Goal: Complete application form: Complete application form

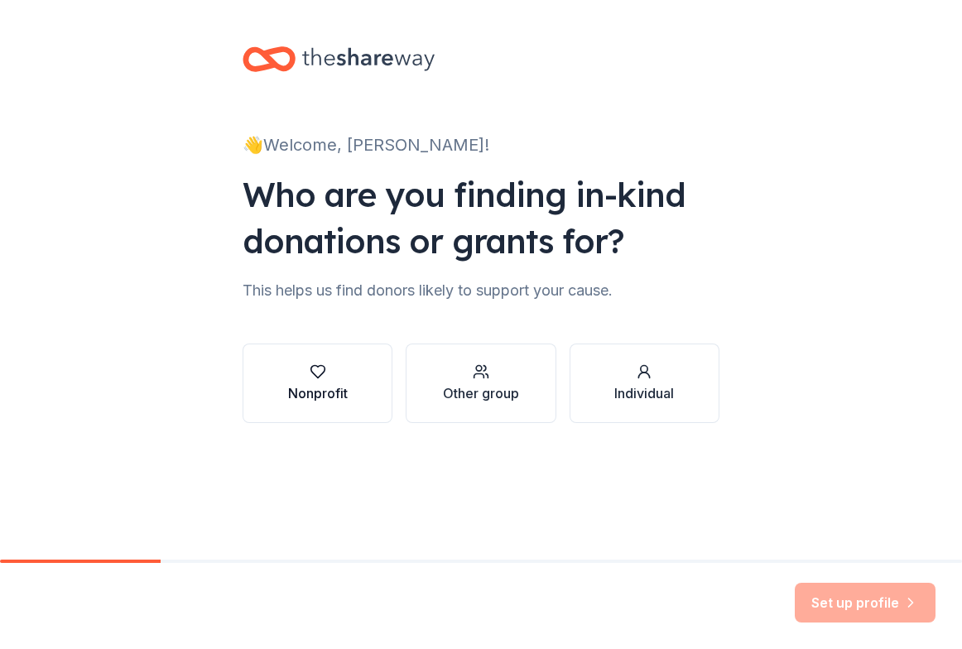
click at [323, 398] on div "Nonprofit" at bounding box center [318, 393] width 60 height 20
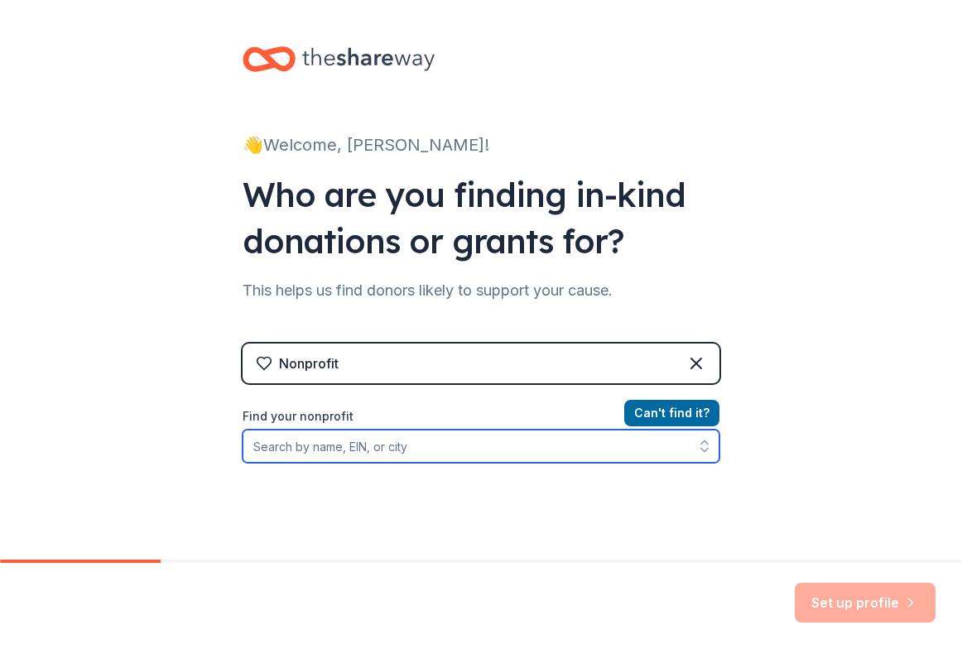
click at [489, 455] on input "Find your nonprofit" at bounding box center [481, 446] width 477 height 33
click at [353, 443] on input "Find your nonprofit" at bounding box center [481, 446] width 477 height 33
paste input "84‐6047983"
type input "84‐6047983"
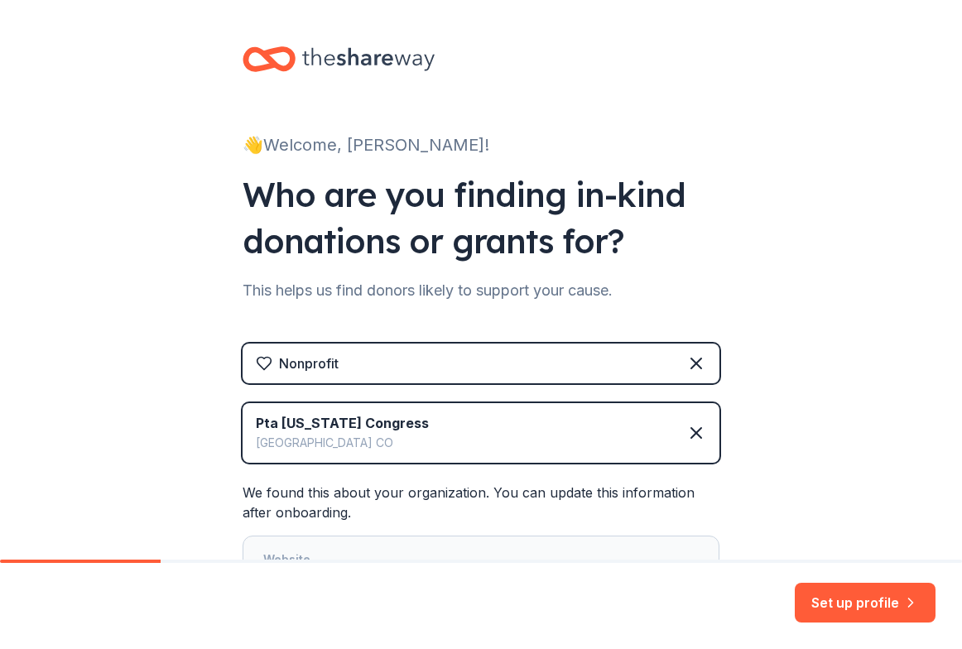
scroll to position [244, 0]
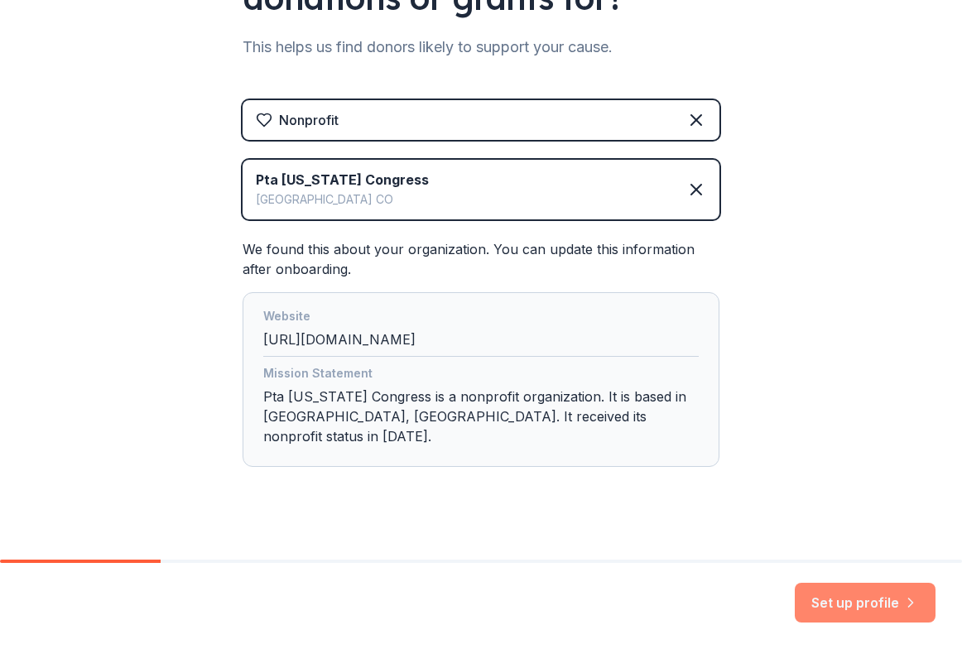
click at [845, 599] on button "Set up profile" at bounding box center [865, 603] width 141 height 40
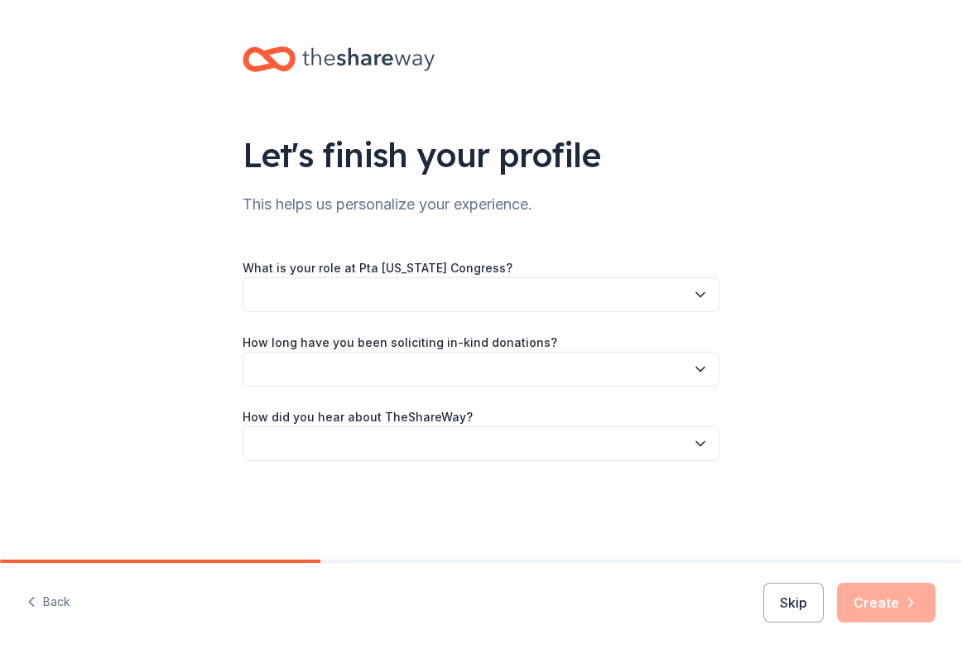
click at [687, 304] on button "button" at bounding box center [481, 294] width 477 height 35
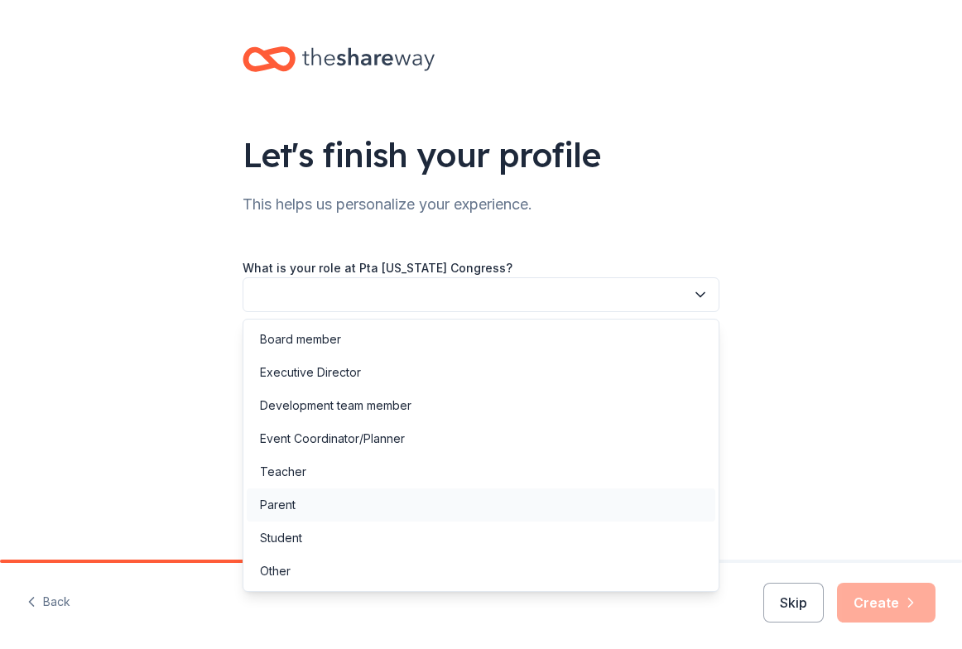
click at [475, 515] on div "Parent" at bounding box center [481, 505] width 469 height 33
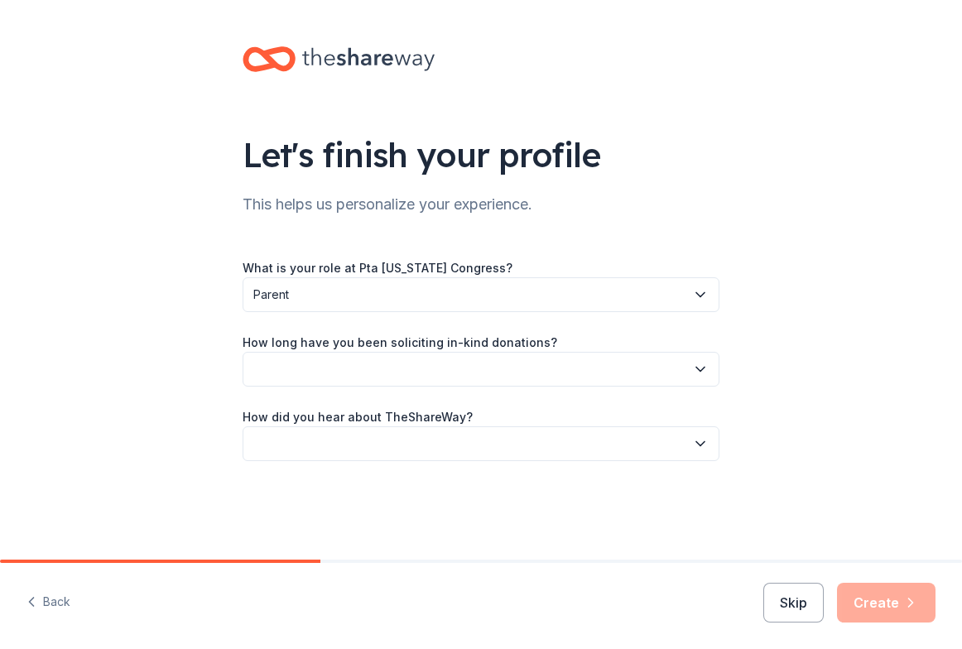
click at [480, 379] on button "button" at bounding box center [481, 369] width 477 height 35
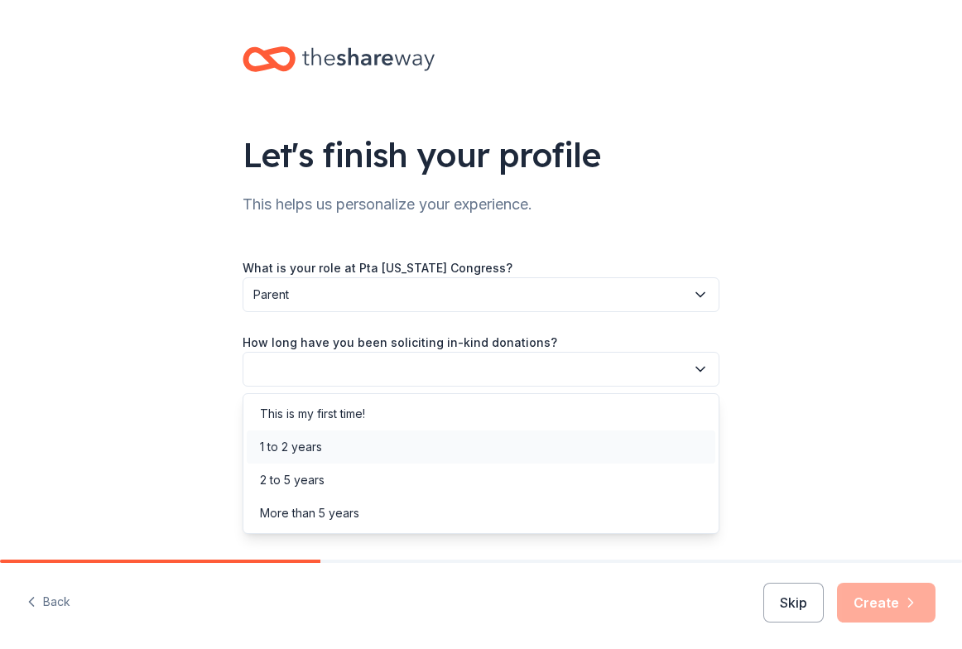
click at [450, 443] on div "1 to 2 years" at bounding box center [481, 447] width 469 height 33
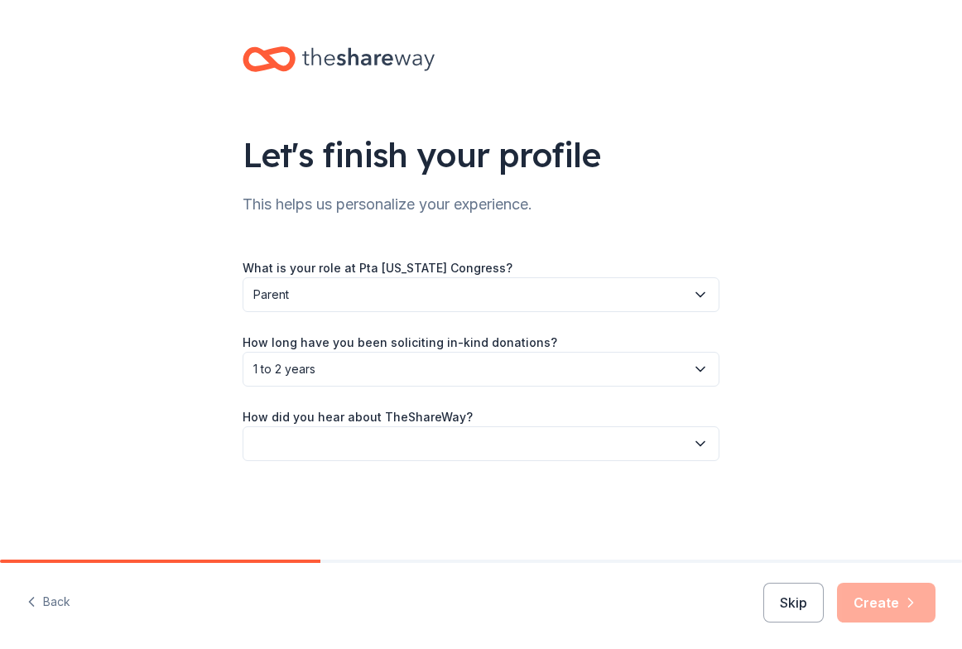
click at [450, 443] on button "button" at bounding box center [481, 444] width 477 height 35
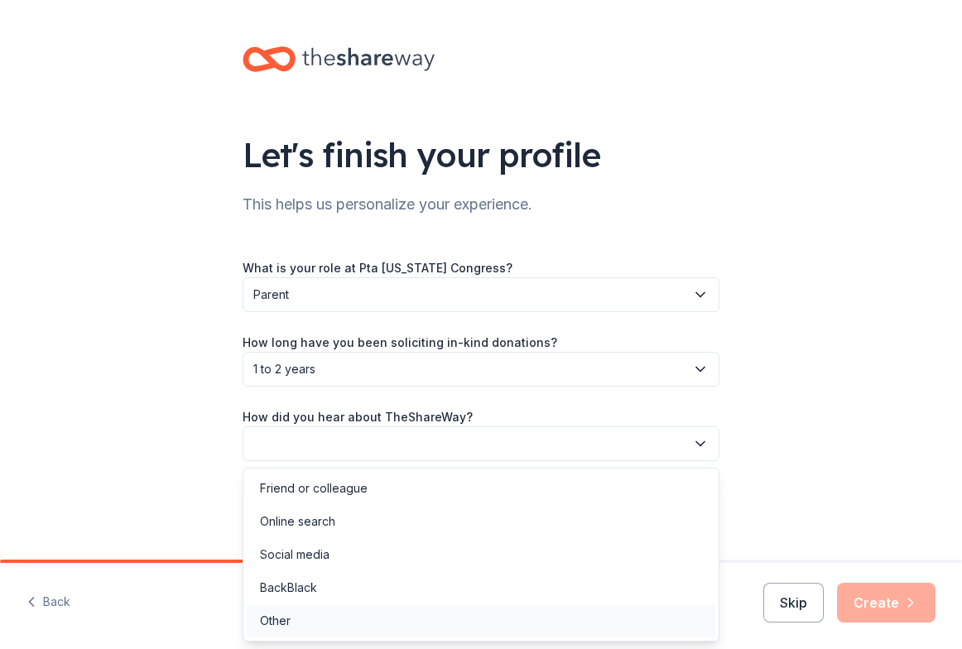
click at [383, 607] on div "Other" at bounding box center [481, 621] width 469 height 33
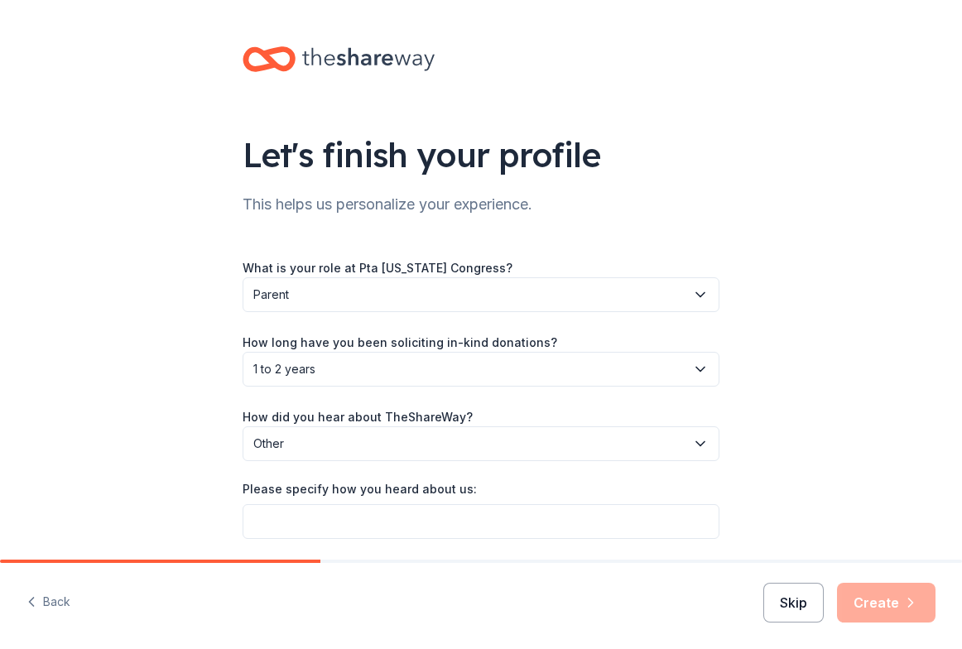
click at [794, 607] on button "Skip" at bounding box center [794, 603] width 60 height 40
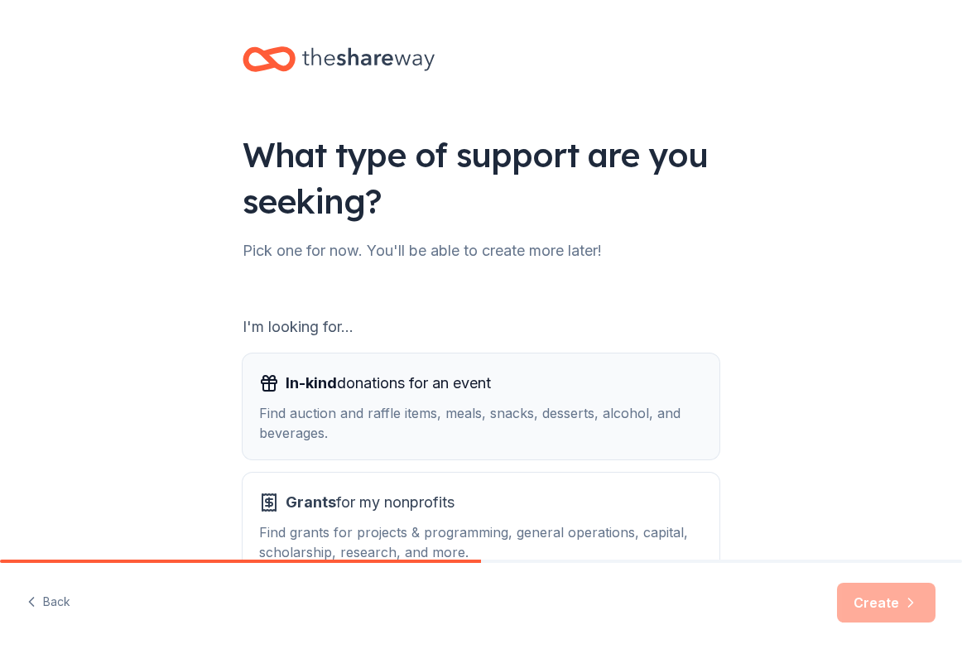
click at [592, 448] on button "In-kind donations for an event Find auction and raffle items, meals, snacks, de…" at bounding box center [481, 407] width 477 height 106
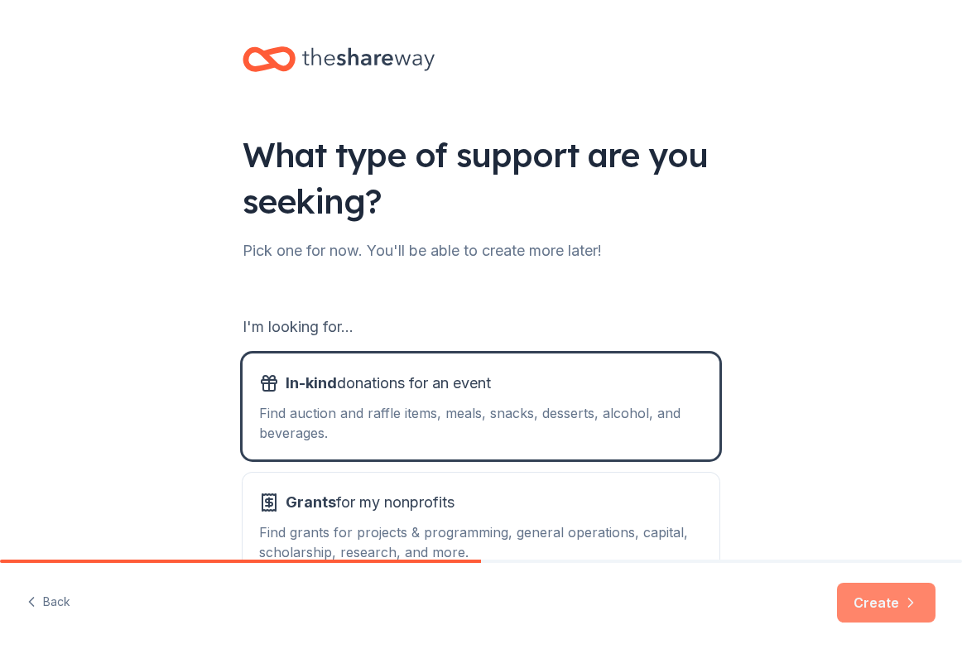
click at [865, 610] on button "Create" at bounding box center [886, 603] width 99 height 40
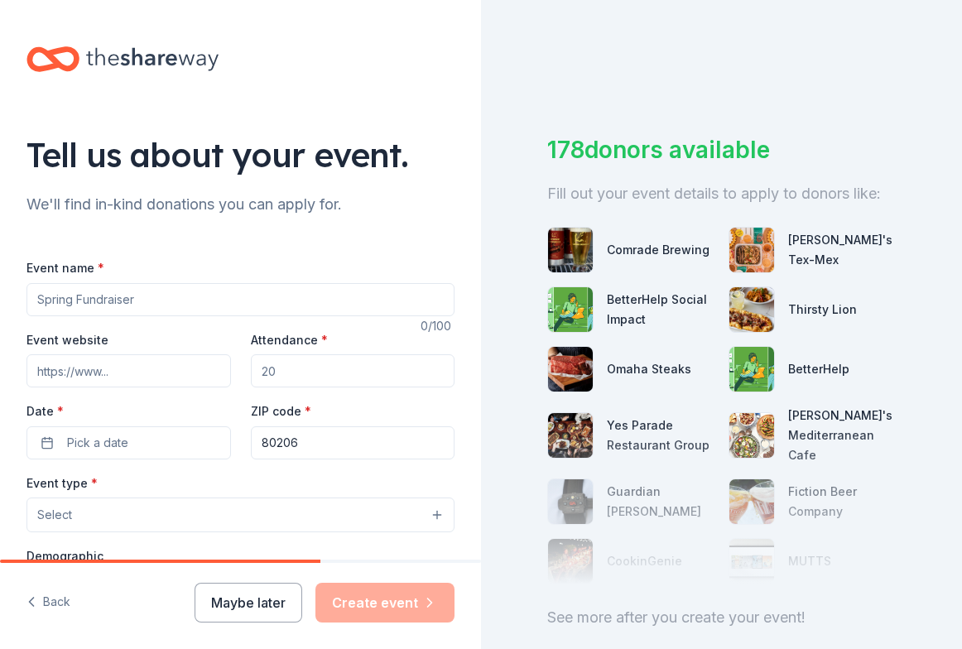
click at [337, 294] on input "Event name *" at bounding box center [241, 299] width 428 height 33
type input "Totally Teller"
click at [417, 369] on input "Attendance *" at bounding box center [353, 370] width 205 height 33
type input "300"
click at [133, 444] on button "Pick a date" at bounding box center [129, 443] width 205 height 33
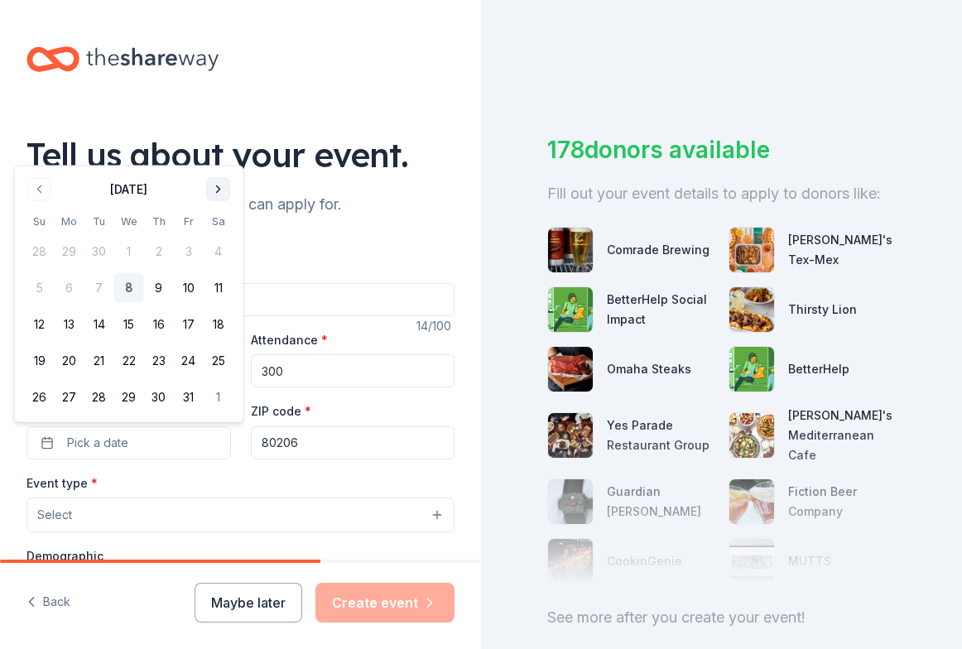
click at [222, 190] on button "Go to next month" at bounding box center [218, 189] width 23 height 23
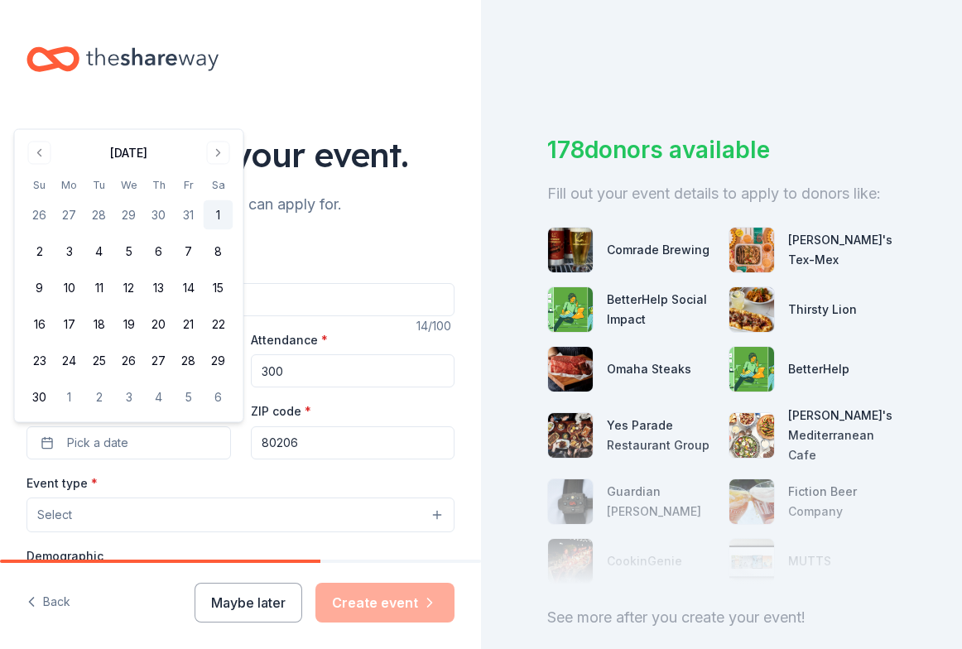
click at [220, 221] on button "1" at bounding box center [219, 215] width 30 height 30
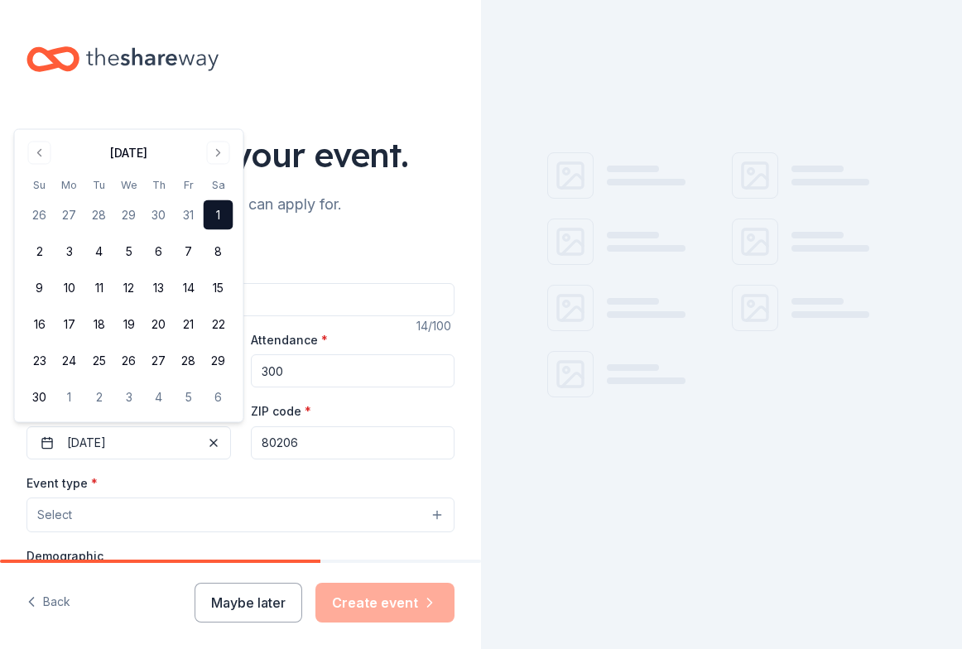
click at [253, 520] on button "Select" at bounding box center [241, 515] width 428 height 35
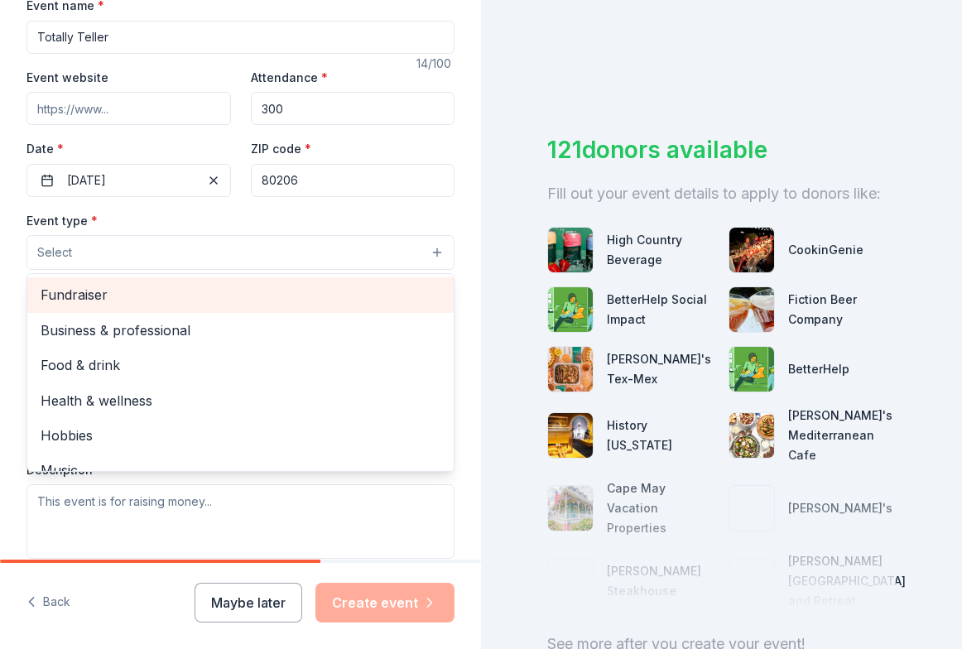
scroll to position [374, 0]
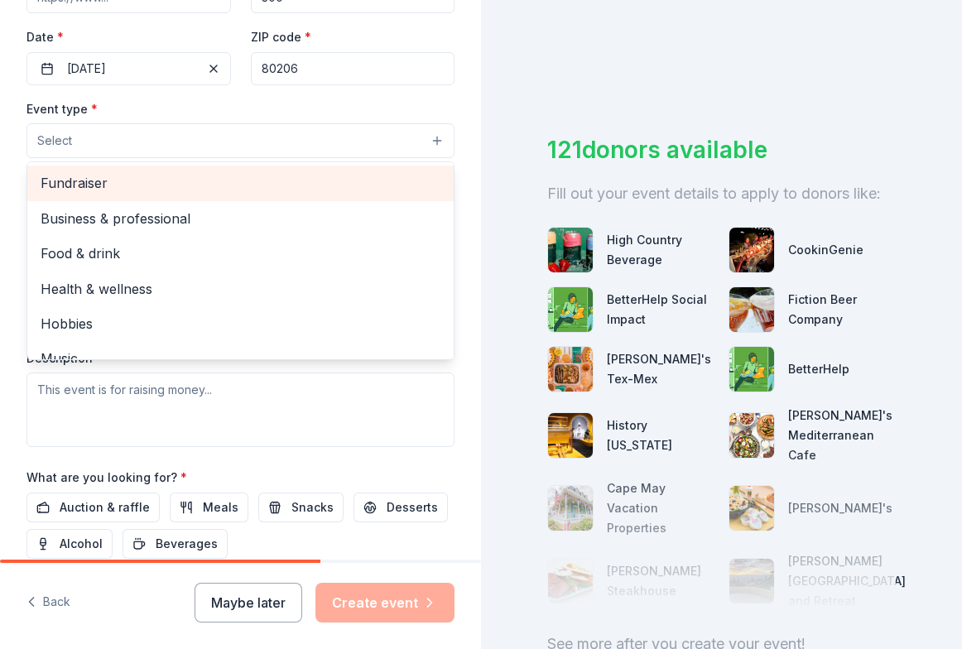
click at [190, 183] on span "Fundraiser" at bounding box center [241, 183] width 400 height 22
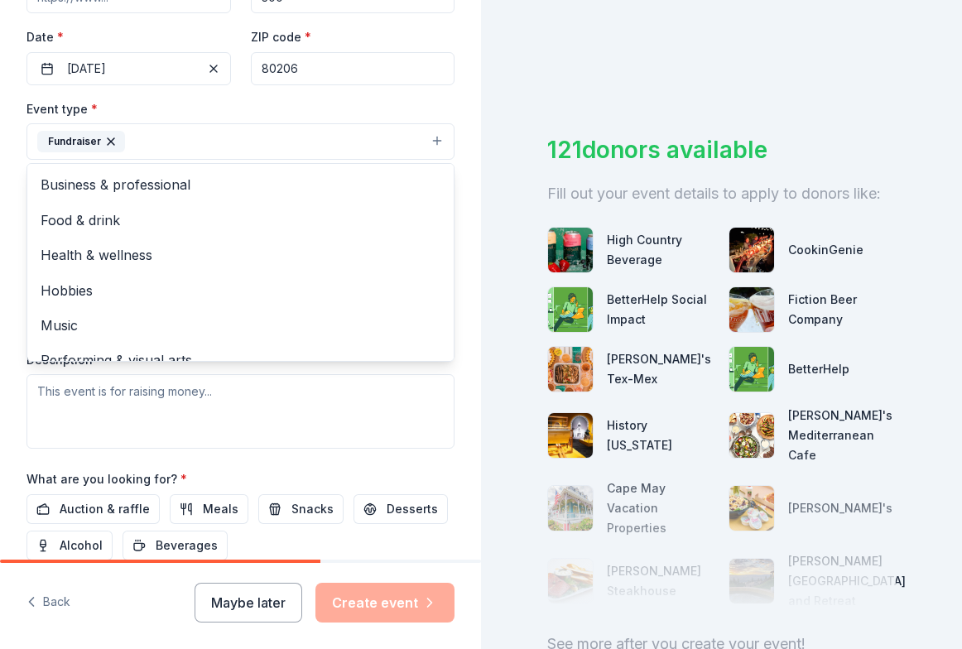
click at [160, 406] on div "Event type * Fundraiser Business & professional Food & drink Health & wellness …" at bounding box center [241, 274] width 428 height 350
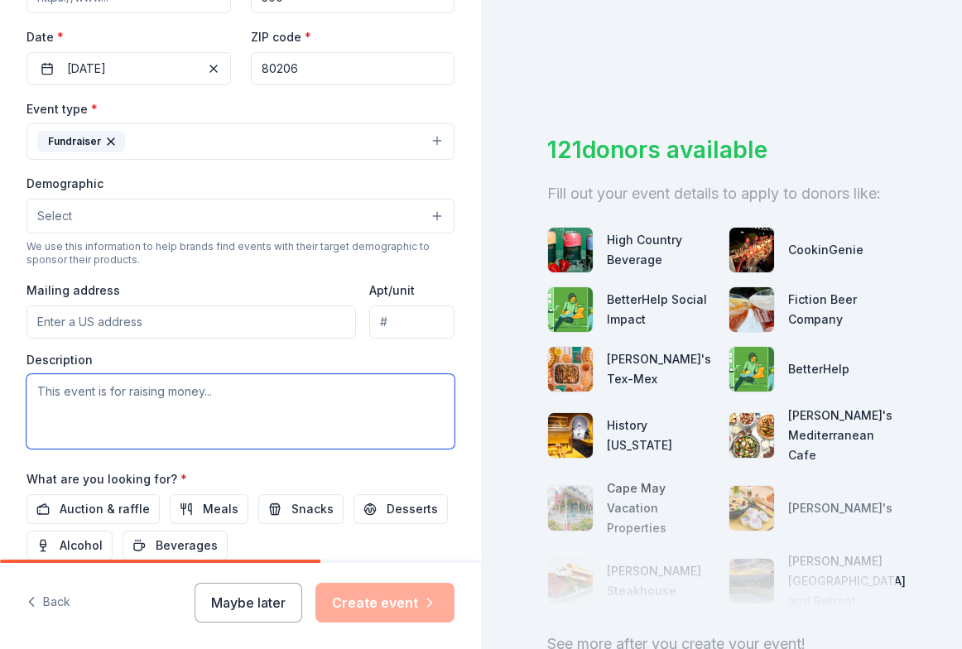
click at [160, 406] on textarea at bounding box center [241, 411] width 428 height 75
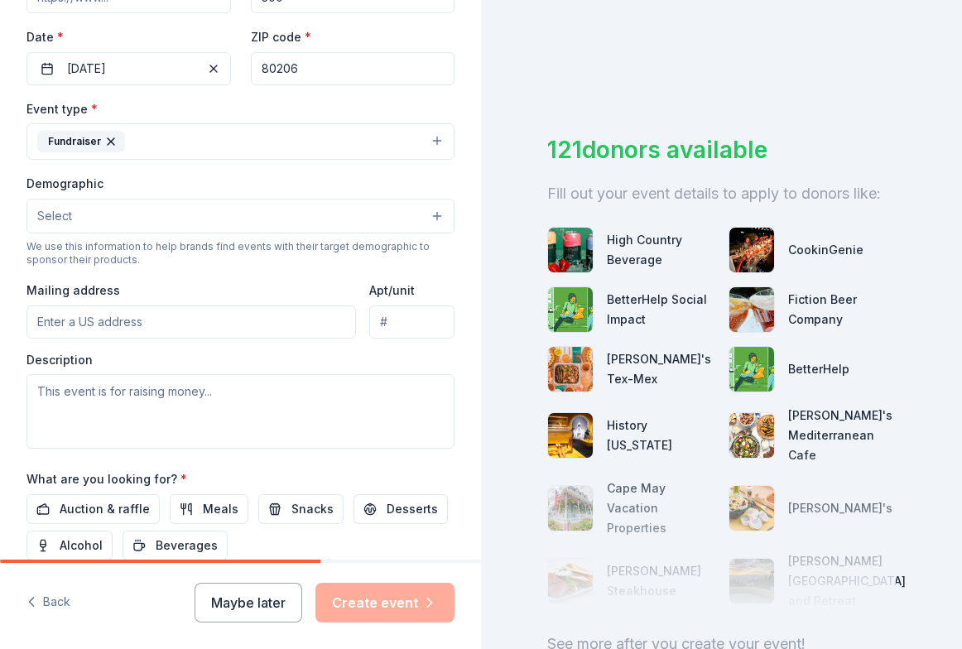
click at [158, 312] on input "Mailing address" at bounding box center [192, 322] width 330 height 33
type input "1614 Steele Street"
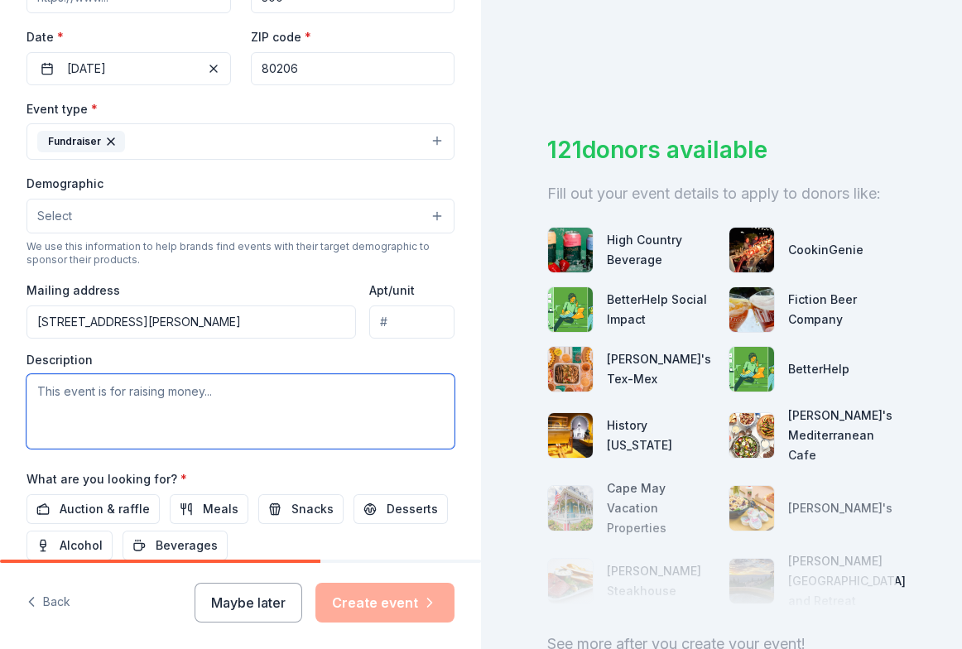
click at [162, 418] on textarea at bounding box center [241, 411] width 428 height 75
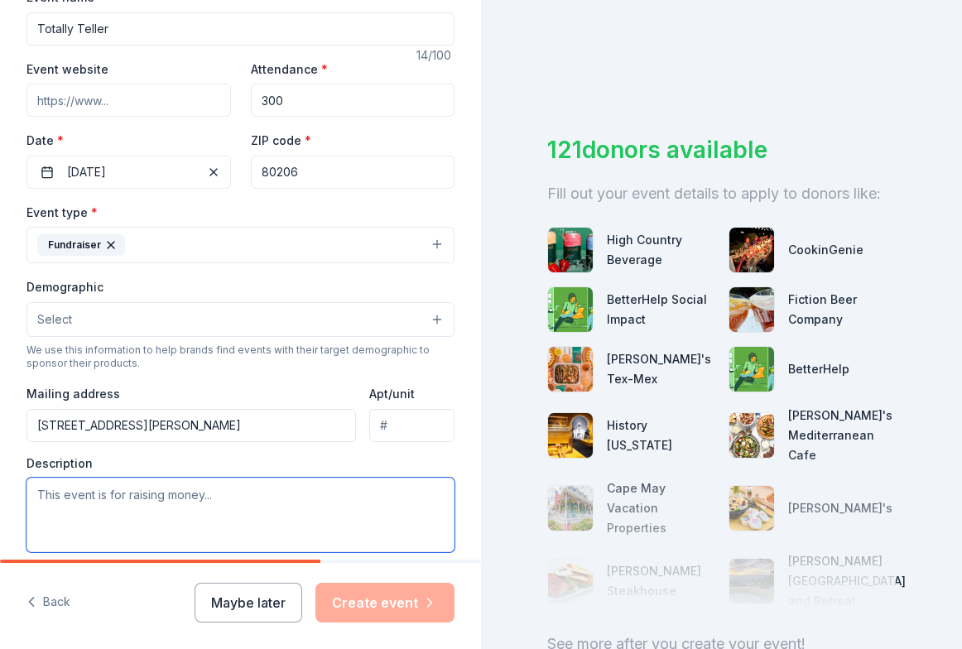
scroll to position [285, 0]
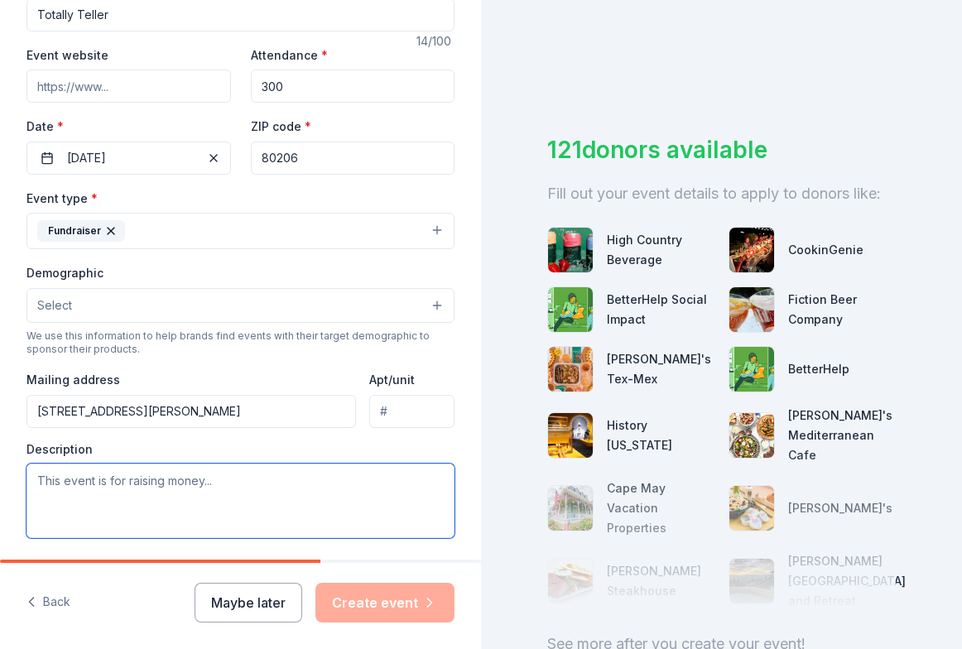
paste textarea "Each year, the Totally Teller auction raises critical funds to support the dail…"
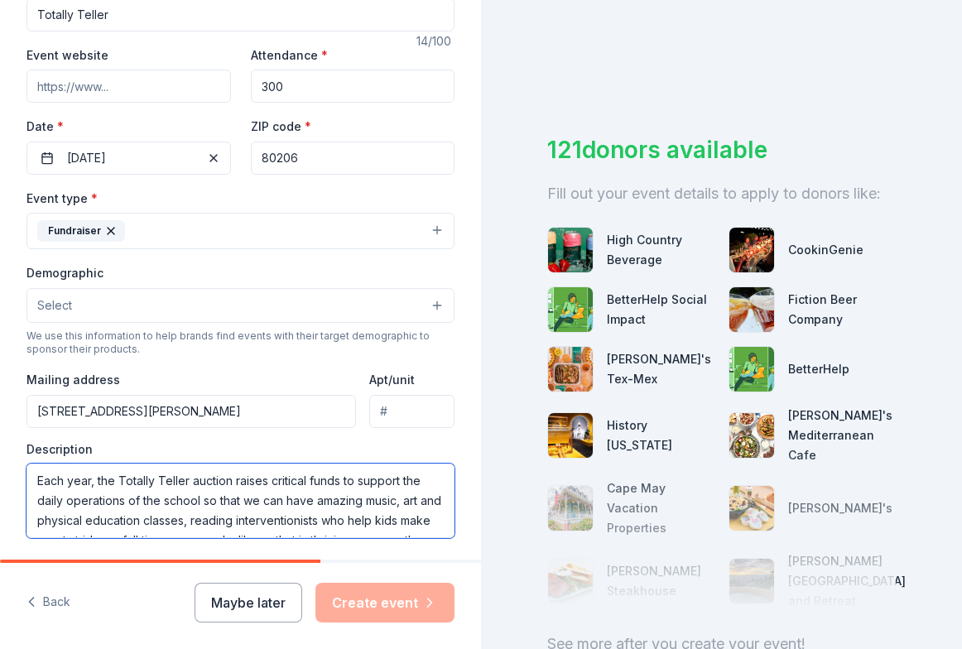
scroll to position [31, 0]
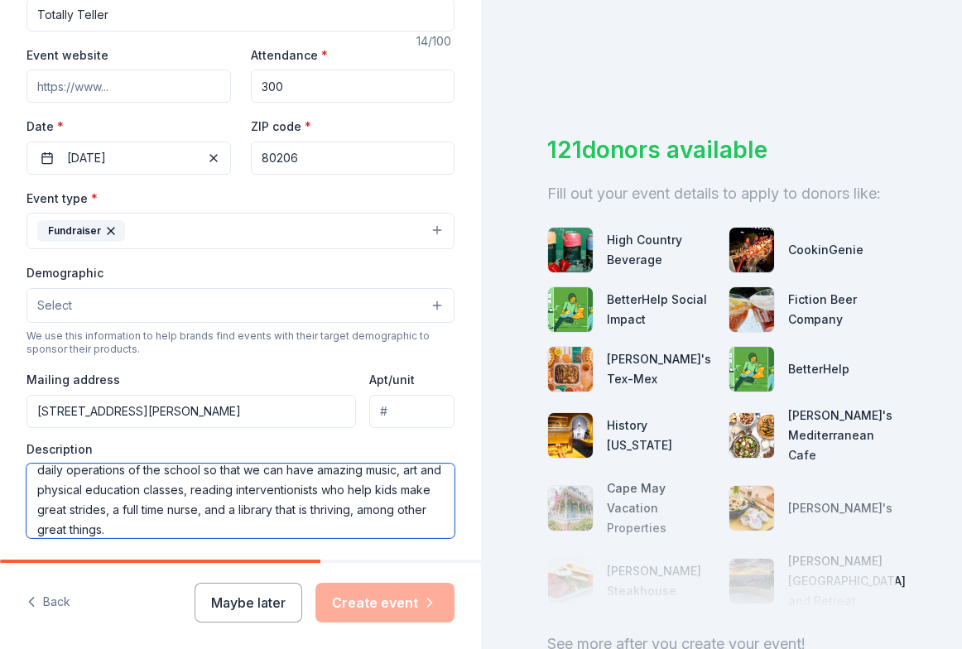
type textarea "Each year, the Totally Teller auction raises critical funds to support the dail…"
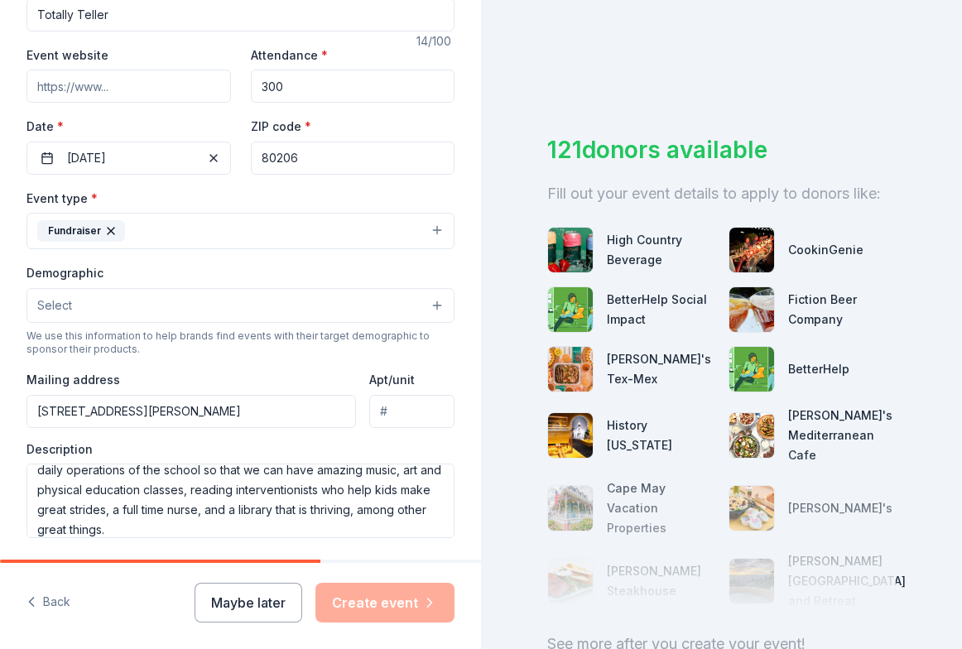
click at [177, 297] on button "Select" at bounding box center [241, 305] width 428 height 35
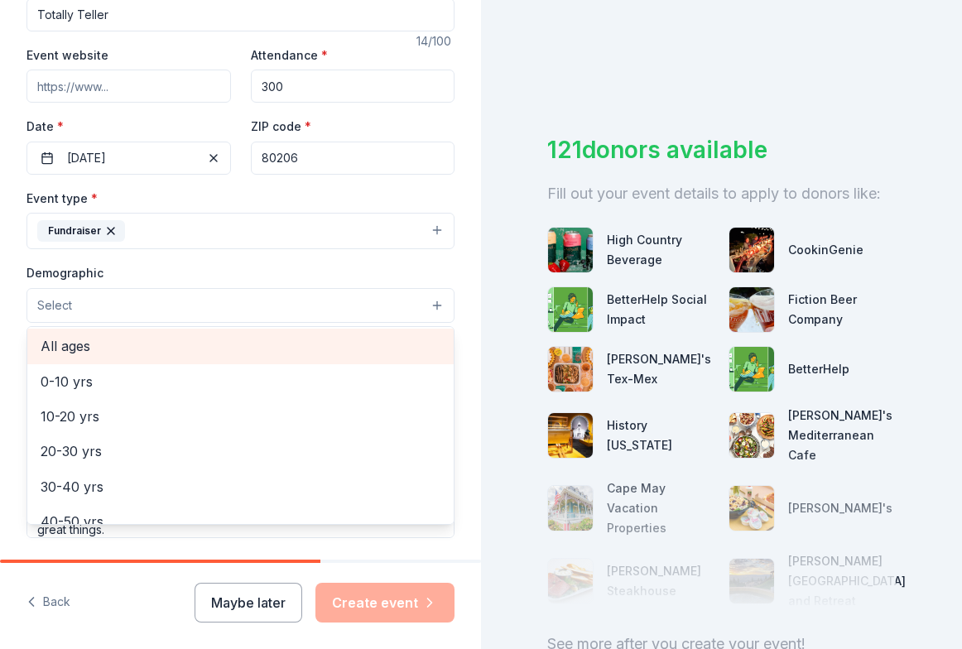
scroll to position [195, 0]
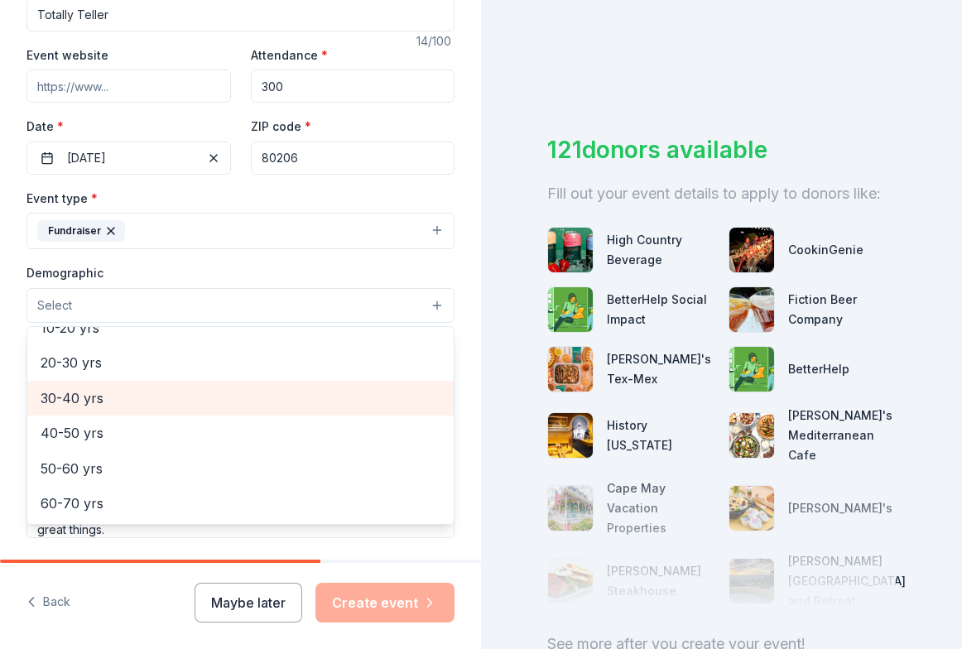
click at [131, 404] on span "30-40 yrs" at bounding box center [241, 399] width 400 height 22
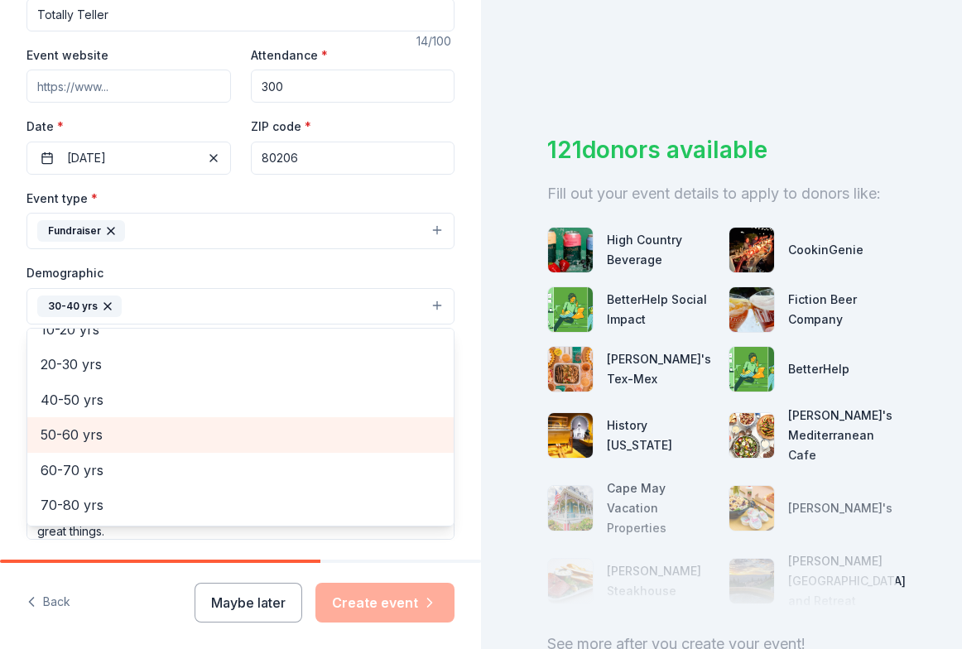
click at [96, 423] on div "50-60 yrs" at bounding box center [240, 434] width 427 height 35
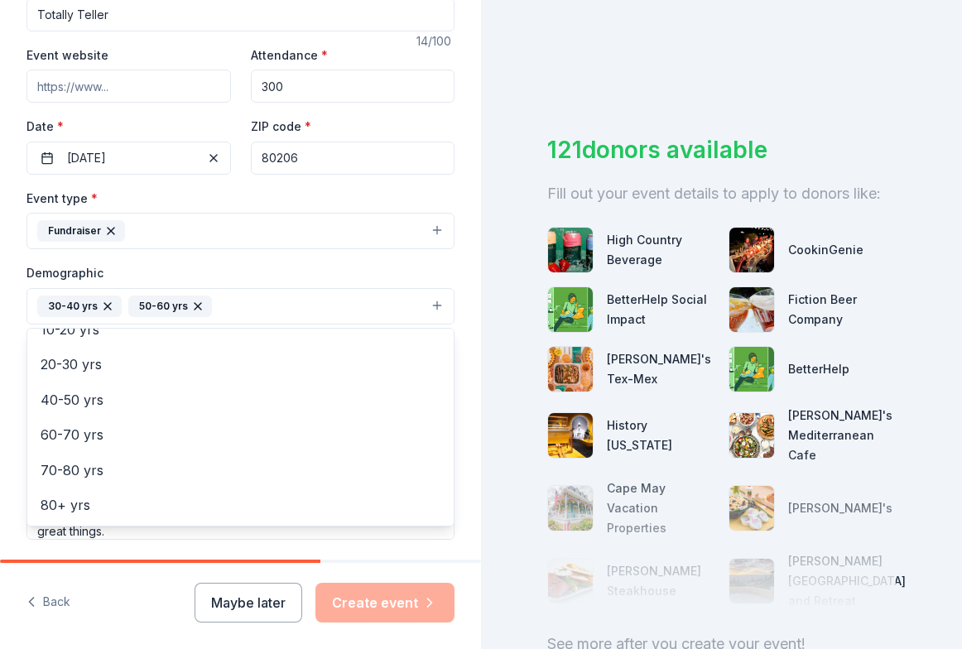
click at [196, 303] on icon "button" at bounding box center [197, 306] width 13 height 13
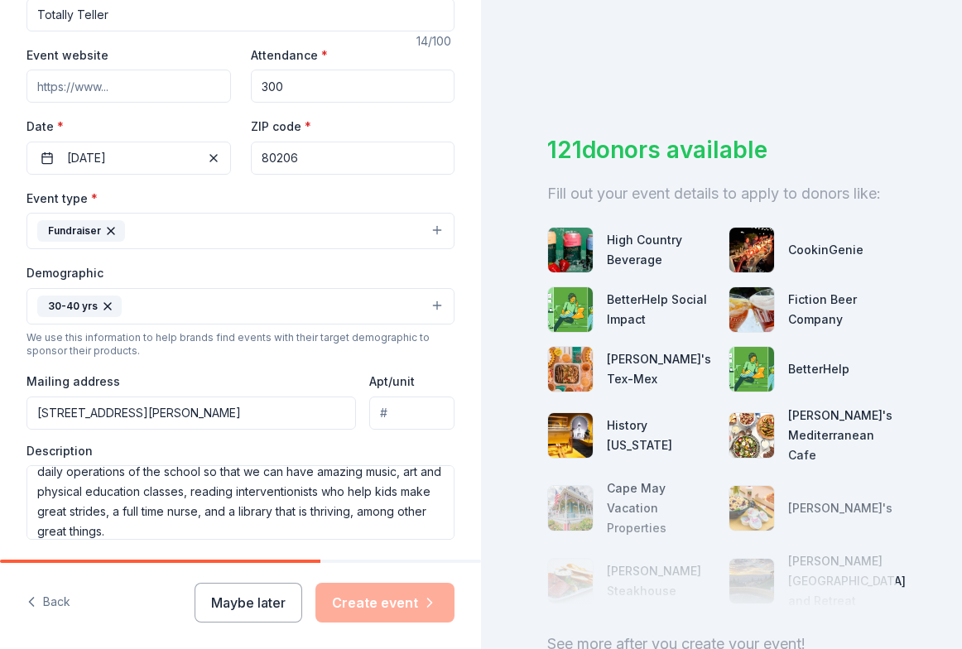
click at [196, 303] on button "30-40 yrs" at bounding box center [241, 306] width 428 height 36
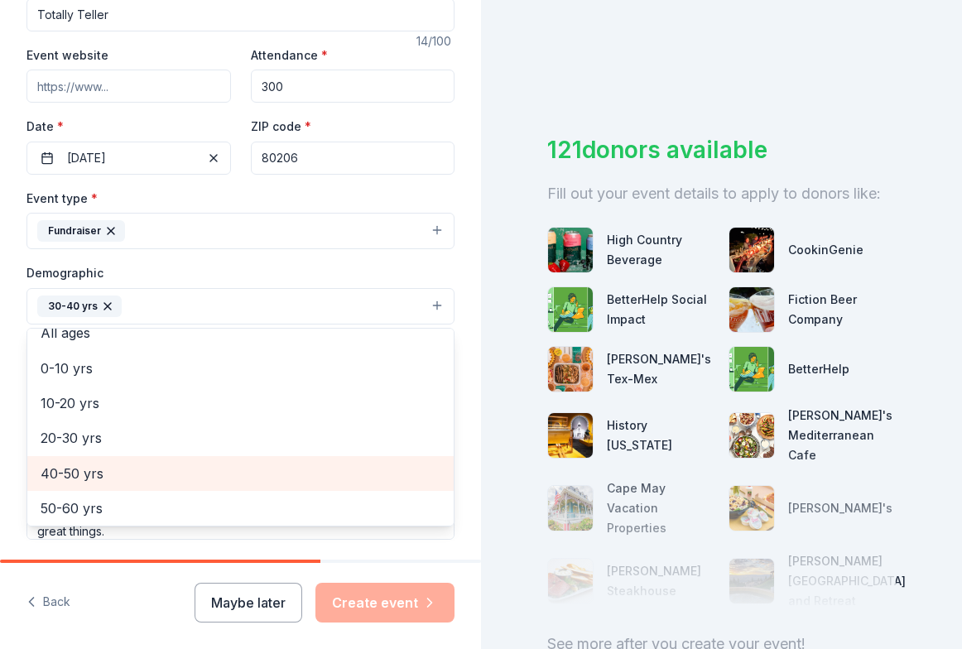
scroll to position [0, 0]
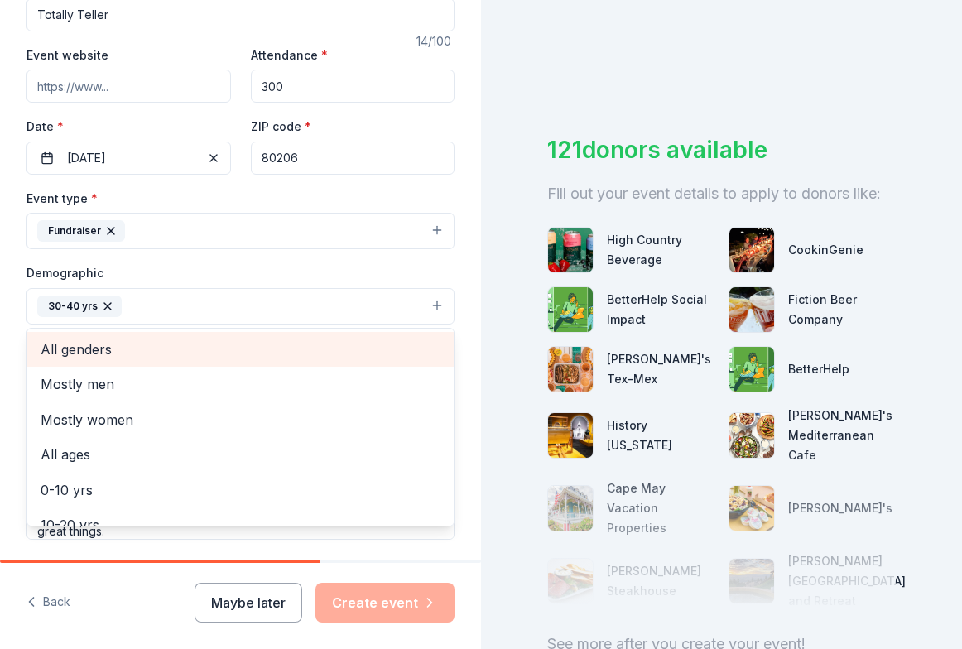
click at [110, 346] on span "All genders" at bounding box center [241, 350] width 400 height 22
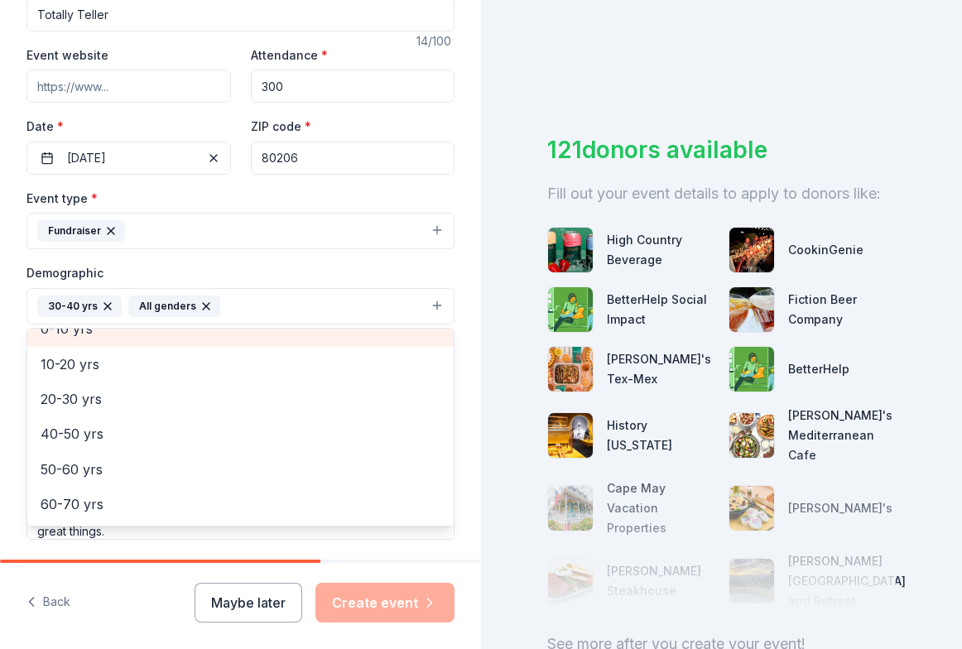
scroll to position [137, 0]
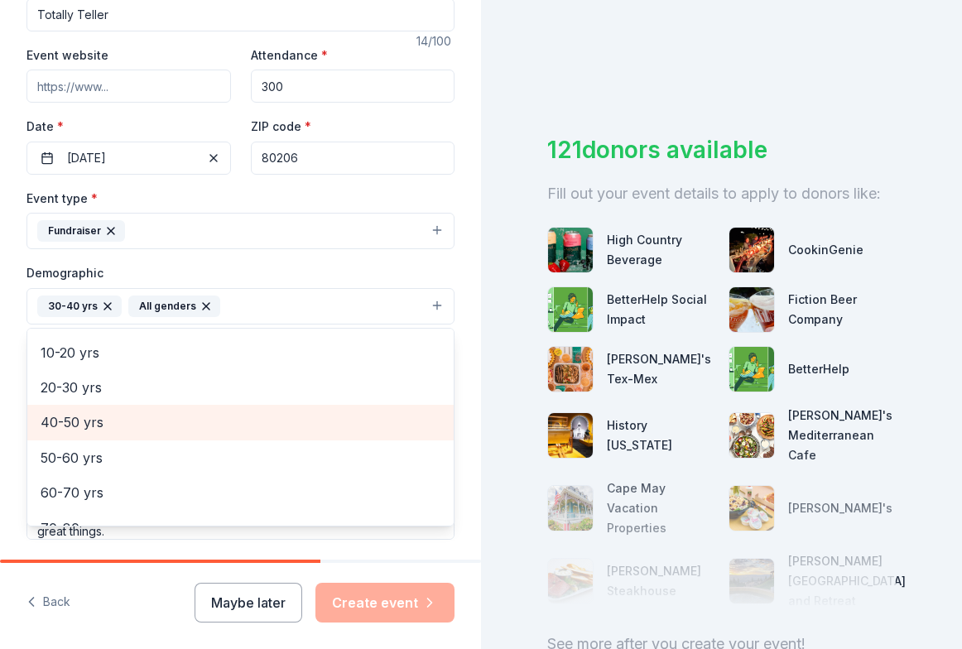
click at [113, 422] on span "40-50 yrs" at bounding box center [241, 423] width 400 height 22
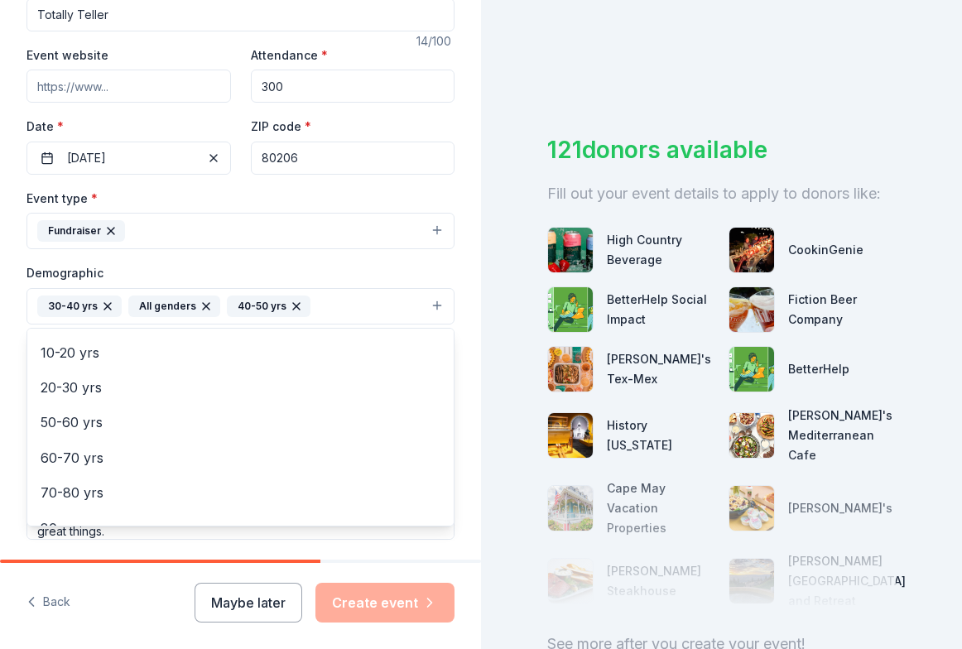
click at [160, 92] on div "Event name * Totally Teller 14 /100 Event website Attendance * 300 Date * 11/01…" at bounding box center [241, 357] width 428 height 769
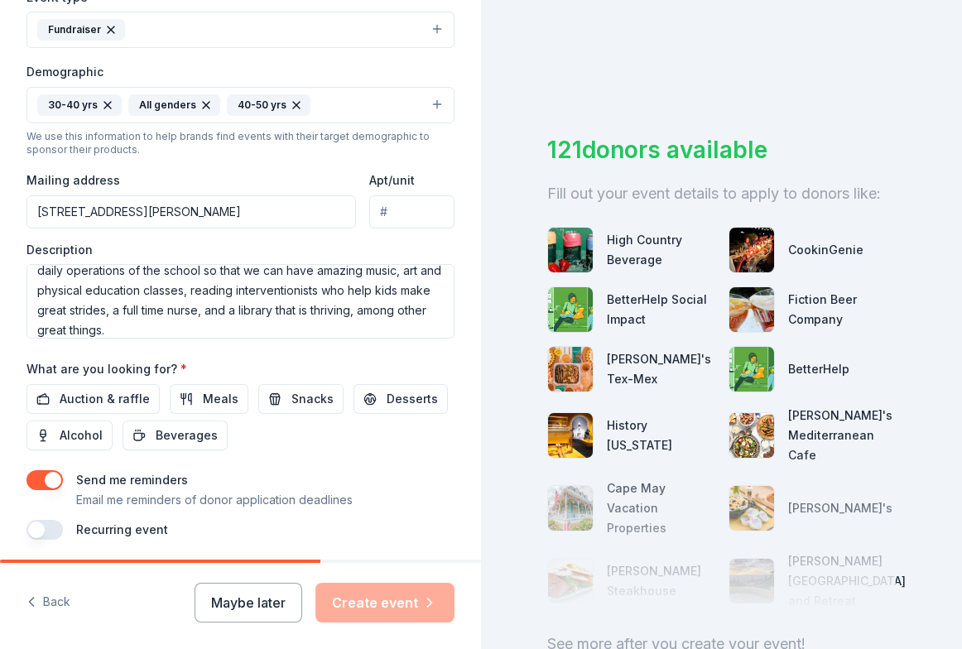
scroll to position [546, 0]
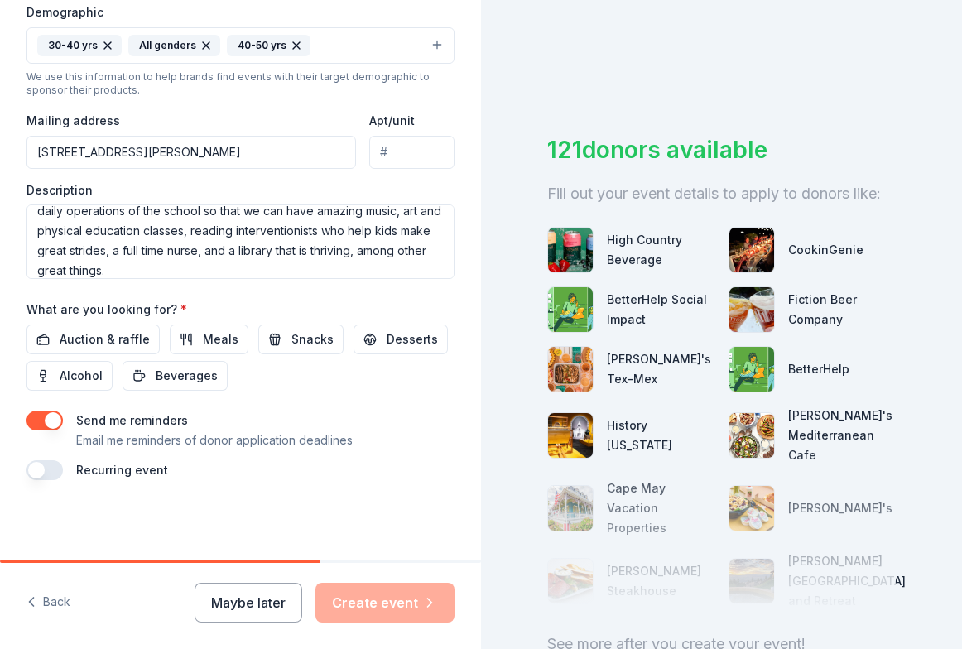
click at [60, 417] on button "button" at bounding box center [45, 421] width 36 height 20
click at [69, 354] on div "Auction & raffle Meals Snacks Desserts Alcohol Beverages" at bounding box center [241, 358] width 428 height 66
click at [69, 347] on span "Auction & raffle" at bounding box center [105, 340] width 90 height 20
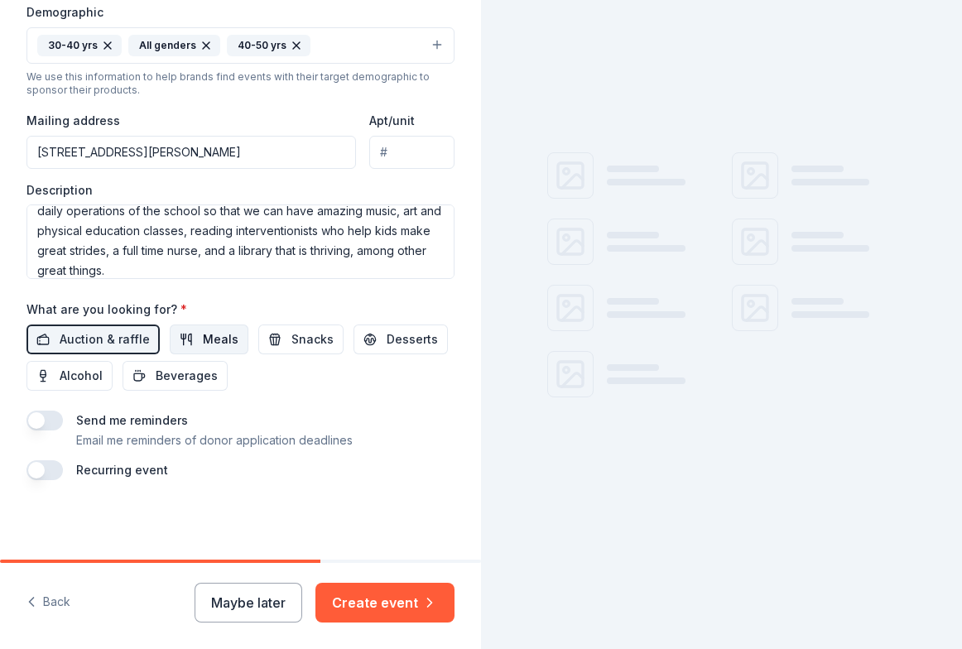
click at [209, 346] on span "Meals" at bounding box center [221, 340] width 36 height 20
click at [86, 379] on span "Alcohol" at bounding box center [81, 376] width 43 height 20
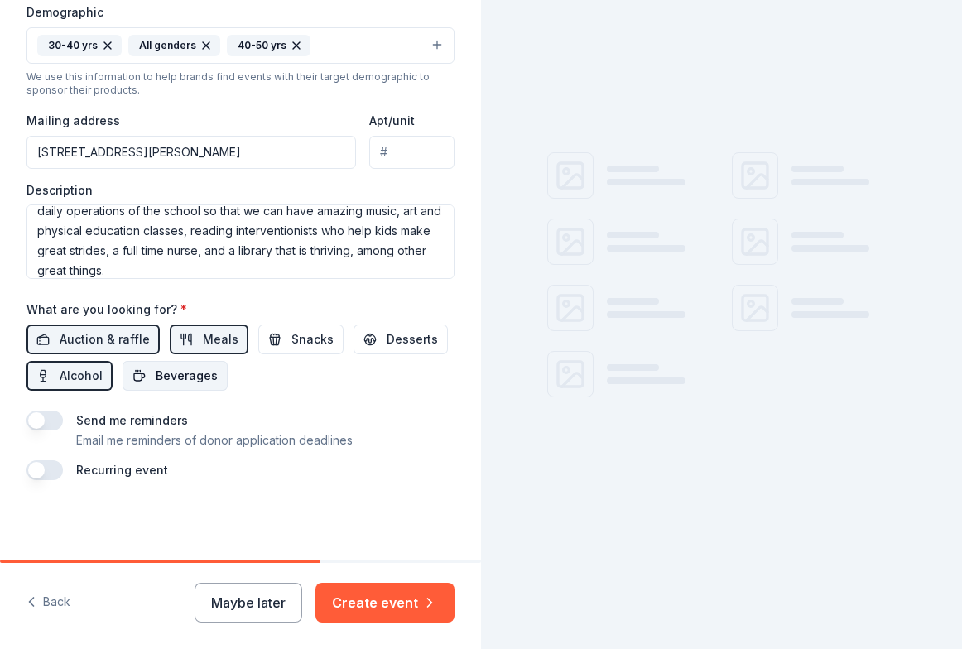
click at [161, 383] on span "Beverages" at bounding box center [187, 376] width 62 height 20
click at [292, 349] on span "Snacks" at bounding box center [313, 340] width 42 height 20
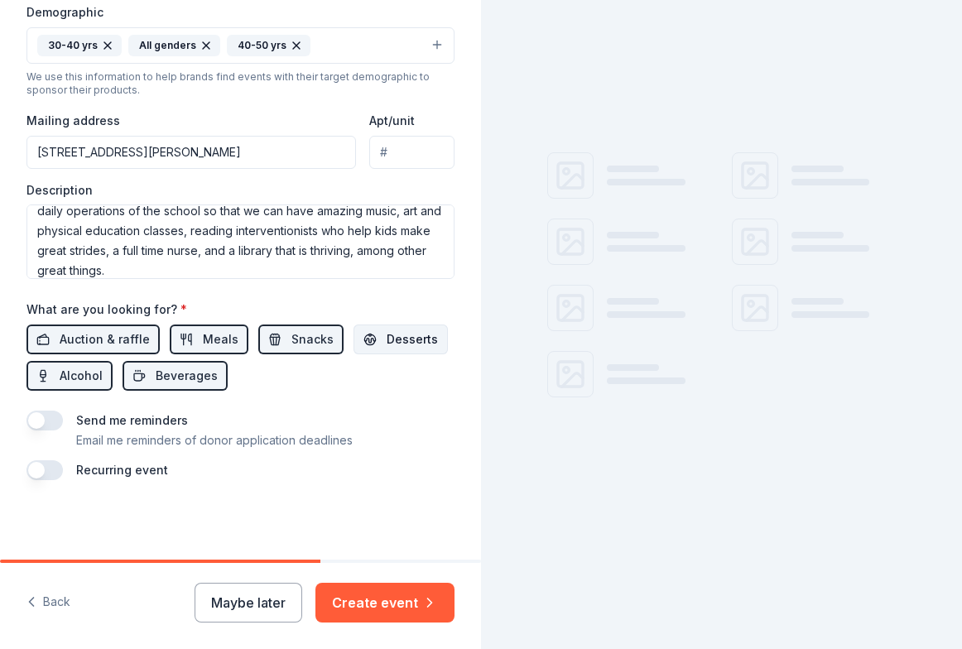
click at [408, 336] on span "Desserts" at bounding box center [412, 340] width 51 height 20
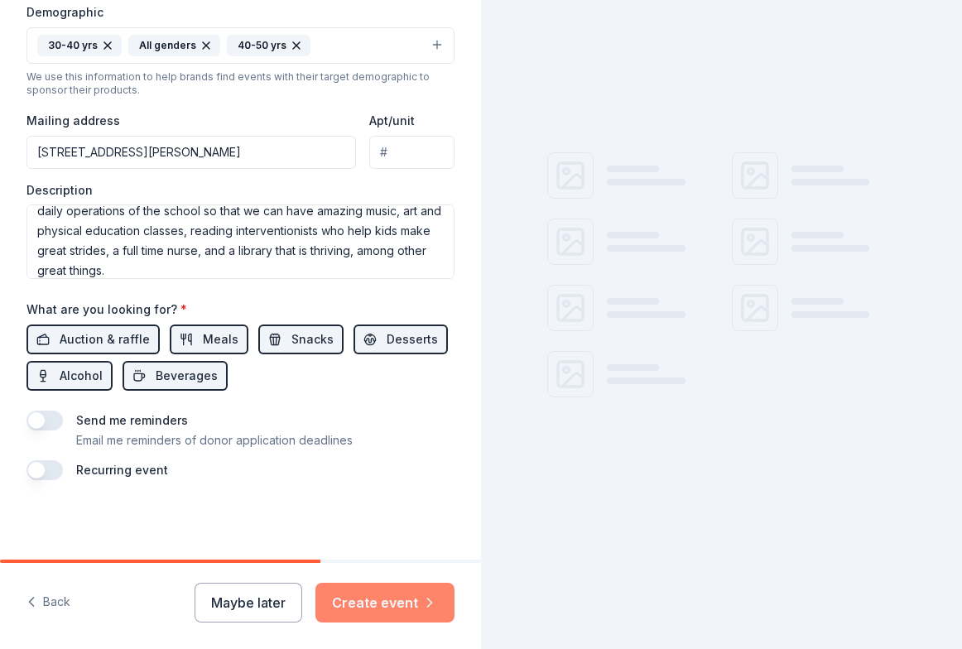
click at [383, 588] on button "Create event" at bounding box center [385, 603] width 139 height 40
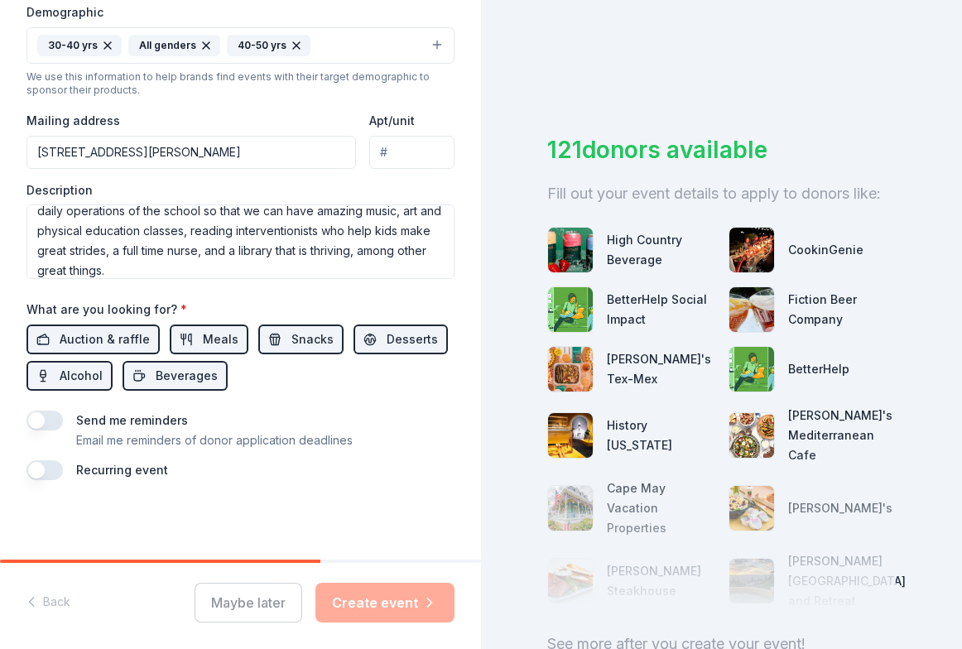
scroll to position [88, 0]
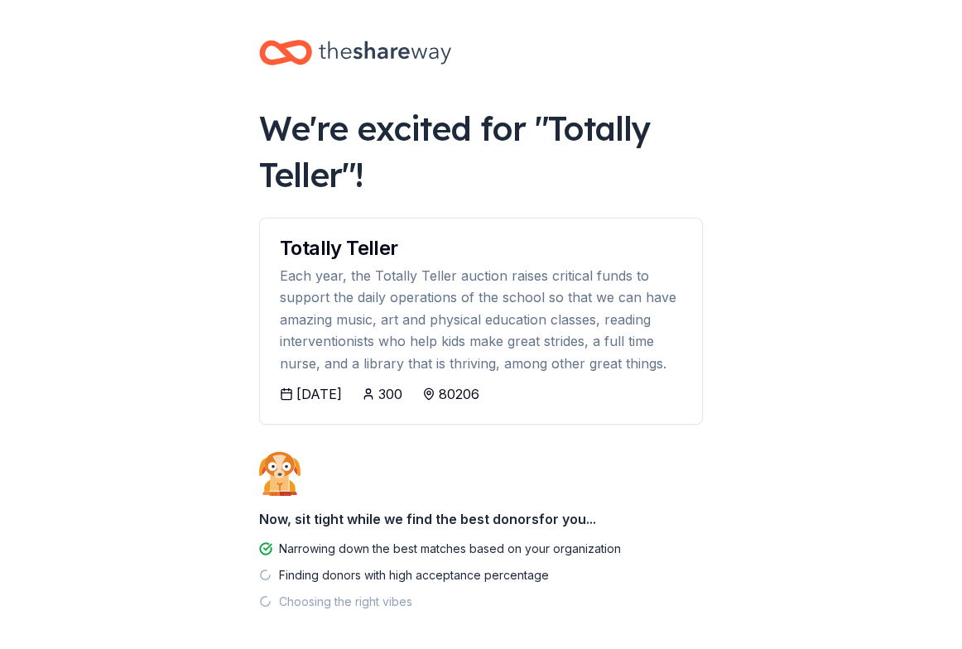
scroll to position [72, 0]
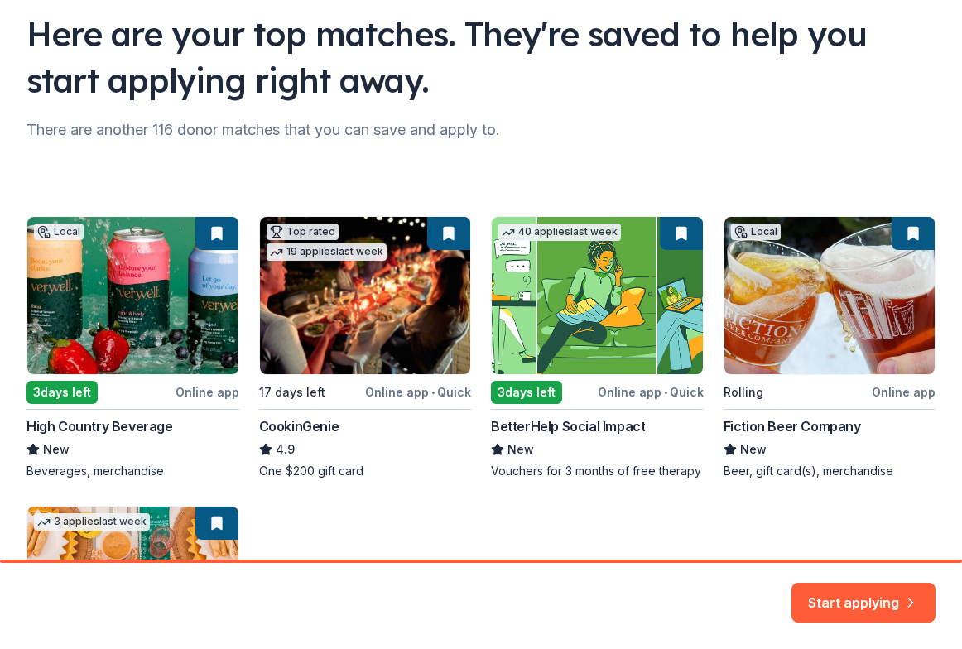
scroll to position [85, 0]
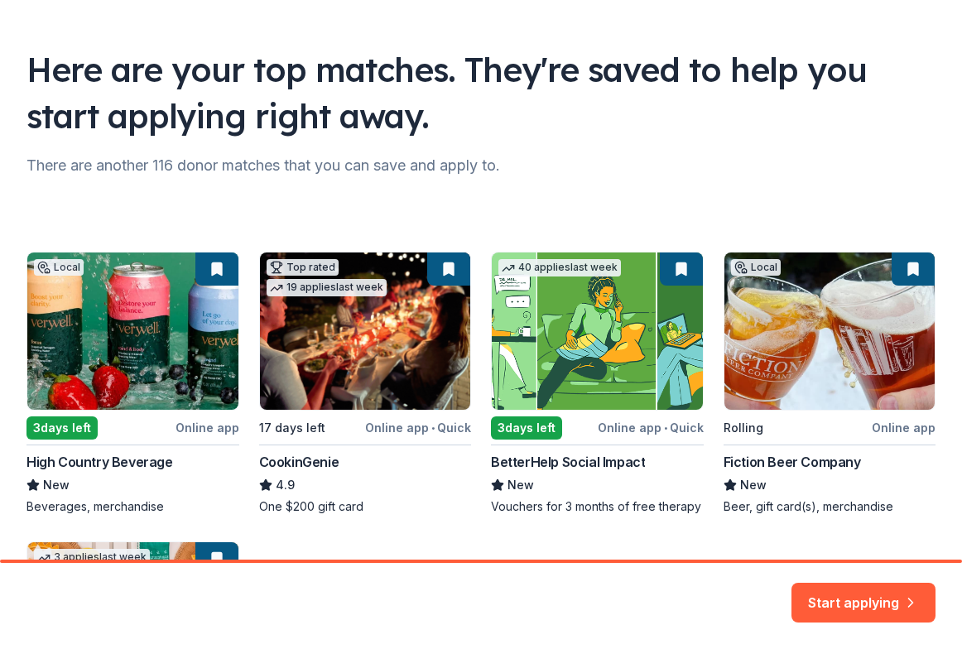
click at [142, 297] on div "Local 3 days left Online app High Country Beverage New Beverages, merchandise T…" at bounding box center [481, 528] width 909 height 553
click at [219, 420] on div "Local 3 days left Online app High Country Beverage New Beverages, merchandise T…" at bounding box center [481, 528] width 909 height 553
click at [198, 326] on div "Local 3 days left Online app High Country Beverage New Beverages, merchandise T…" at bounding box center [481, 528] width 909 height 553
click at [851, 586] on button "Start applying" at bounding box center [864, 593] width 144 height 40
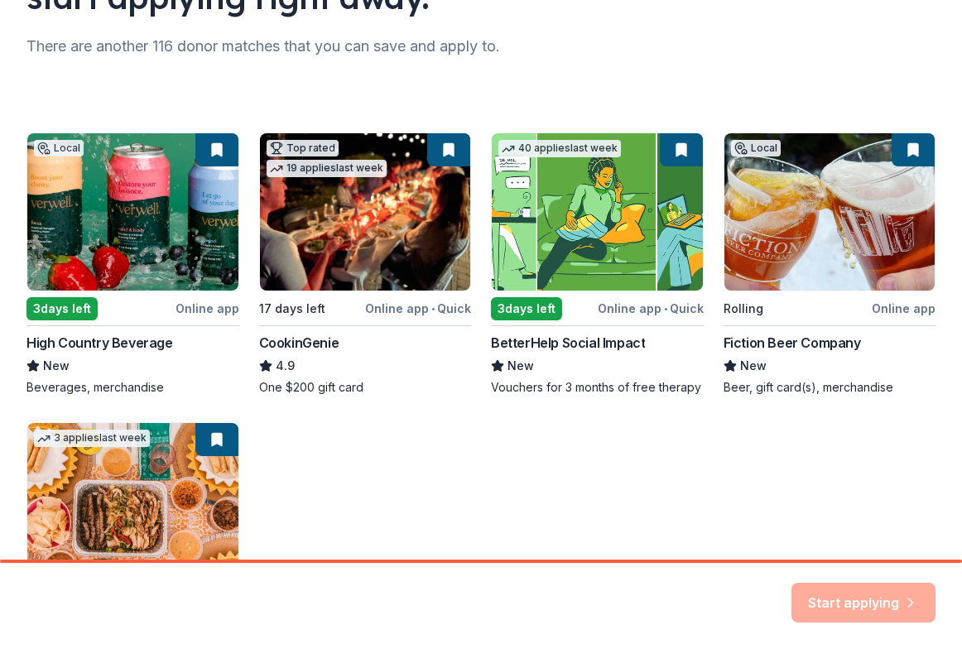
scroll to position [0, 0]
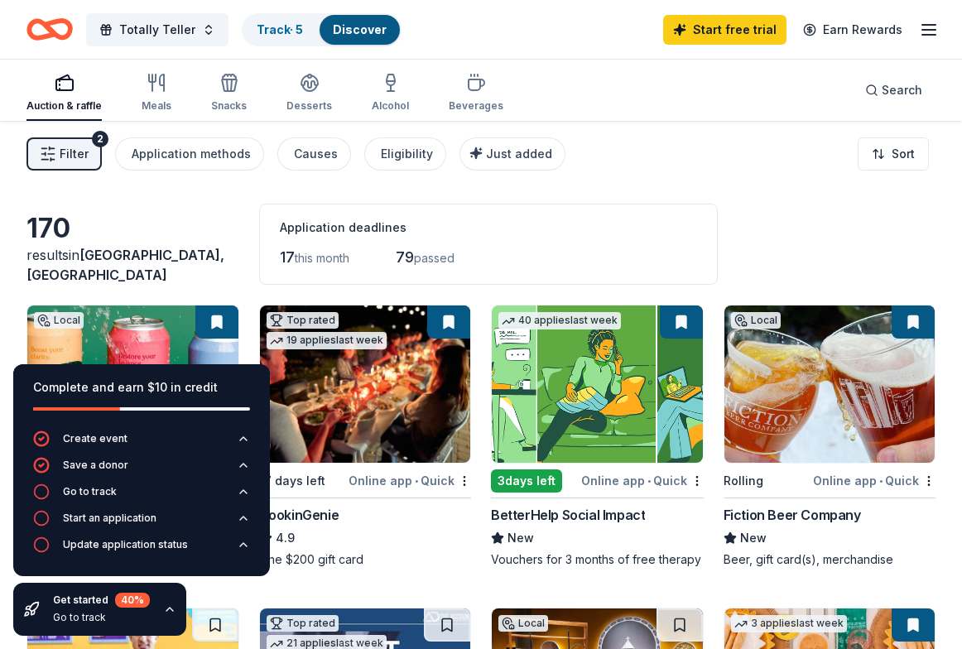
click at [205, 214] on div "170 results in Denver, CO Application deadlines 17 this month 79 passed" at bounding box center [481, 244] width 909 height 81
click at [237, 543] on icon "button" at bounding box center [243, 544] width 13 height 13
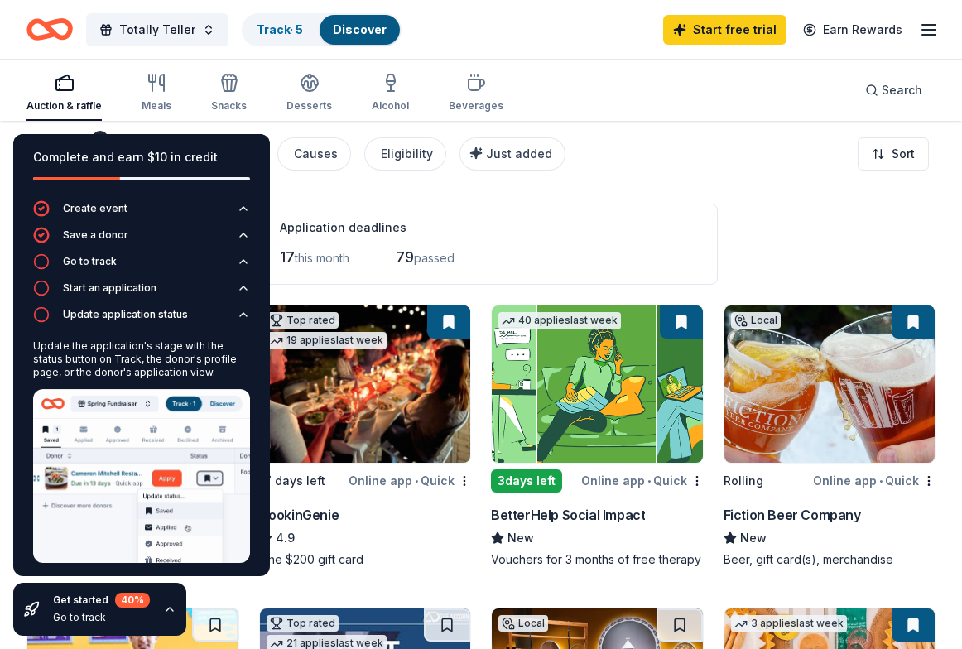
click at [200, 144] on div "Complete and earn $10 in credit" at bounding box center [141, 167] width 257 height 66
click at [167, 614] on icon "button" at bounding box center [169, 609] width 13 height 13
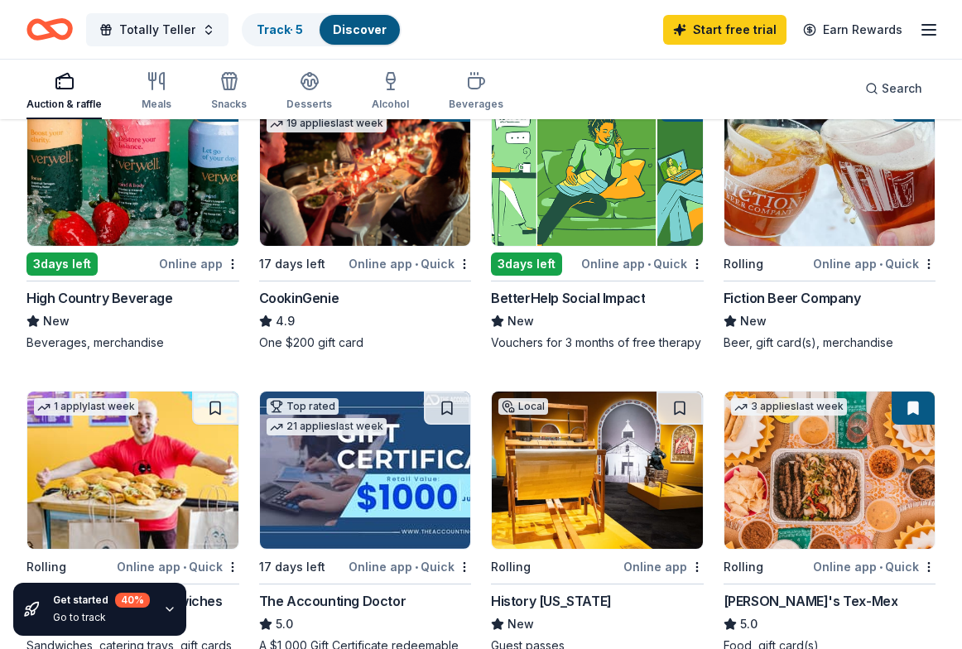
scroll to position [208, 0]
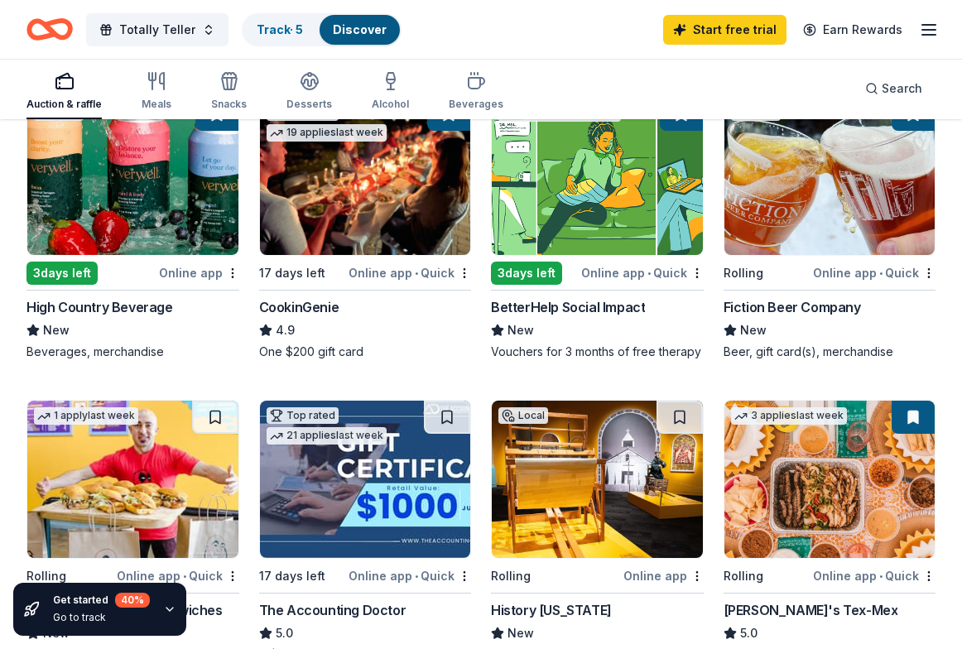
click at [614, 285] on div "40 applies last week 3 days left Online app • Quick BetterHelp Social Impact Ne…" at bounding box center [597, 228] width 213 height 263
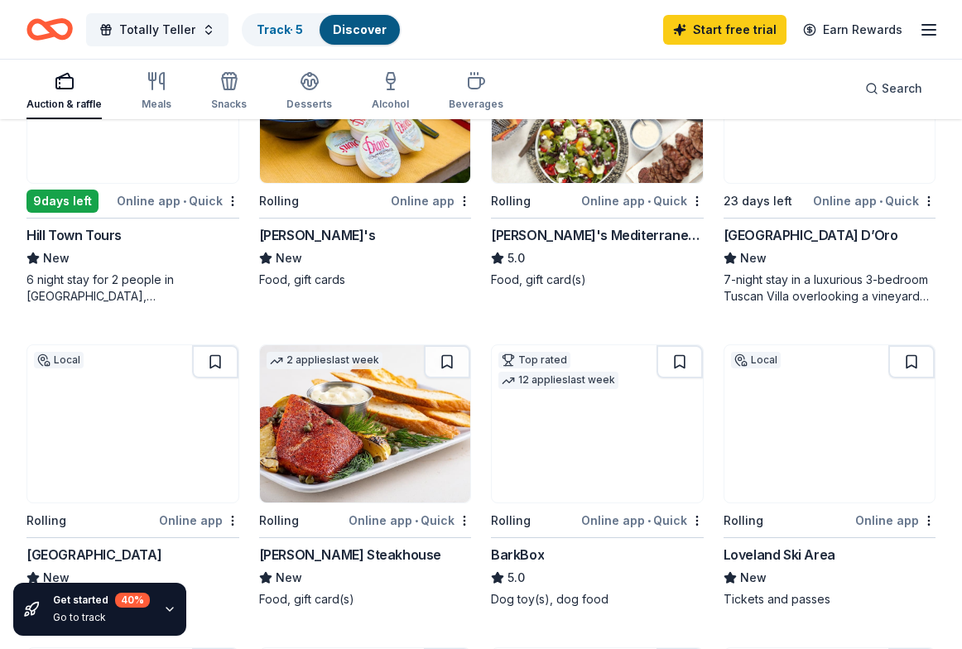
scroll to position [905, 0]
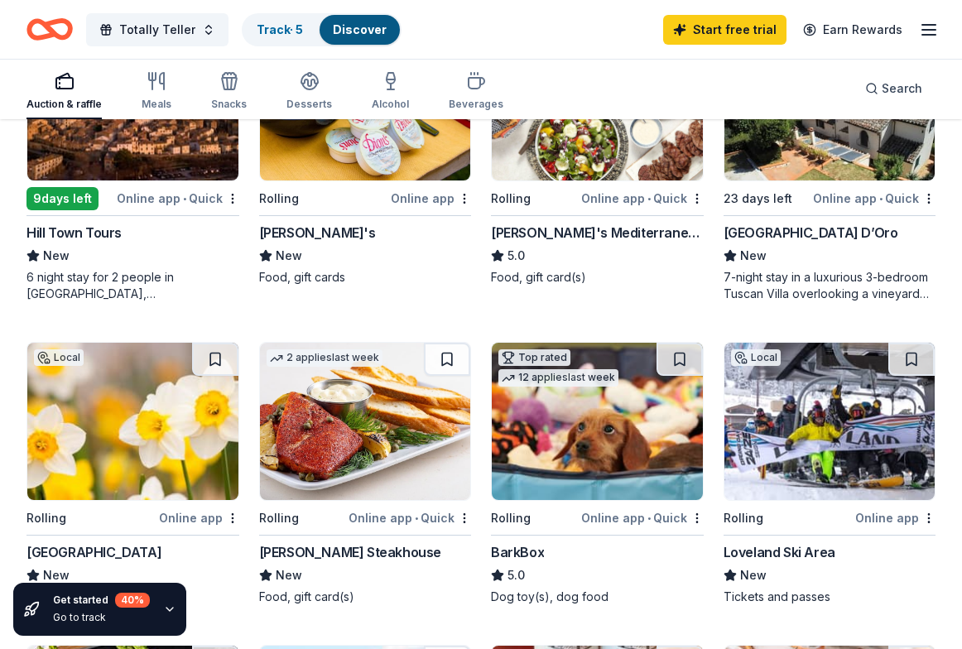
click at [773, 440] on img at bounding box center [830, 421] width 211 height 157
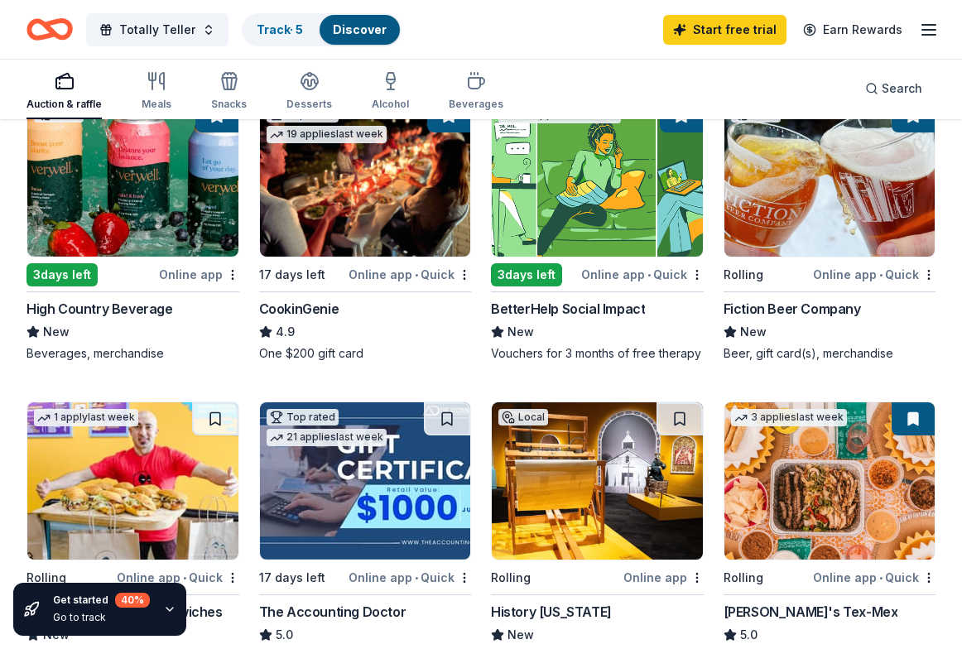
scroll to position [123, 0]
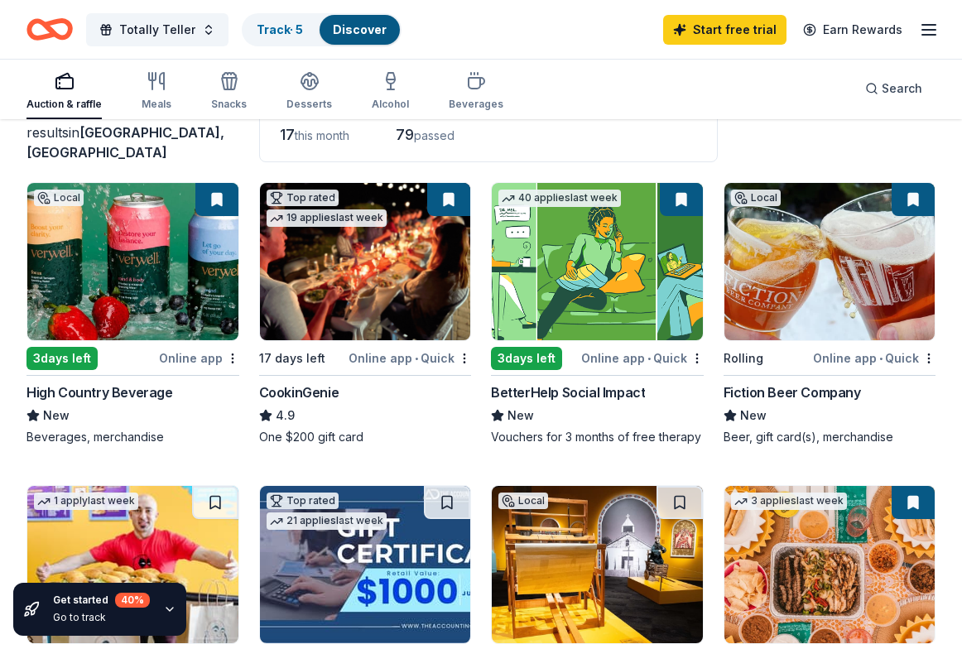
click at [98, 315] on img at bounding box center [132, 261] width 211 height 157
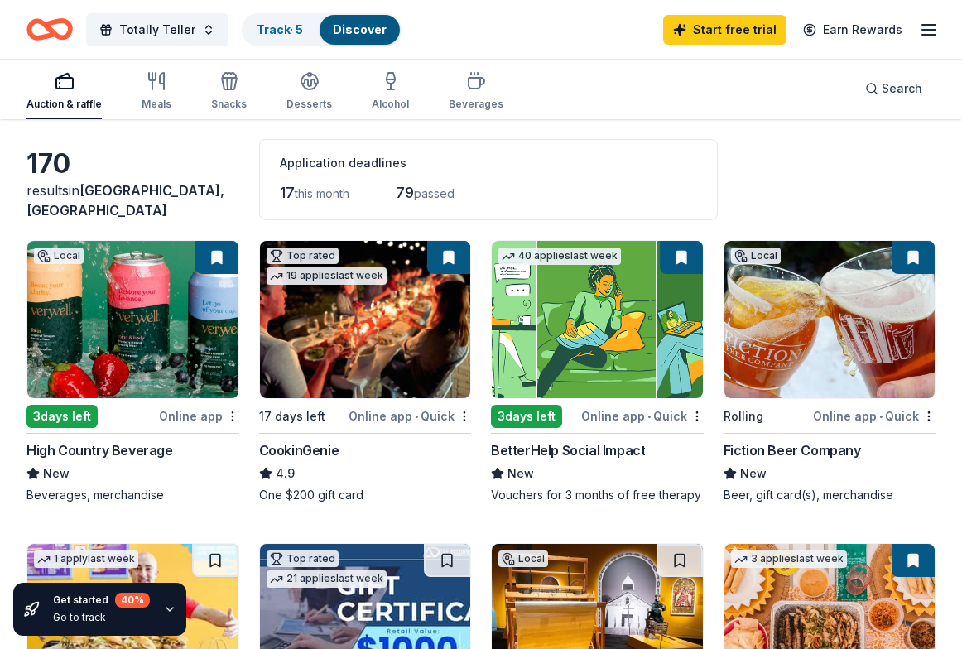
scroll to position [0, 0]
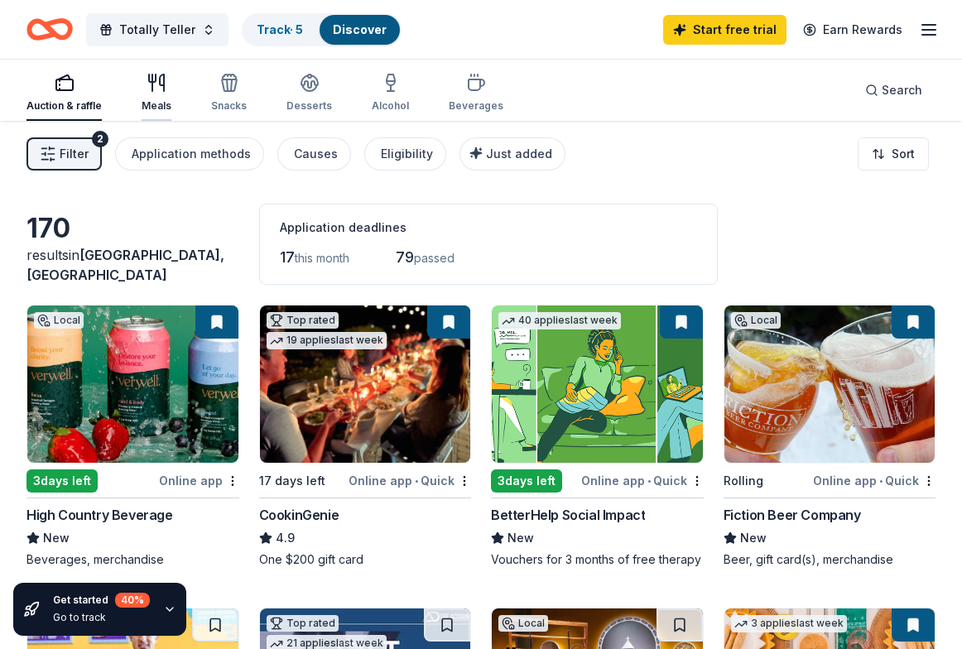
click at [154, 88] on icon "button" at bounding box center [157, 83] width 20 height 20
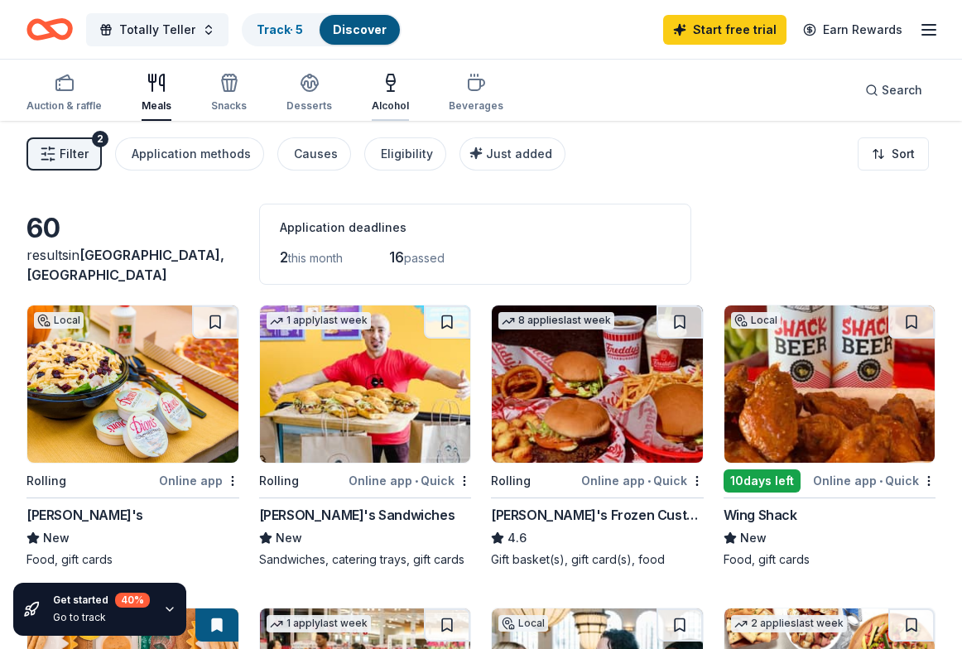
click at [383, 87] on icon "button" at bounding box center [391, 83] width 20 height 20
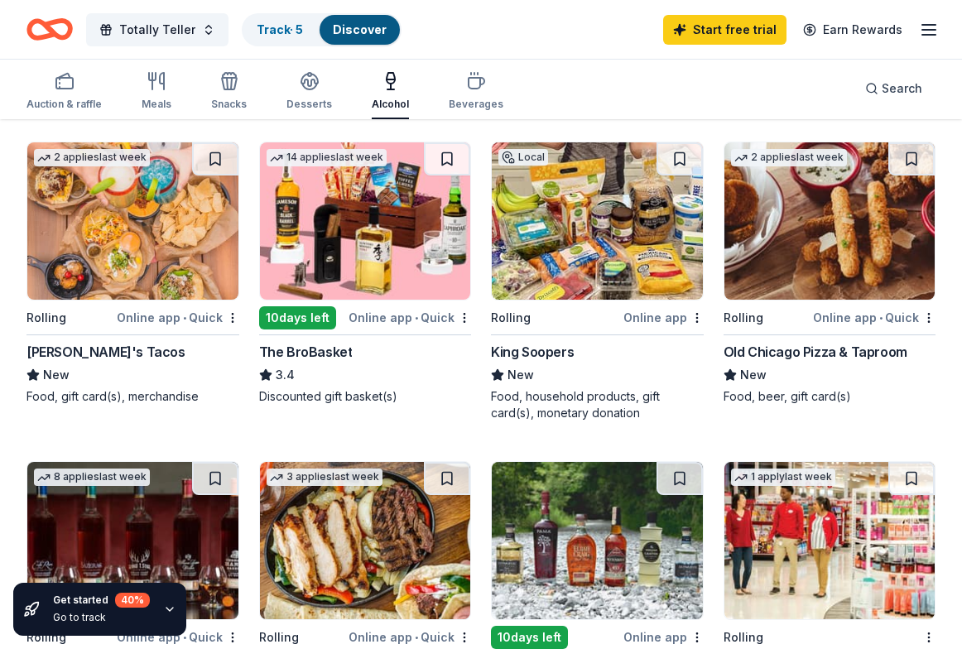
scroll to position [403, 0]
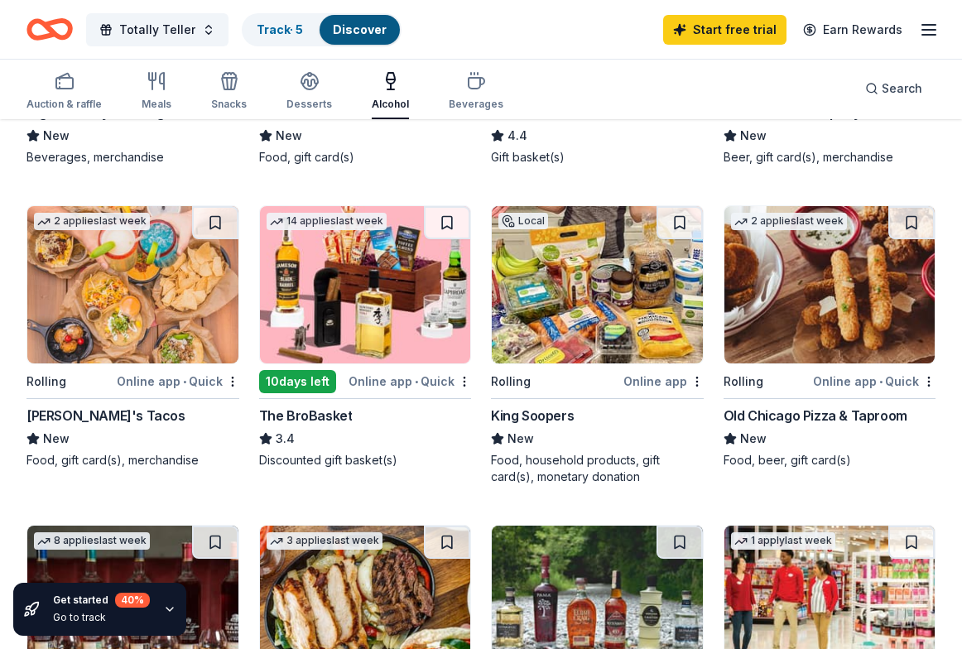
click at [372, 276] on img at bounding box center [365, 284] width 211 height 157
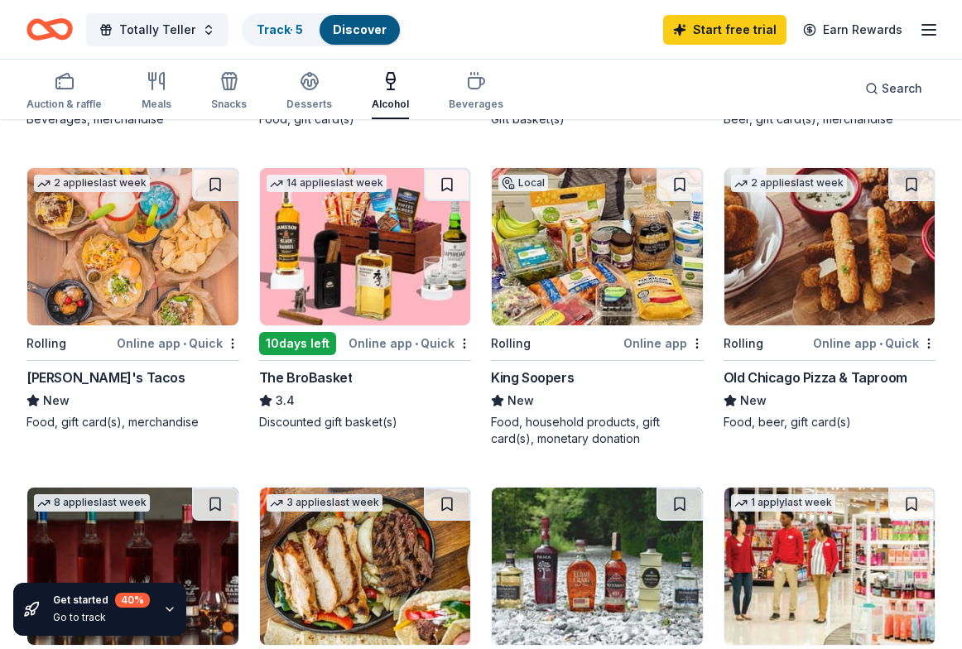
scroll to position [0, 0]
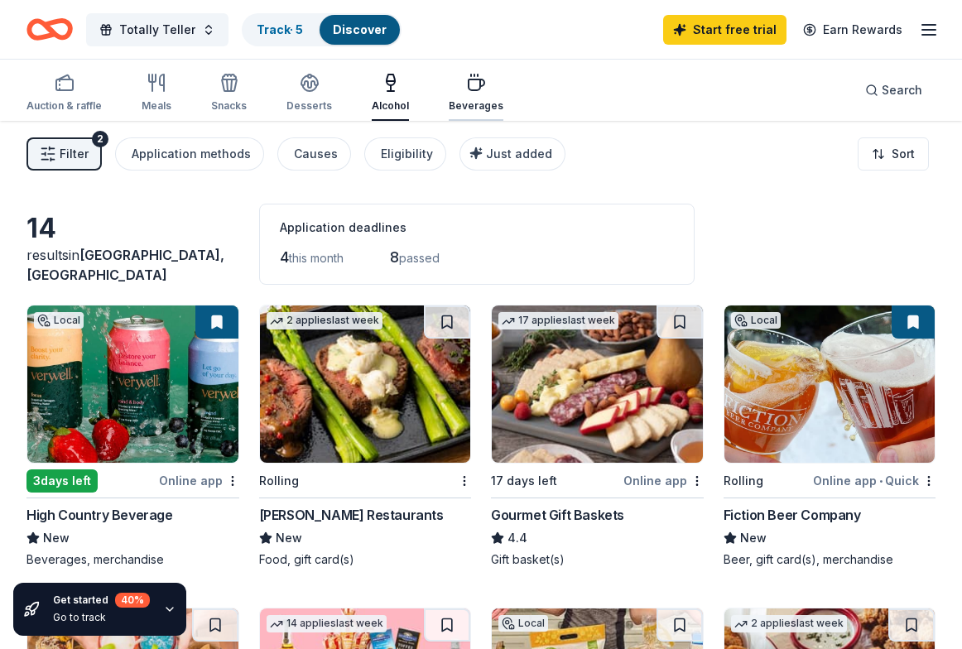
click at [475, 80] on icon "button" at bounding box center [477, 85] width 16 height 11
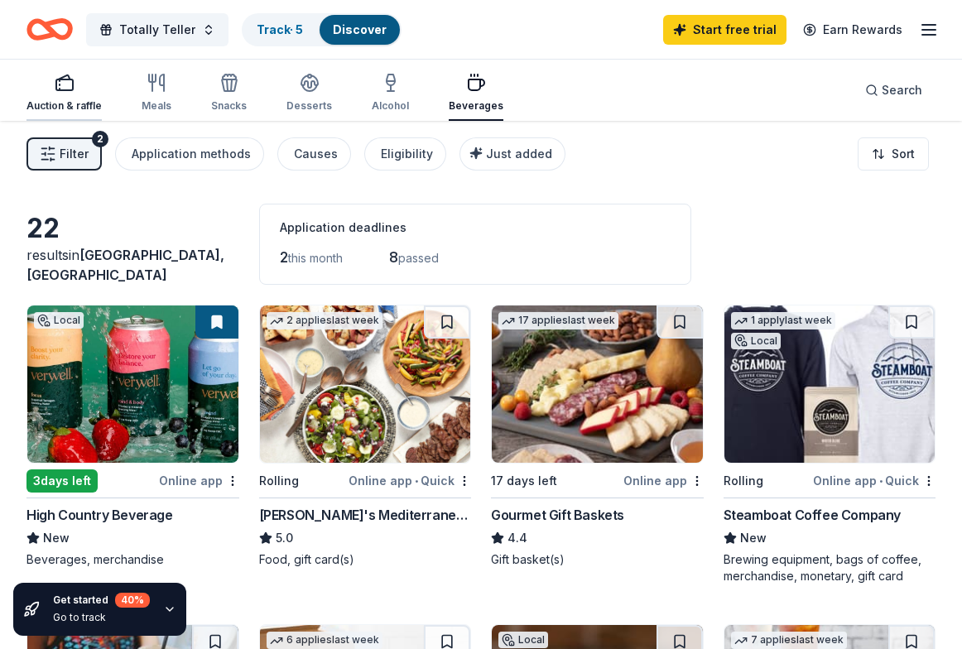
click at [85, 75] on div "button" at bounding box center [64, 83] width 75 height 20
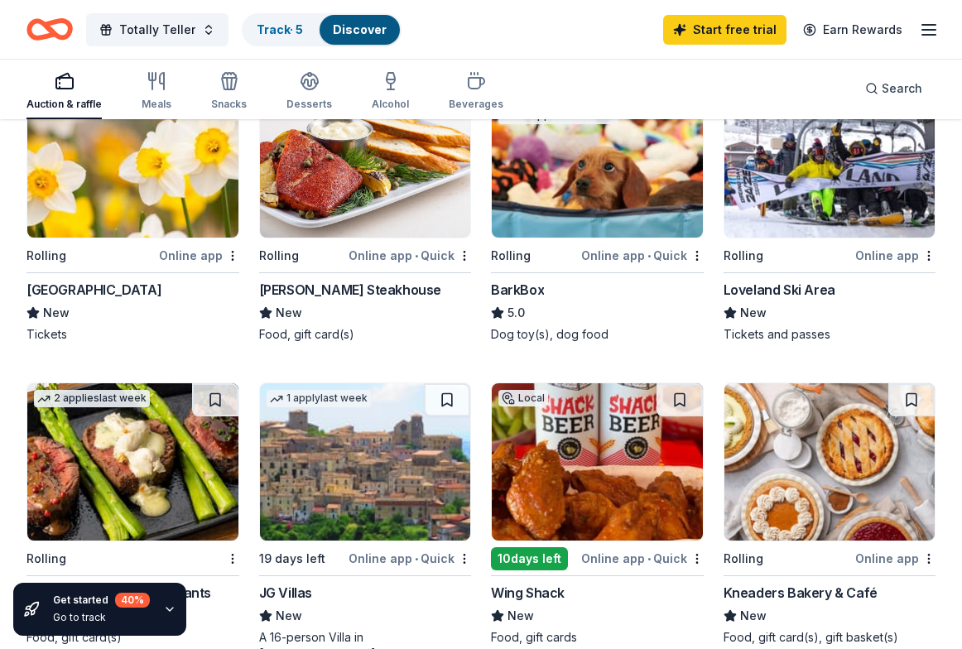
scroll to position [1143, 0]
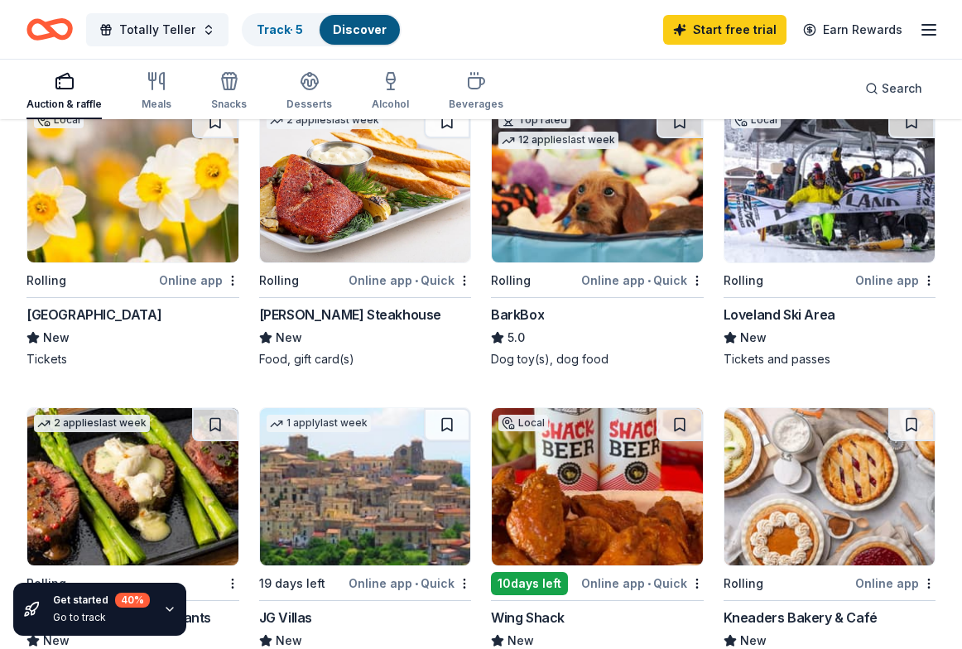
click at [563, 218] on img at bounding box center [597, 183] width 211 height 157
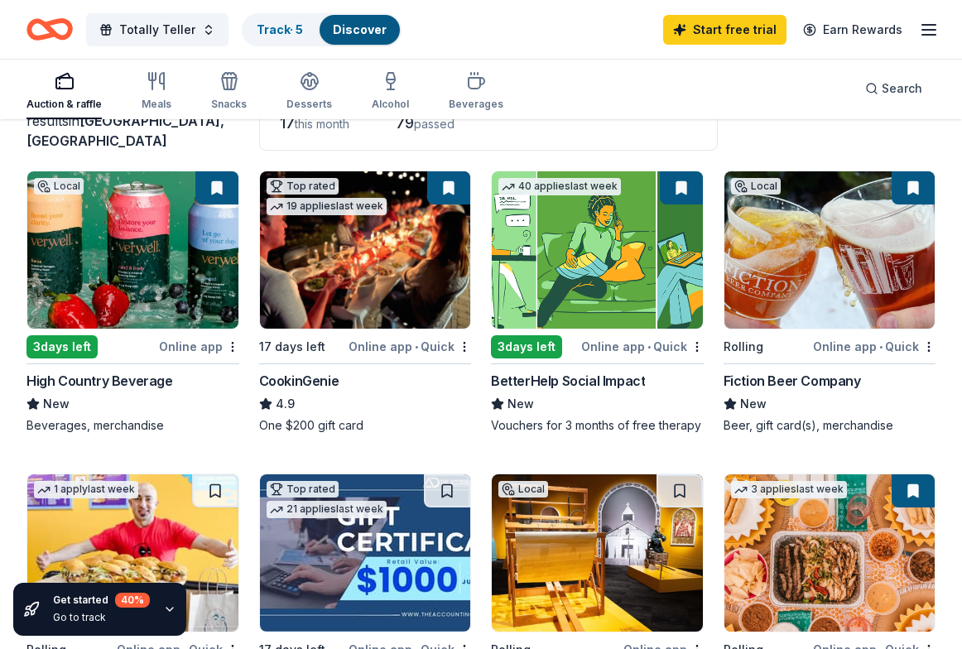
scroll to position [0, 0]
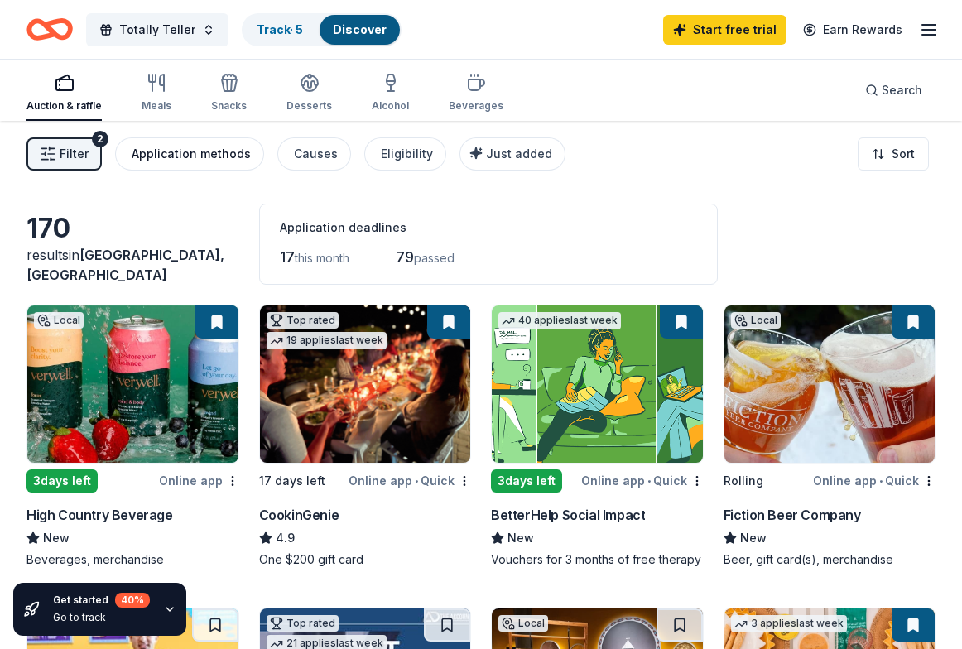
click at [220, 144] on div "Application methods" at bounding box center [191, 154] width 119 height 20
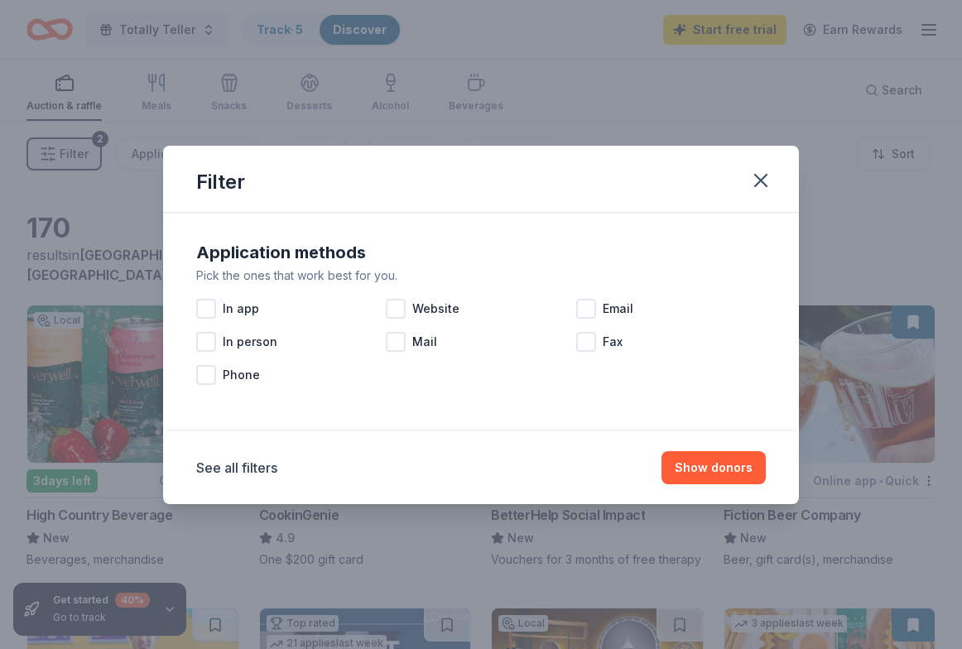
click at [316, 129] on div "Filter Application methods Pick the ones that work best for you. In app Website…" at bounding box center [481, 324] width 962 height 649
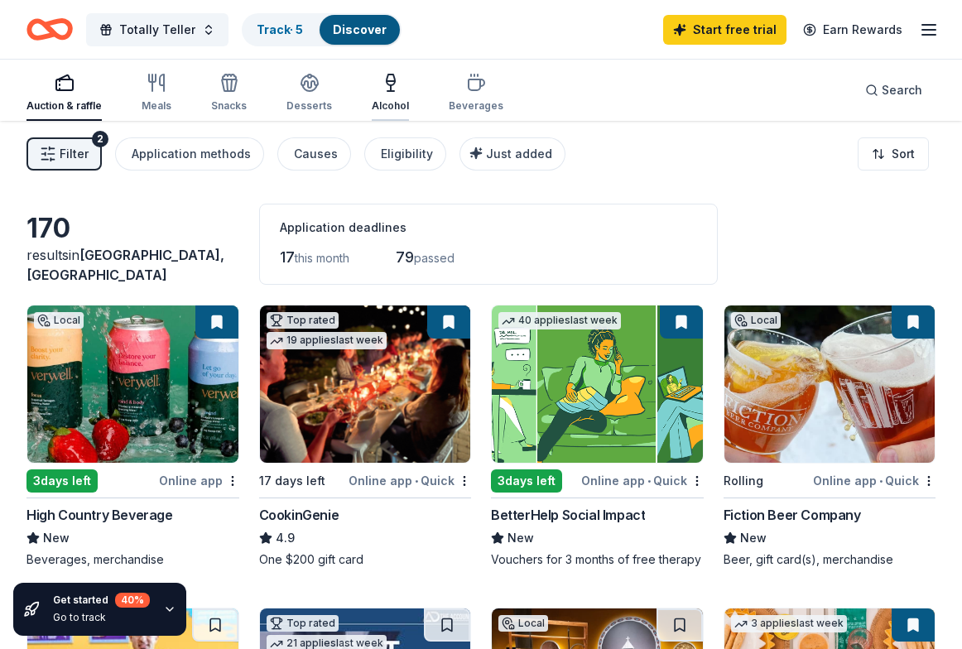
click at [388, 88] on icon "button" at bounding box center [391, 83] width 20 height 20
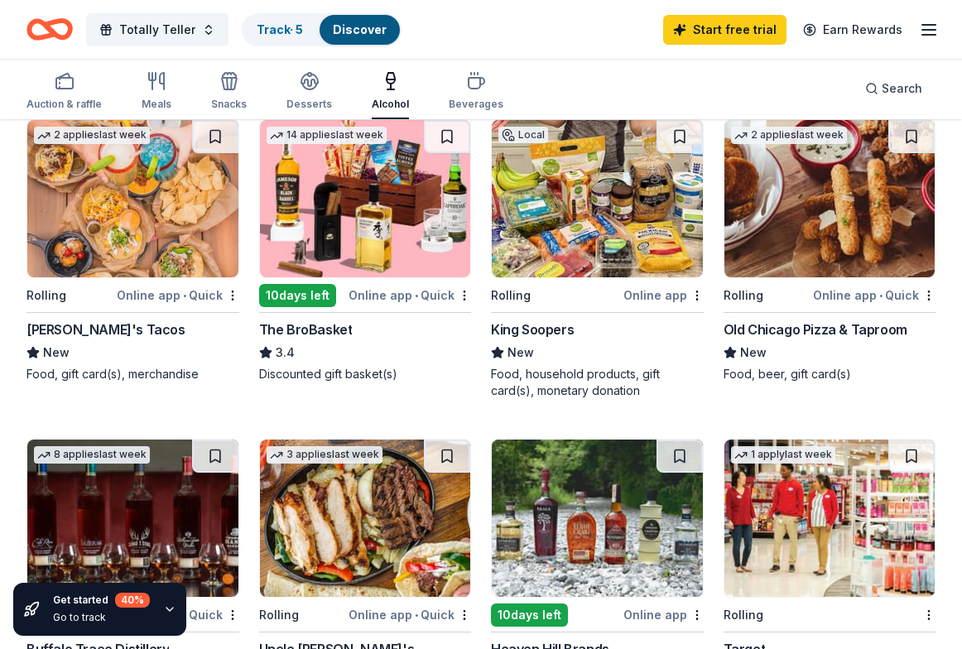
scroll to position [625, 0]
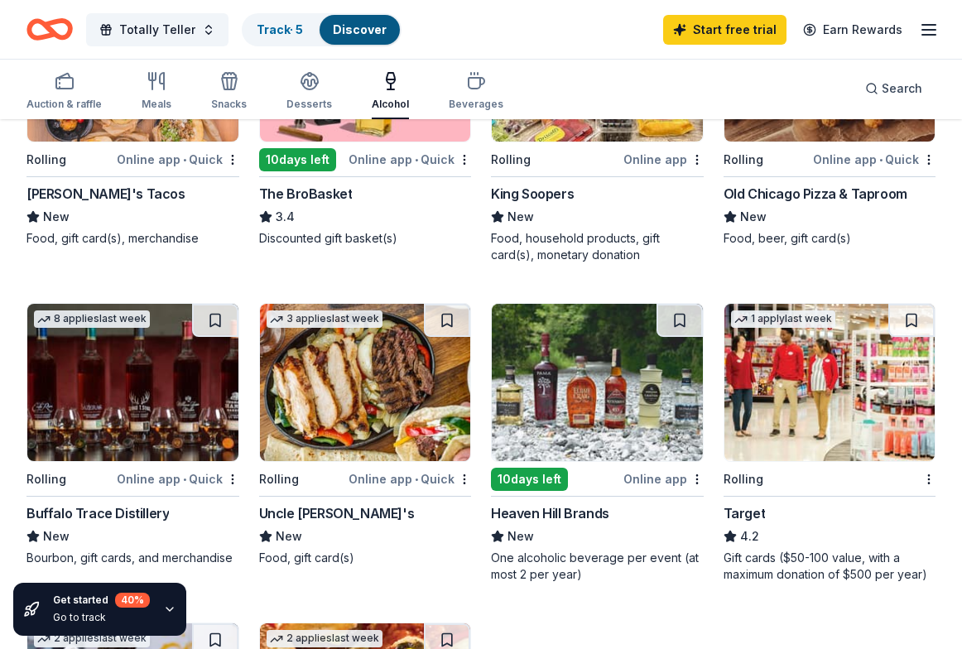
click at [584, 406] on img at bounding box center [597, 382] width 211 height 157
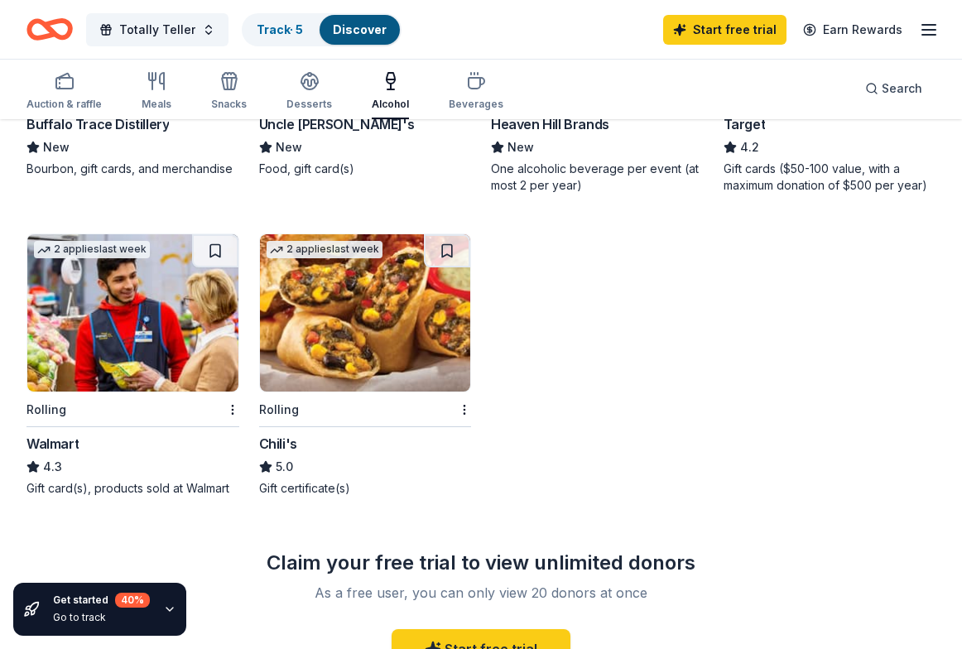
scroll to position [805, 0]
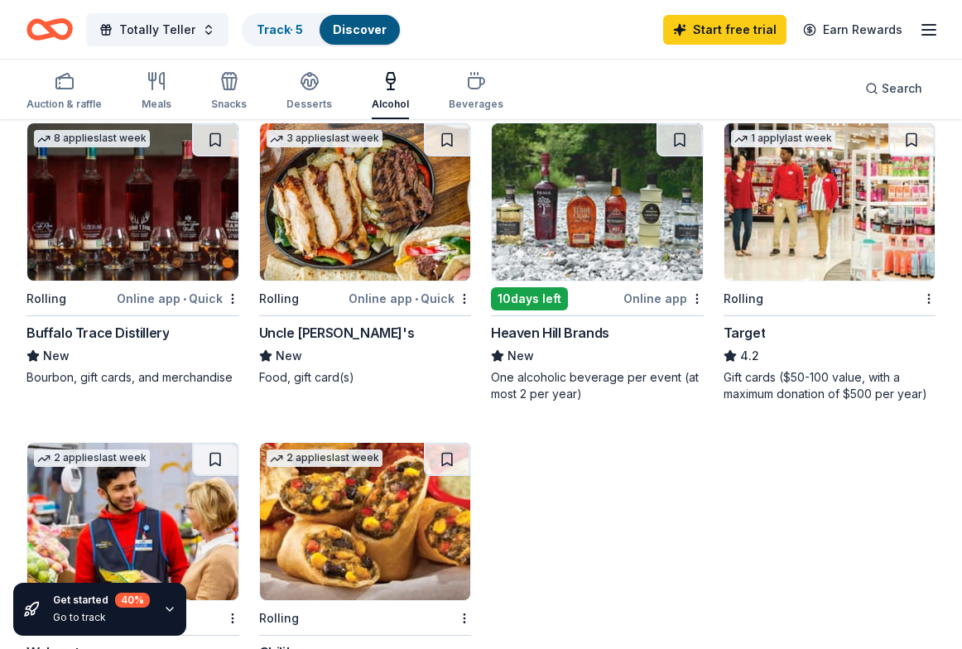
click at [774, 228] on img at bounding box center [830, 201] width 211 height 157
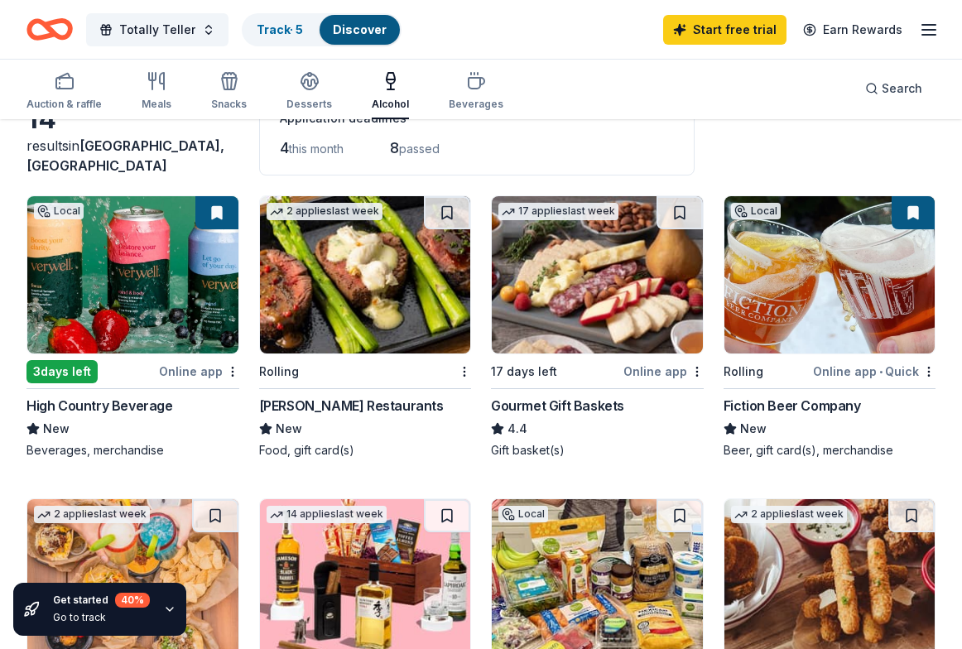
scroll to position [0, 0]
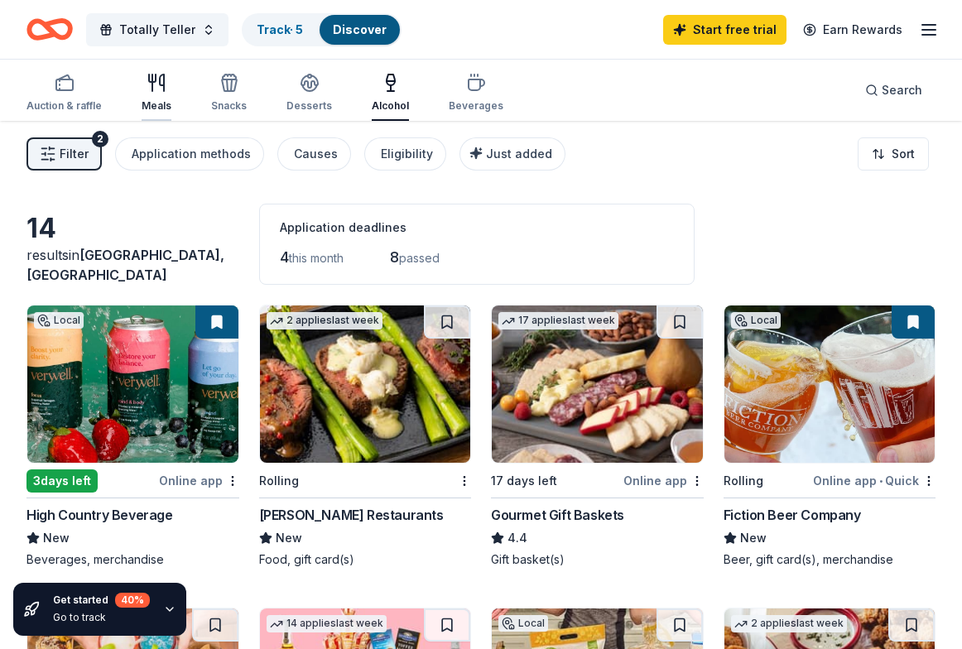
click at [163, 106] on div "Meals" at bounding box center [157, 105] width 30 height 13
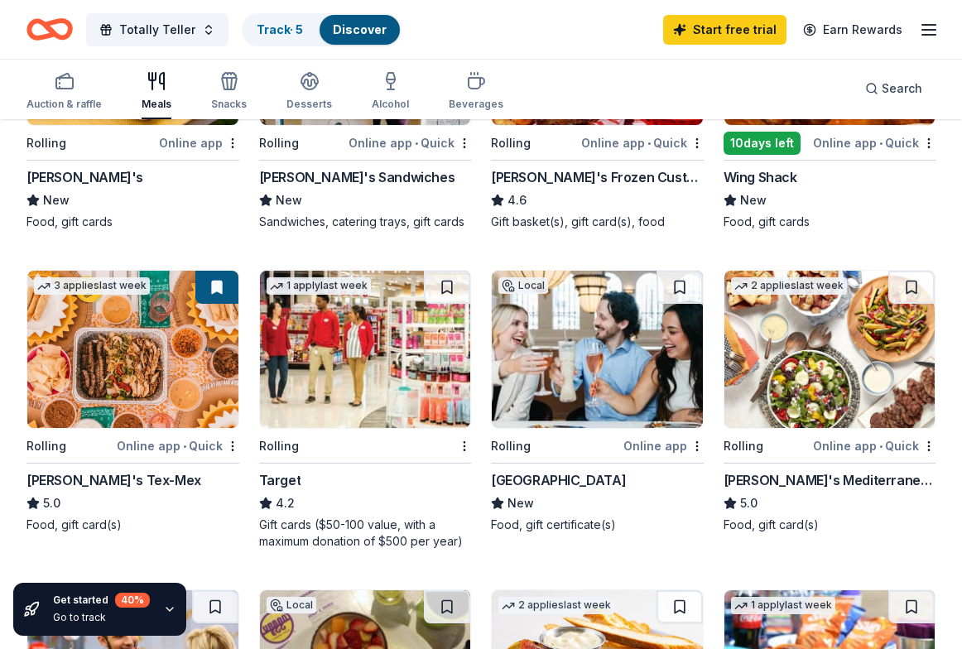
scroll to position [426, 0]
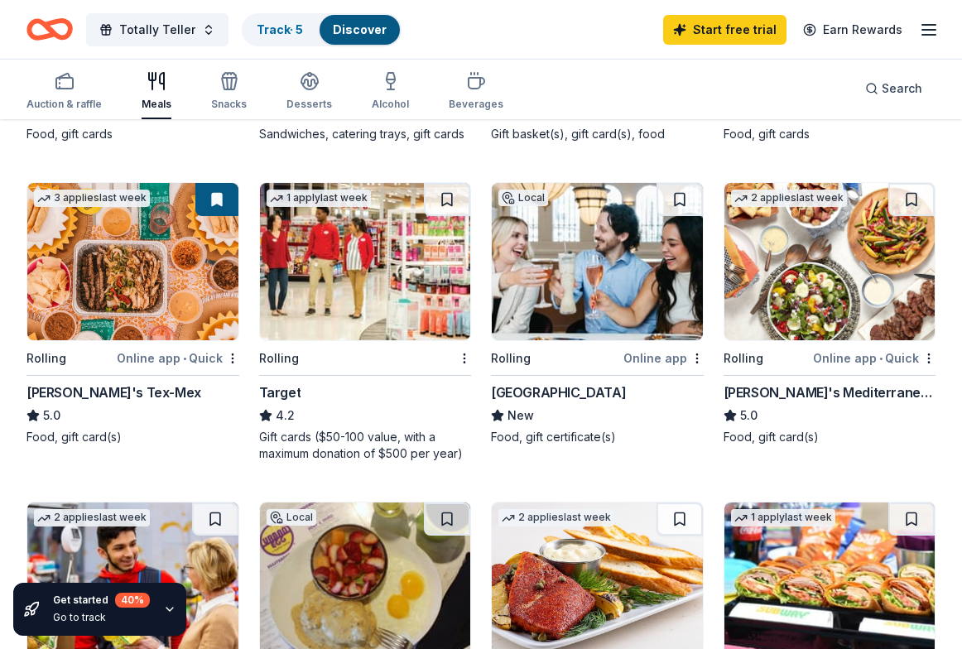
click at [541, 279] on img at bounding box center [597, 261] width 211 height 157
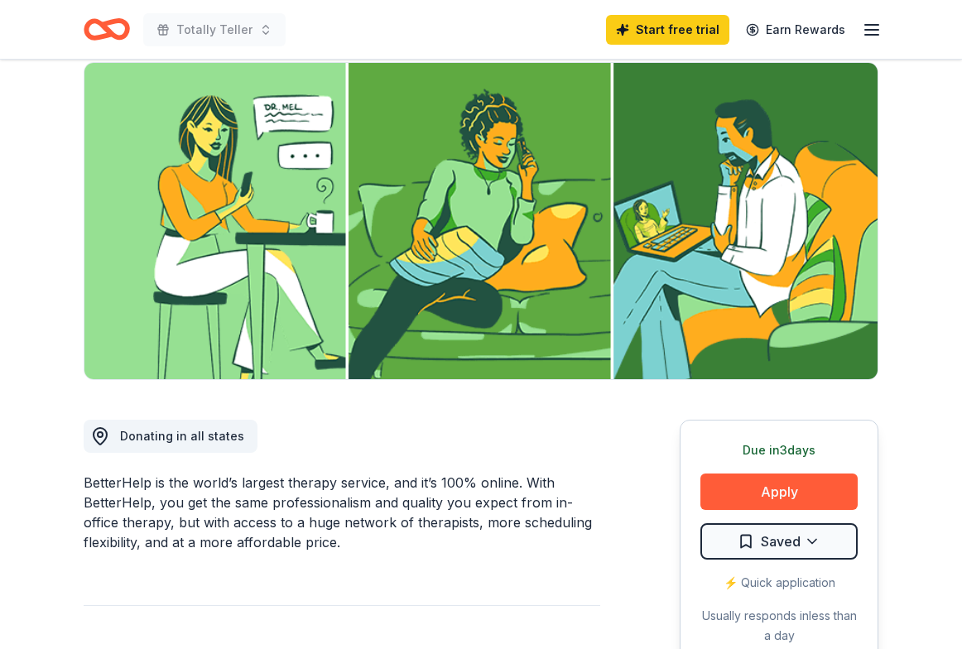
scroll to position [273, 0]
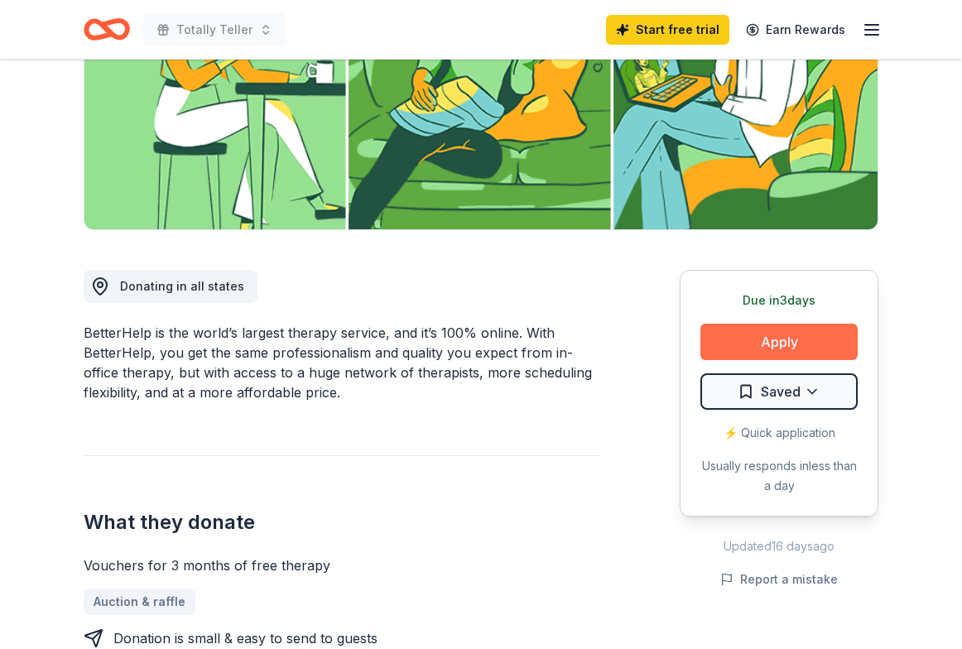
click at [779, 354] on button "Apply" at bounding box center [779, 342] width 157 height 36
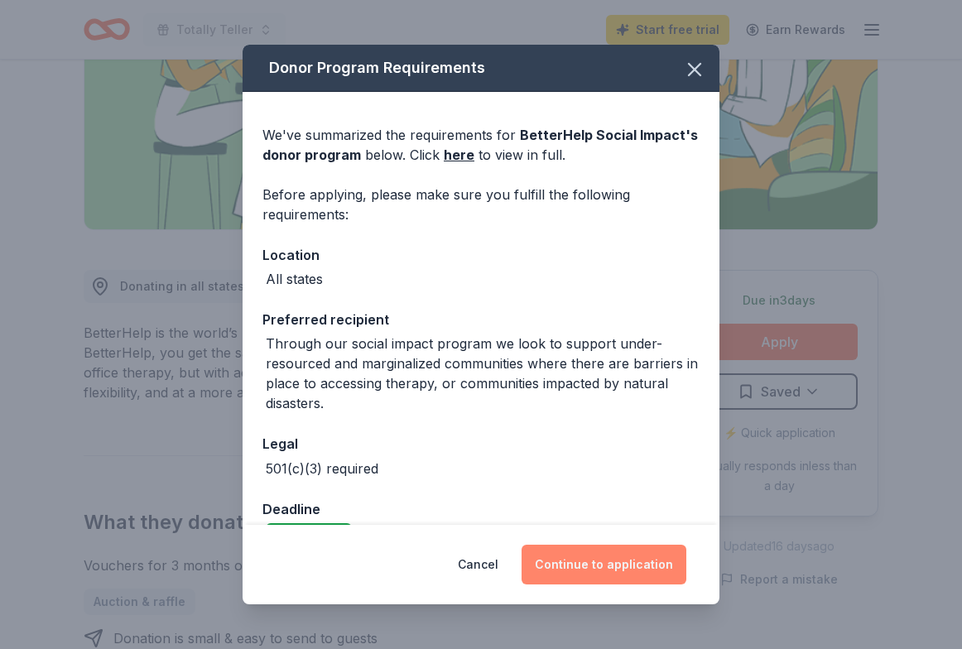
click at [604, 577] on button "Continue to application" at bounding box center [604, 565] width 165 height 40
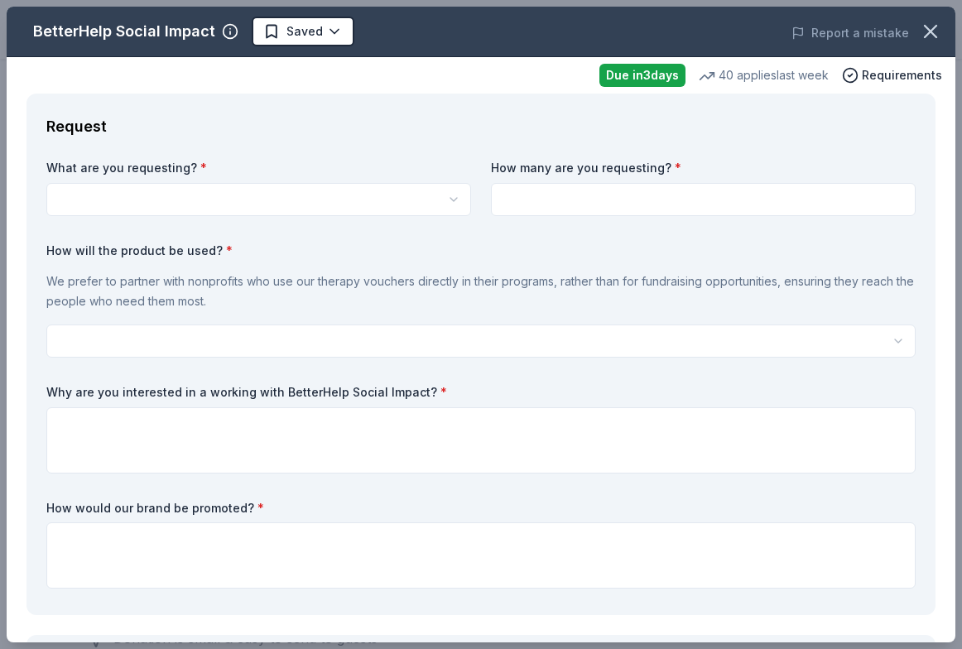
click at [349, 217] on div "What are you requesting? * Vouchers for 3 months of free therapy How many are y…" at bounding box center [481, 378] width 870 height 436
click at [345, 191] on html "Totally Teller Start free trial Earn Rewards Due in 3 days Share BetterHelp Soc…" at bounding box center [481, 51] width 962 height 649
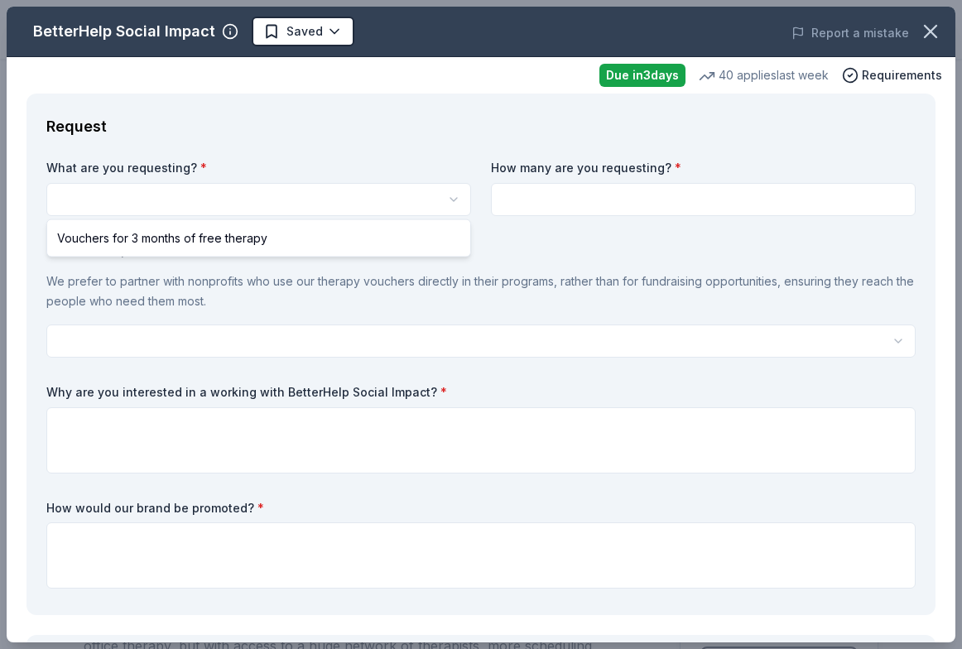
select select "Vouchers for 3 months of free therapy"
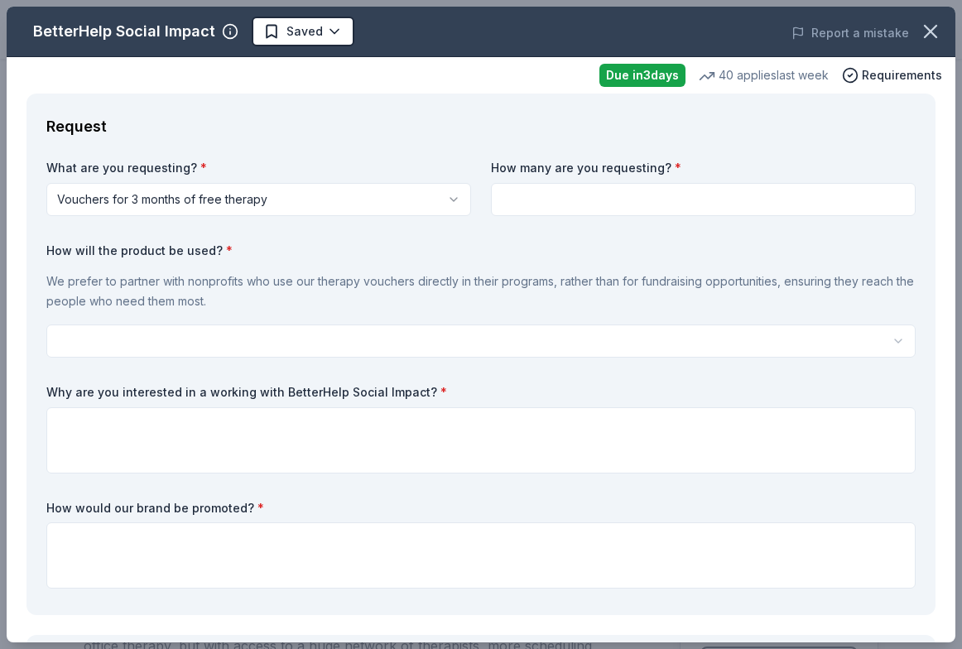
click at [581, 192] on input at bounding box center [703, 199] width 425 height 33
type input "3"
click at [371, 338] on html "Totally Teller Start free trial Earn Rewards Due in 3 days Share BetterHelp Soc…" at bounding box center [481, 324] width 962 height 649
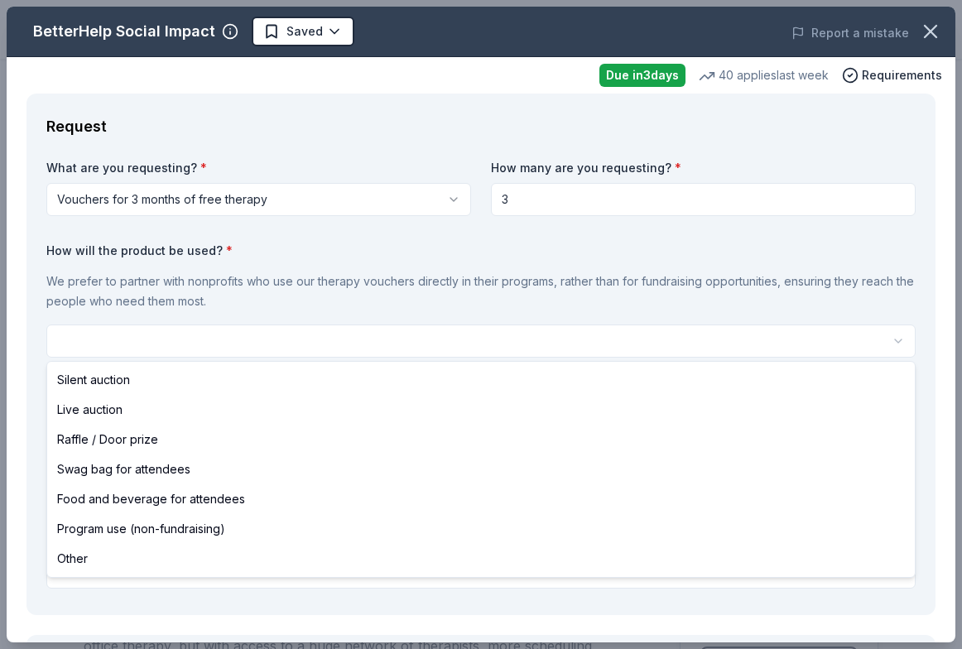
select select "silentAuction"
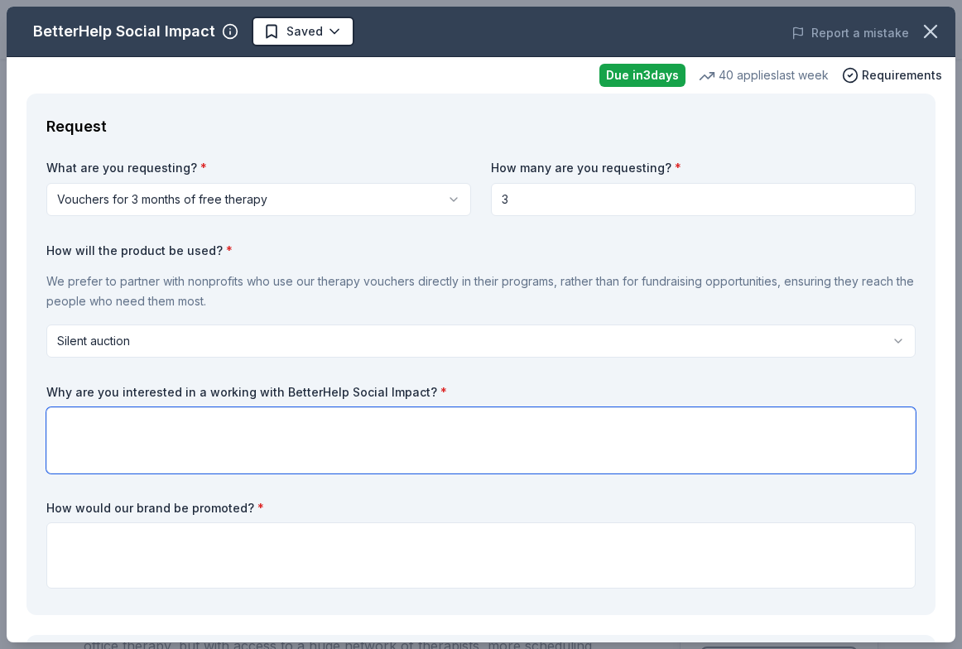
click at [339, 436] on textarea at bounding box center [481, 441] width 870 height 66
type textarea "O"
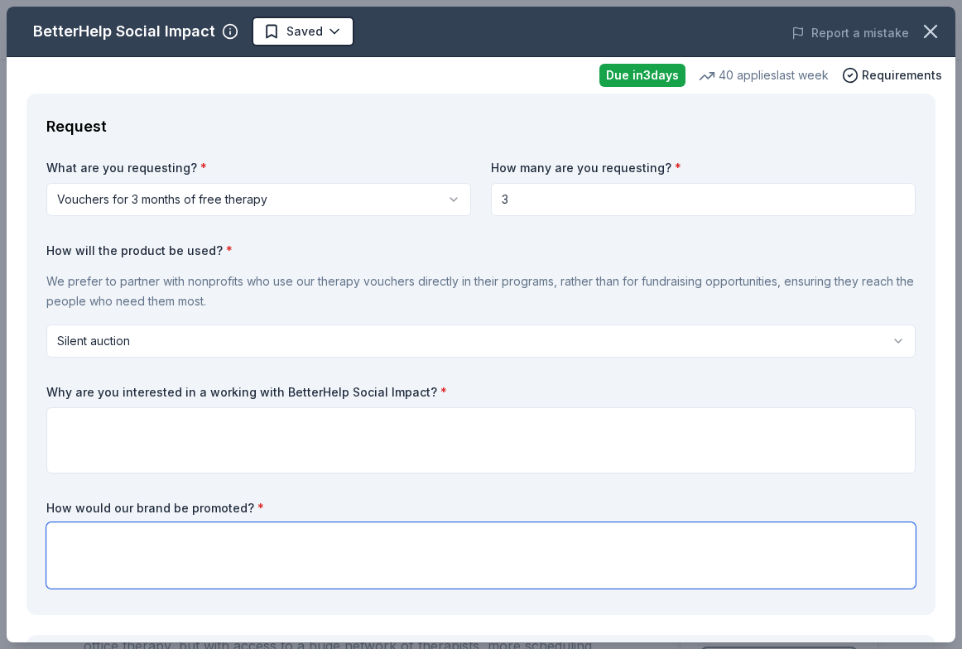
click at [255, 554] on textarea at bounding box center [481, 556] width 870 height 66
type textarea "W"
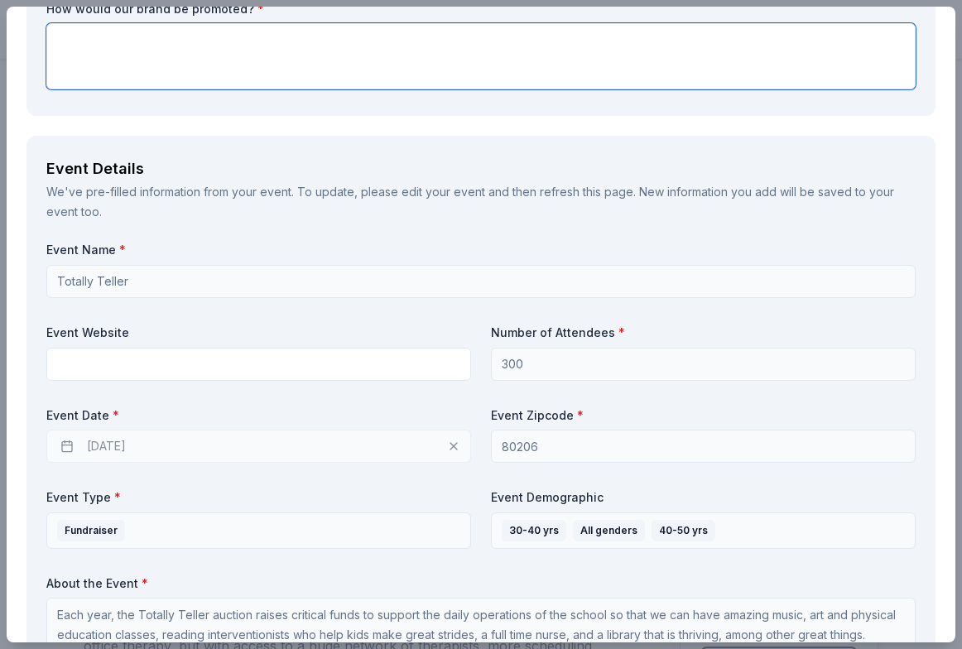
scroll to position [571, 0]
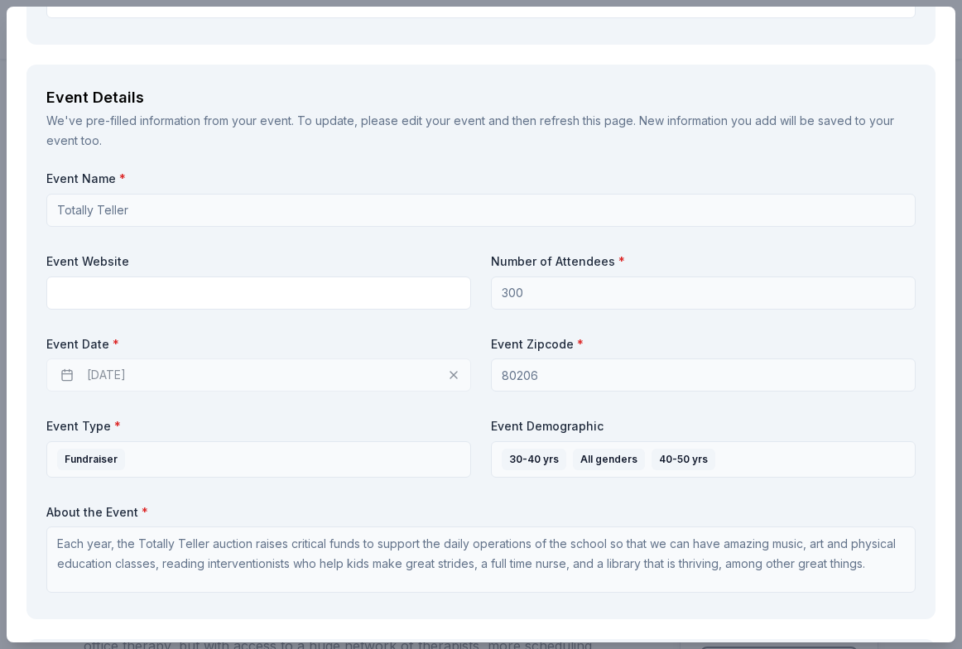
click at [347, 379] on div "10/31/2025" at bounding box center [258, 375] width 425 height 33
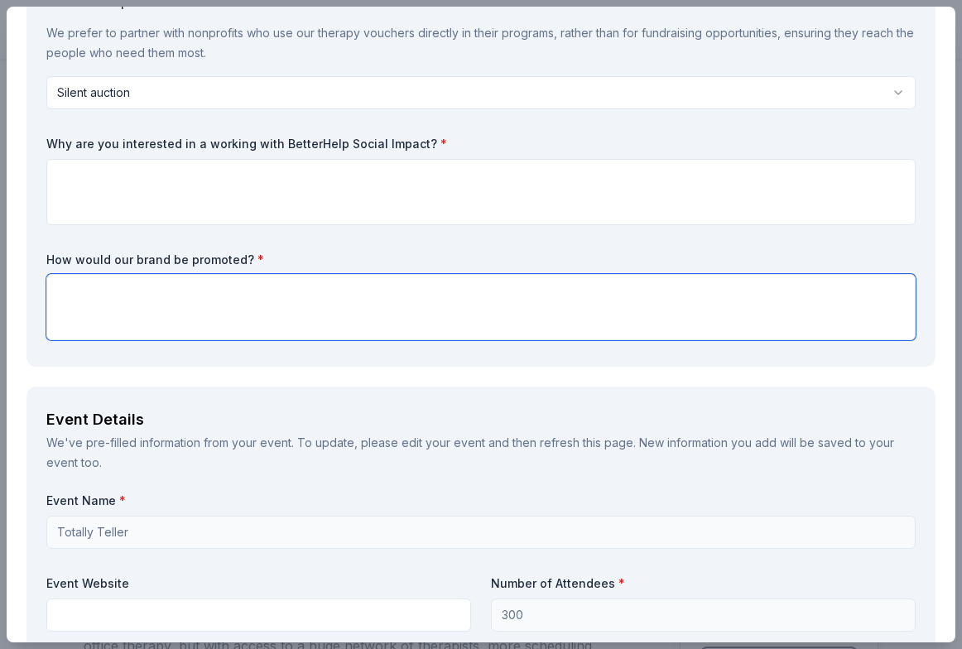
click at [332, 316] on textarea at bounding box center [481, 307] width 870 height 66
type textarea "Through our auction catalog and live at the event"
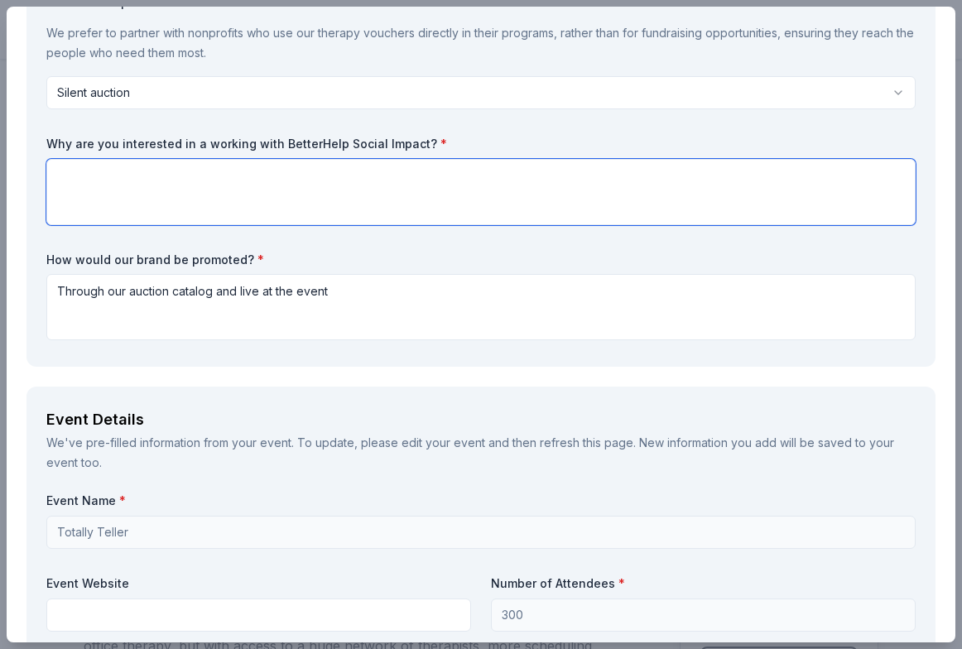
click at [195, 187] on textarea at bounding box center [481, 192] width 870 height 66
type textarea "W"
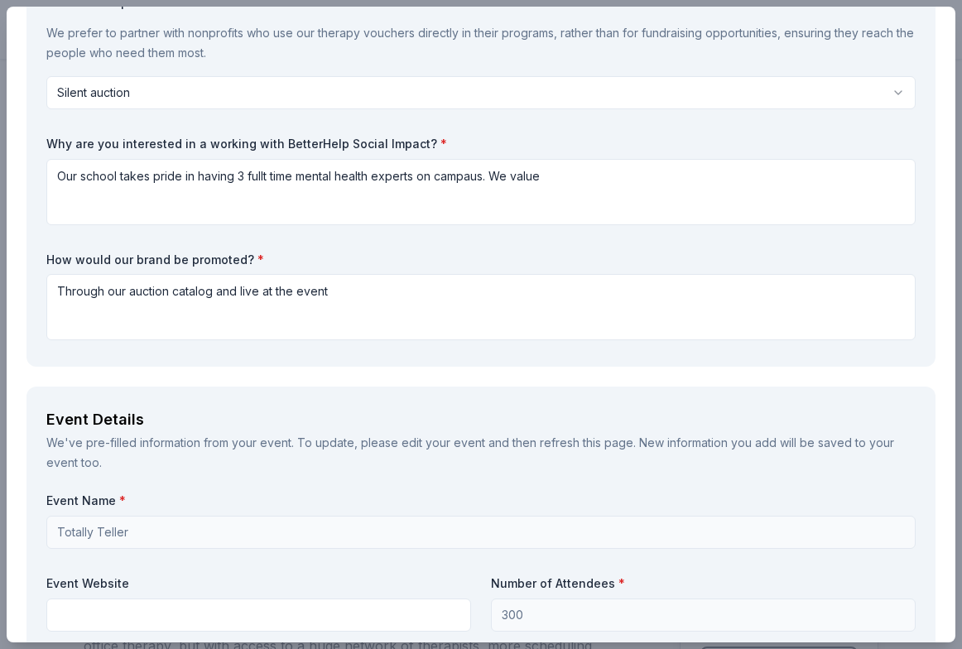
click at [220, 144] on label "Why are you interested in a working with BetterHelp Social Impact? *" at bounding box center [481, 144] width 870 height 17
drag, startPoint x: 415, startPoint y: 139, endPoint x: 43, endPoint y: 138, distance: 371.9
click at [43, 138] on div "Request What are you requesting? * Vouchers for 3 months of free therapy Vouche…" at bounding box center [481, 106] width 909 height 522
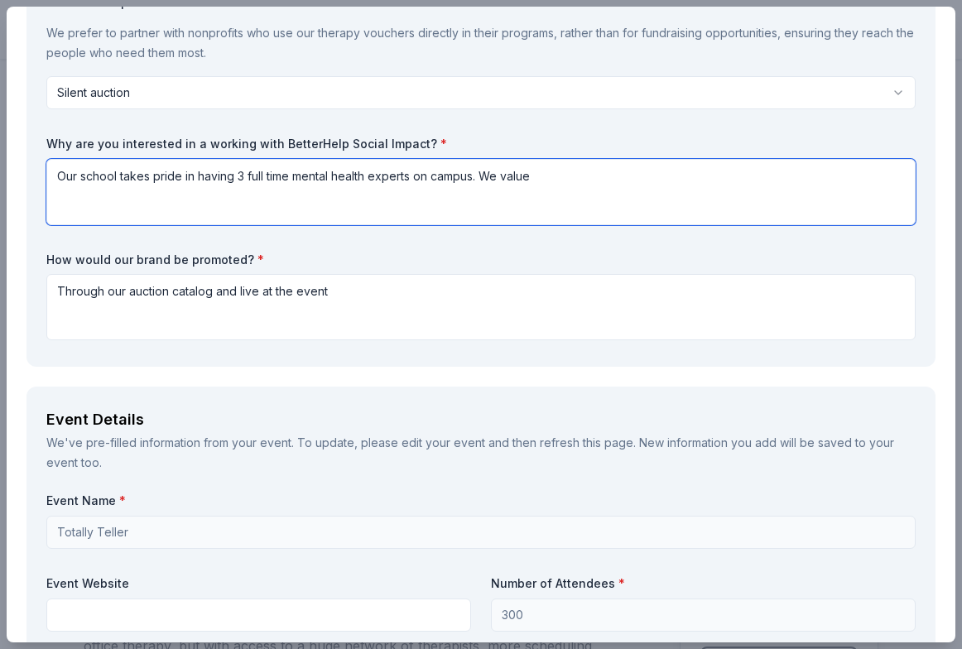
click at [571, 170] on textarea "Our school takes pride in having 3 full time mental health experts on campus. W…" at bounding box center [481, 192] width 870 height 66
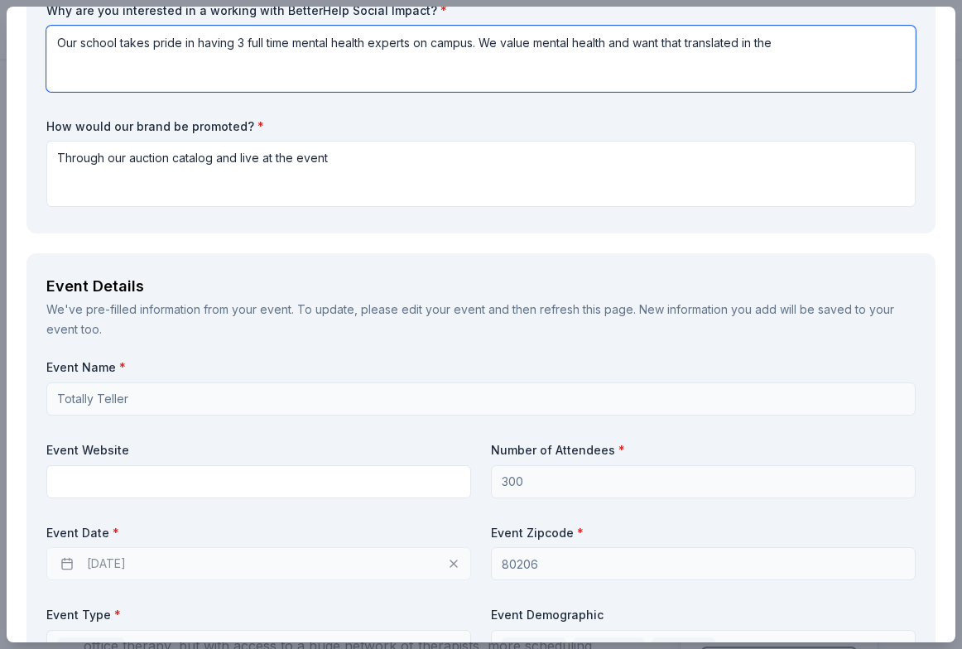
scroll to position [392, 0]
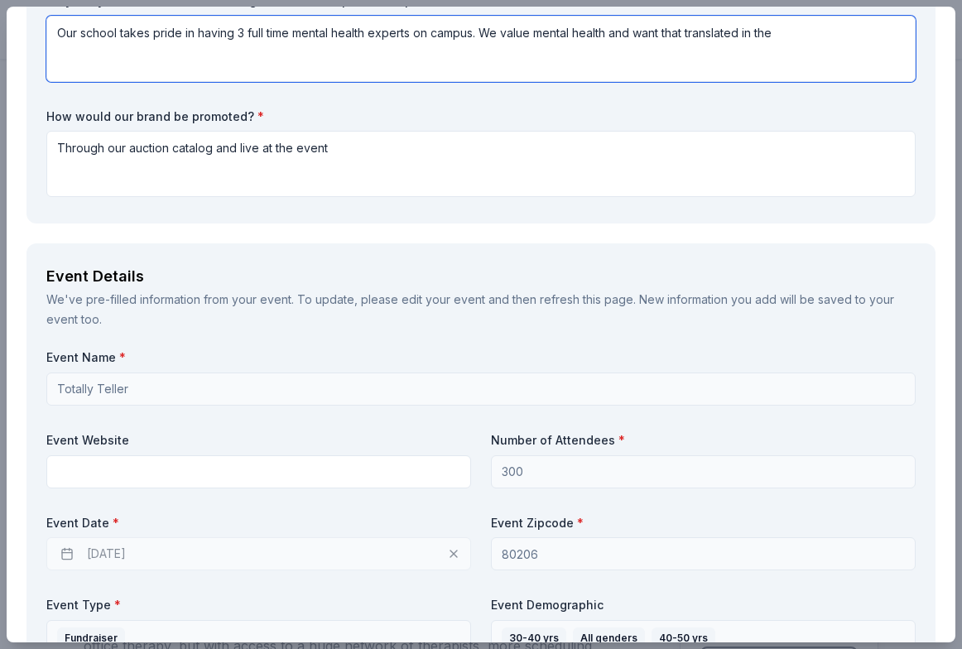
type textarea "Our school takes pride in having 3 full time mental health experts on campus. W…"
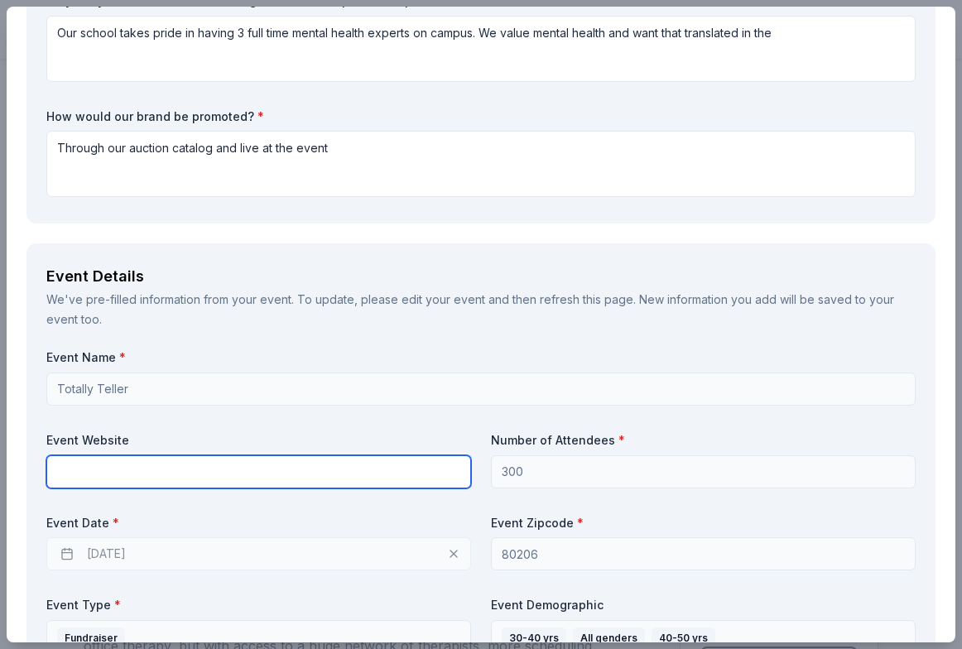
click at [333, 475] on input "text" at bounding box center [258, 472] width 425 height 33
paste input "https://my.onecause.com/event/organizations/eb9b22bf-e892-4f41-b3bd-b8c4cdba683…"
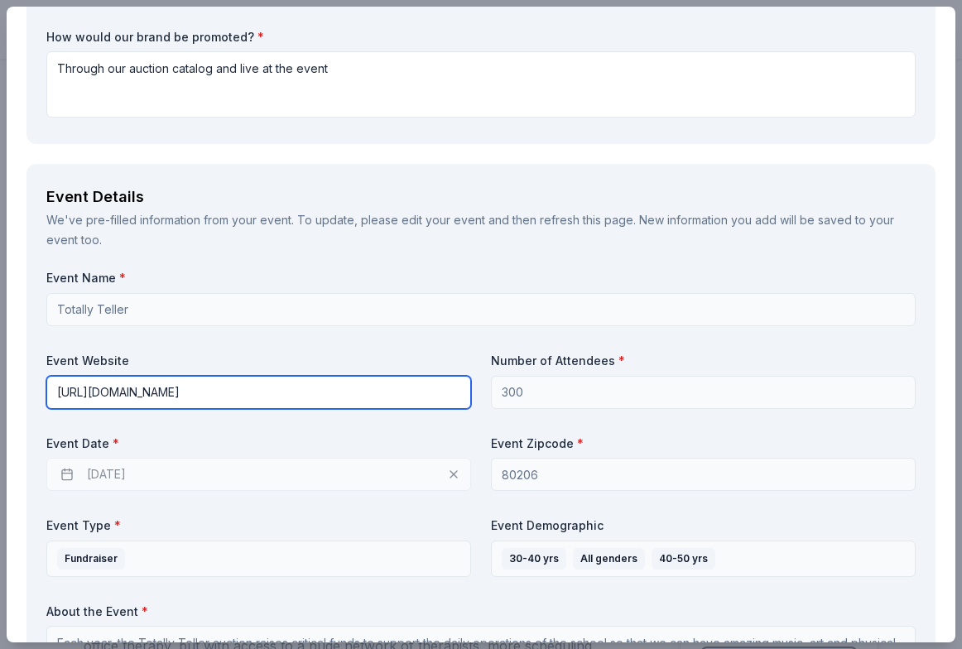
scroll to position [0, 0]
click at [295, 388] on input "https://my.onecause.com/event/organizations/eb9b22bf-e892-4f41-b3bd-b8c4cdba683…" at bounding box center [258, 392] width 425 height 33
paste input "ttps://onecau.se/teller."
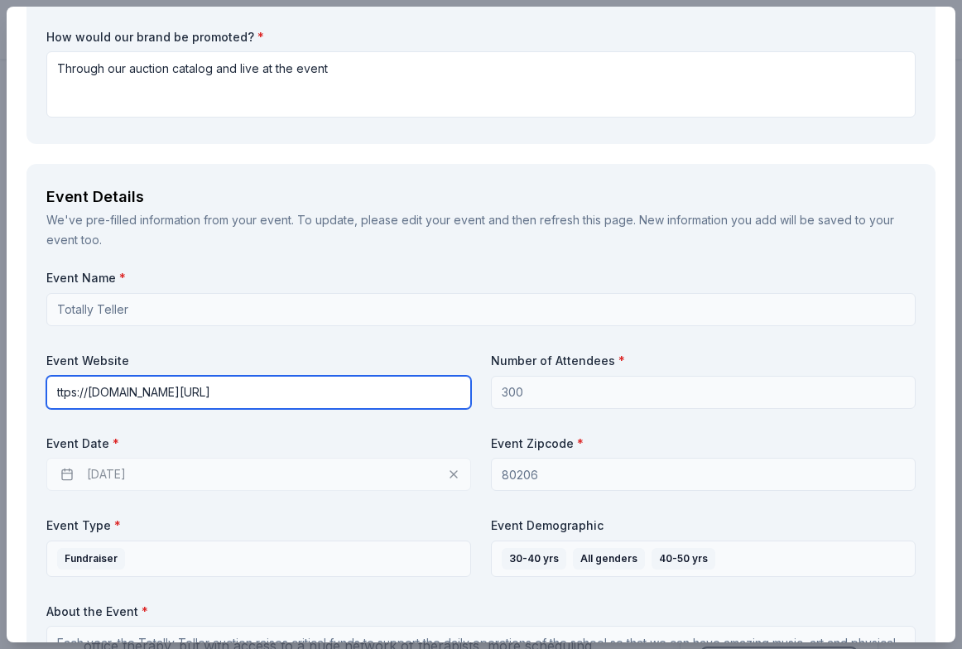
scroll to position [828, 0]
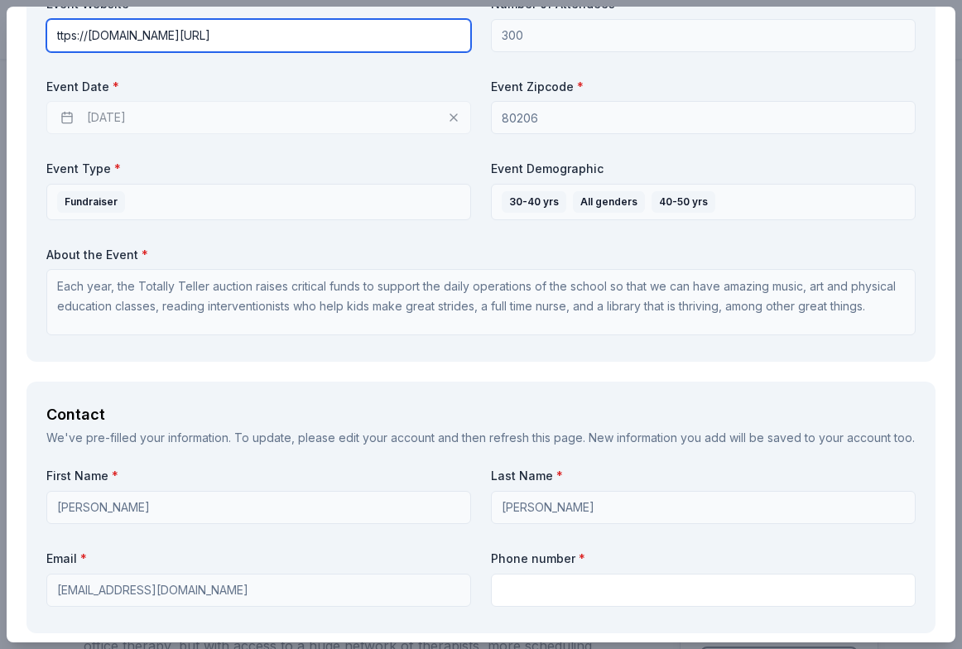
click at [57, 35] on input "ttps://onecau.se/teller" at bounding box center [258, 35] width 425 height 33
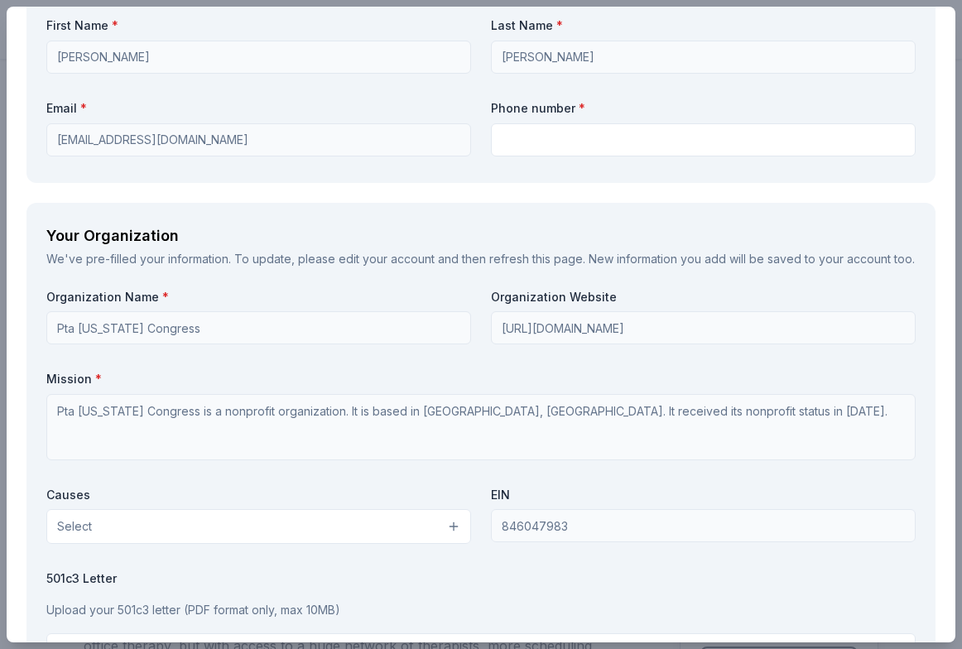
scroll to position [1276, 0]
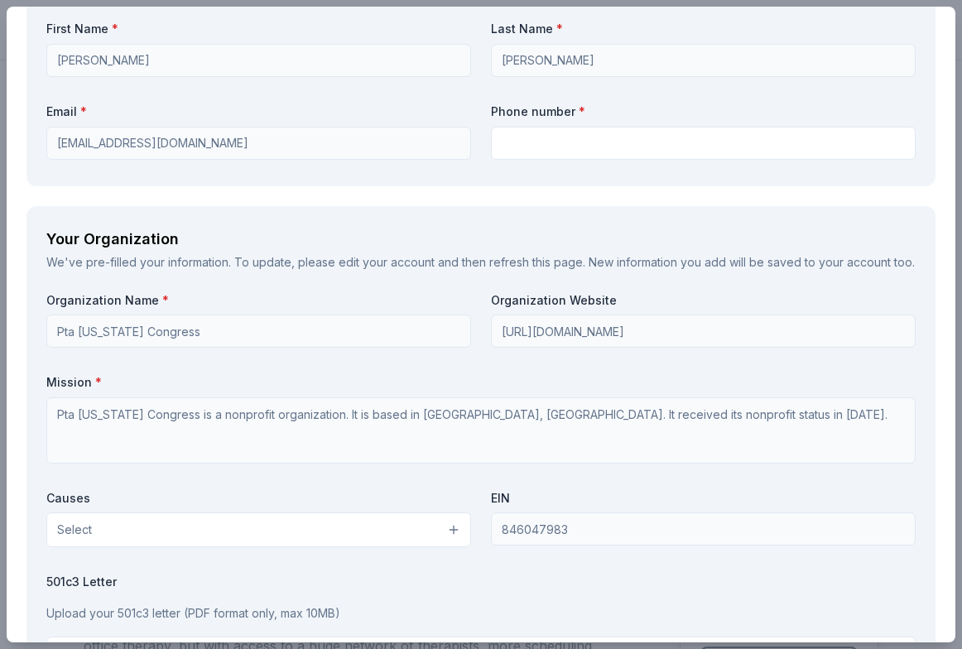
type input "https://onecau.se/teller"
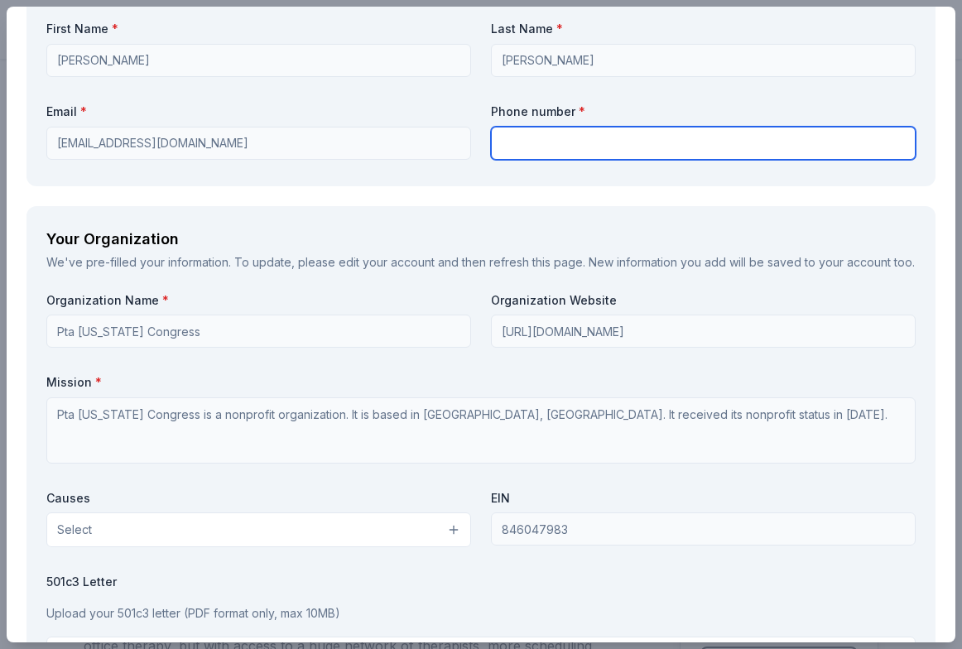
click at [571, 152] on input "text" at bounding box center [703, 143] width 425 height 33
type input "4027701180"
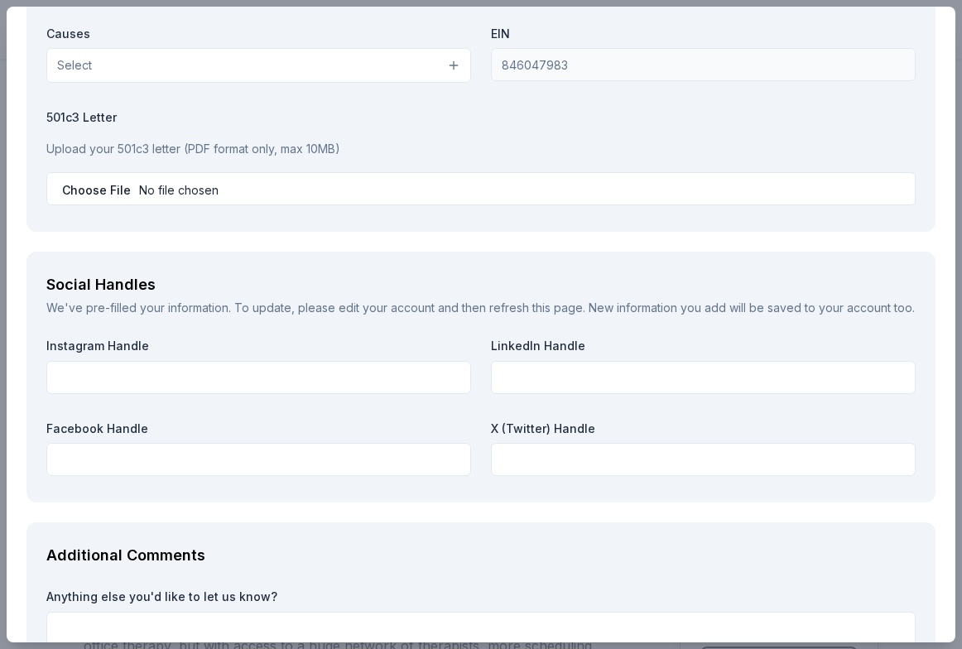
scroll to position [1737, 0]
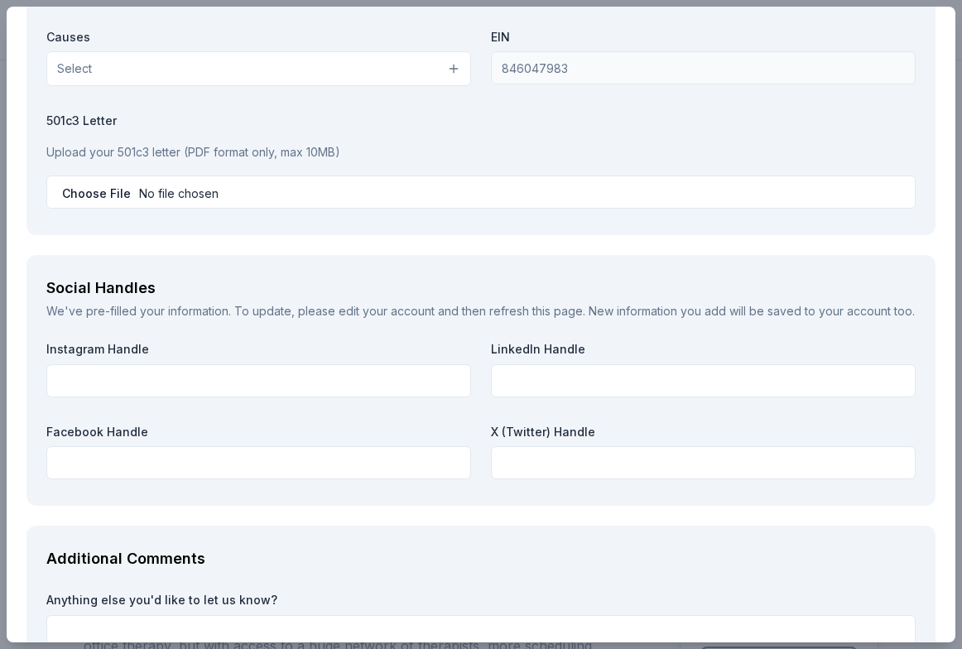
click at [378, 75] on button "Select" at bounding box center [258, 68] width 425 height 35
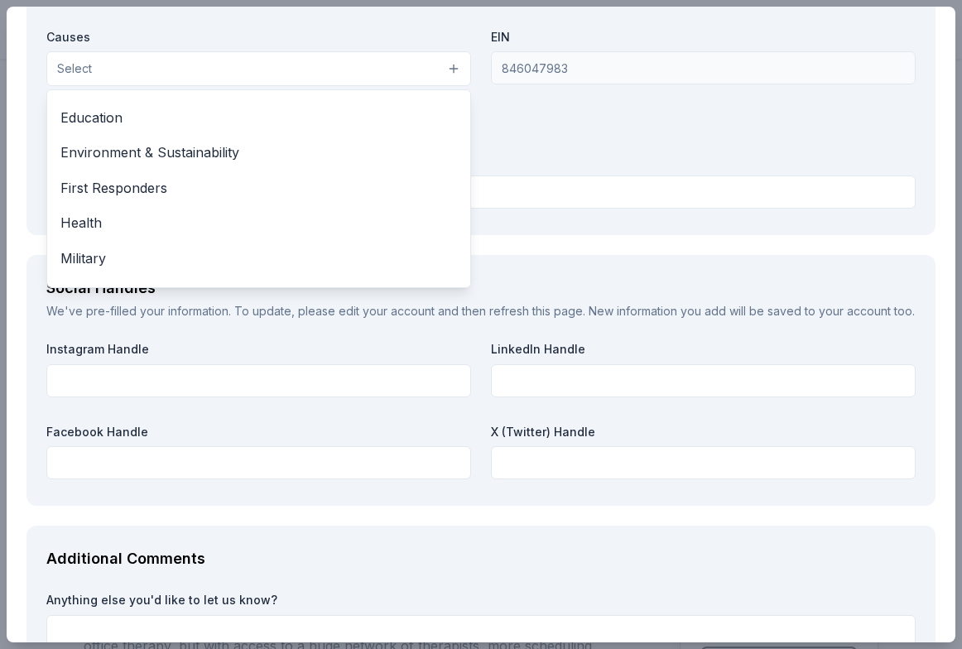
scroll to position [94, 0]
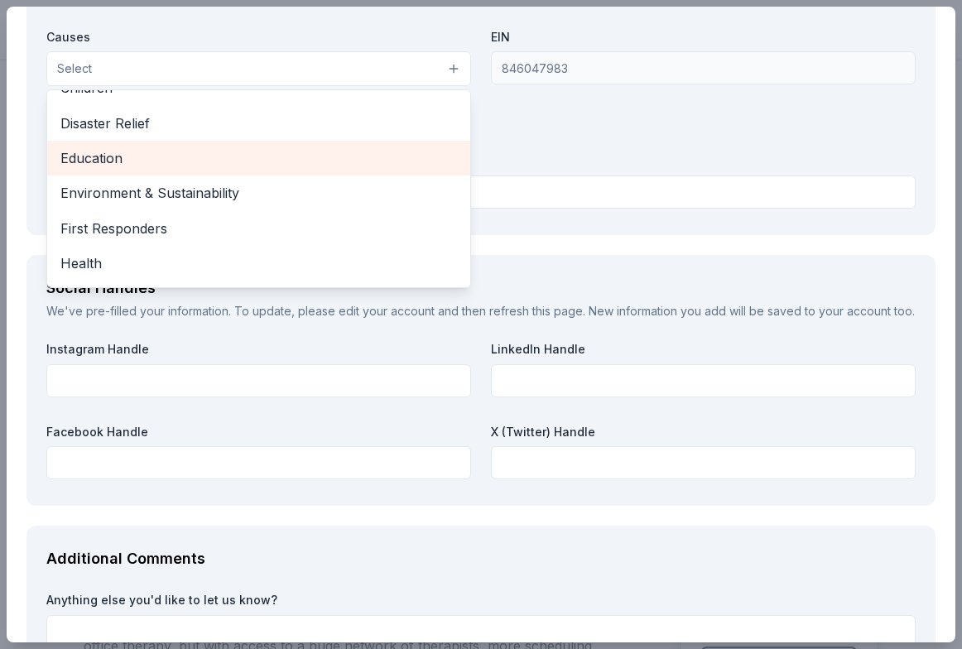
click at [236, 170] on div "Education" at bounding box center [258, 158] width 423 height 35
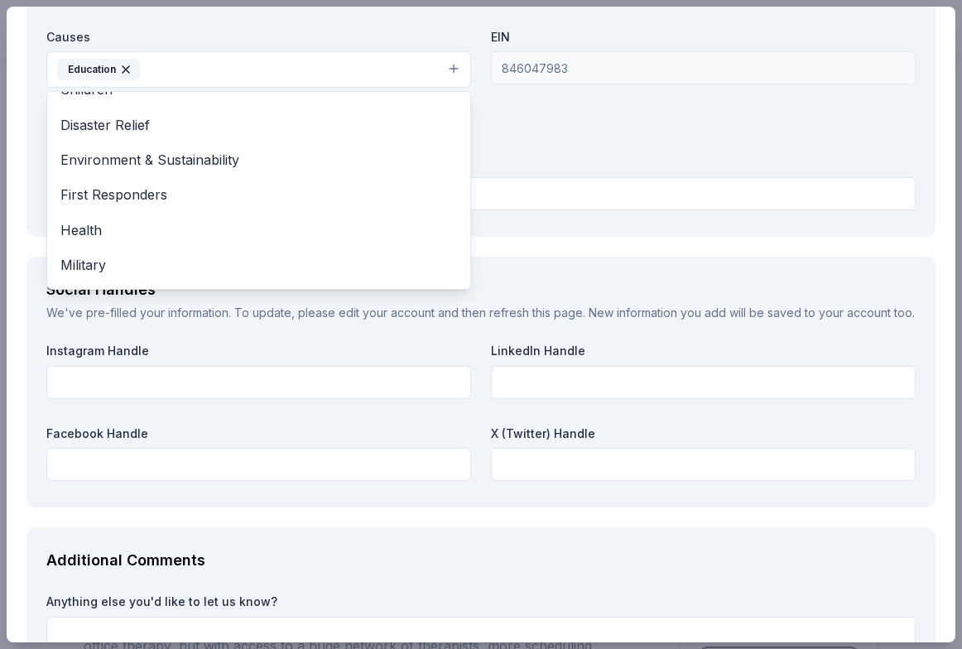
click at [685, 164] on div "Organization Name * Pta Colorado Congress Organization Website http://teller.dp…" at bounding box center [481, 24] width 870 height 386
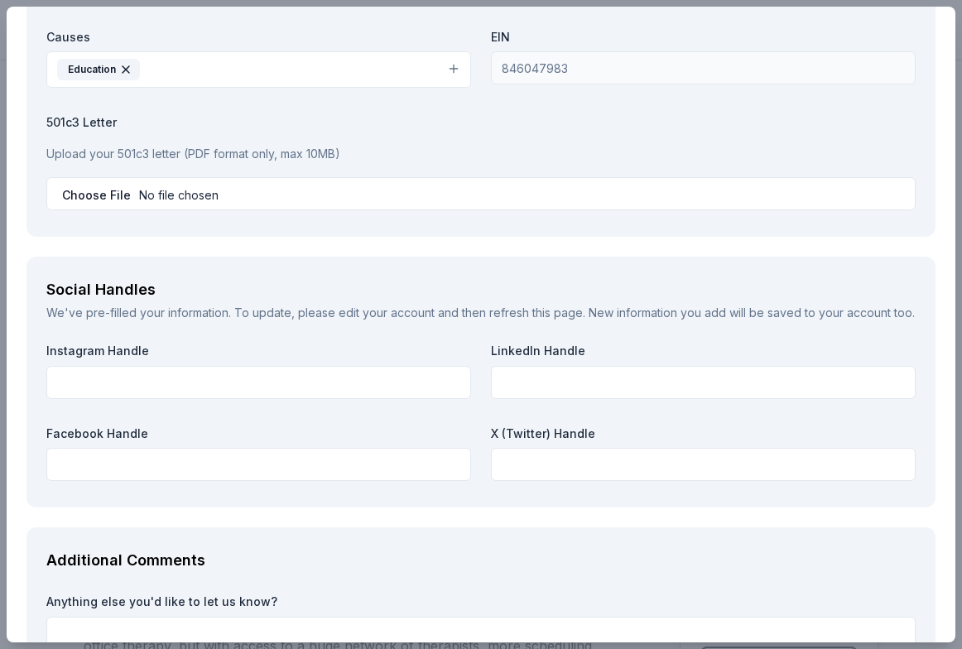
scroll to position [1889, 0]
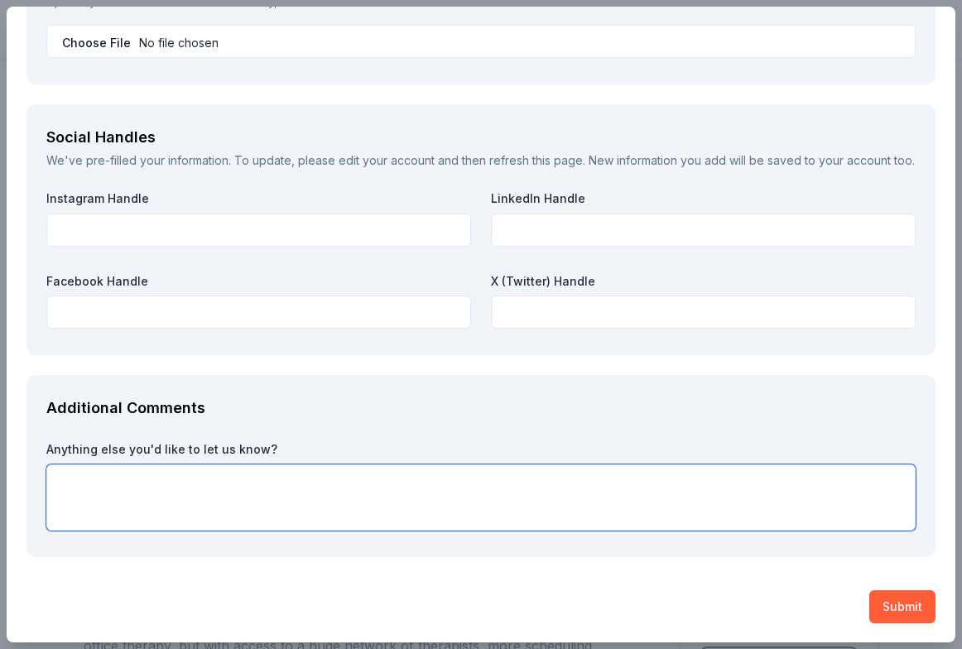
click at [237, 514] on textarea at bounding box center [481, 498] width 870 height 66
type textarea "Thank you so much for your consideration"
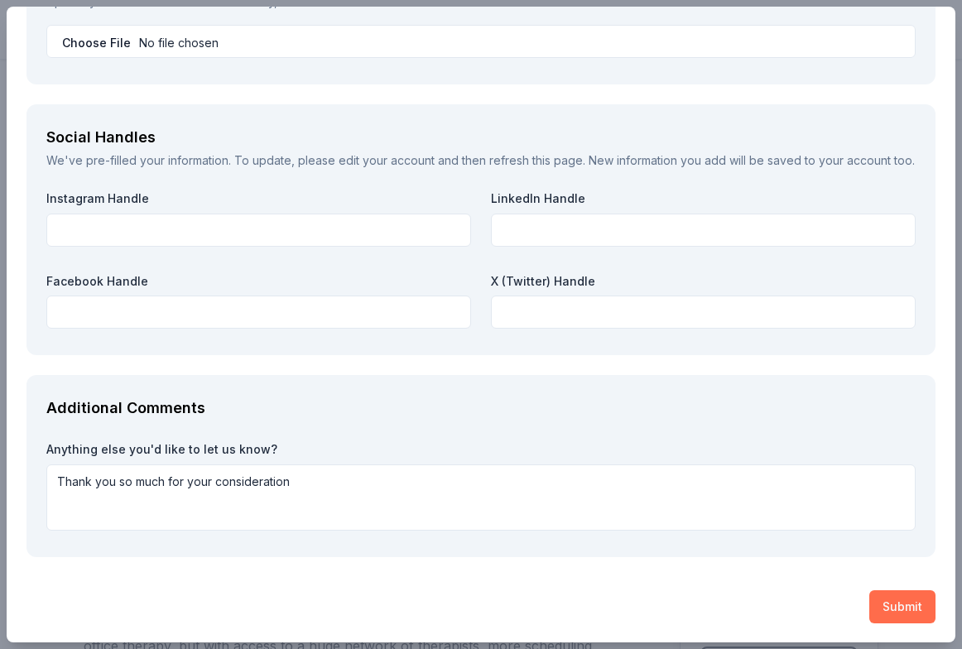
click at [896, 601] on button "Submit" at bounding box center [903, 607] width 66 height 33
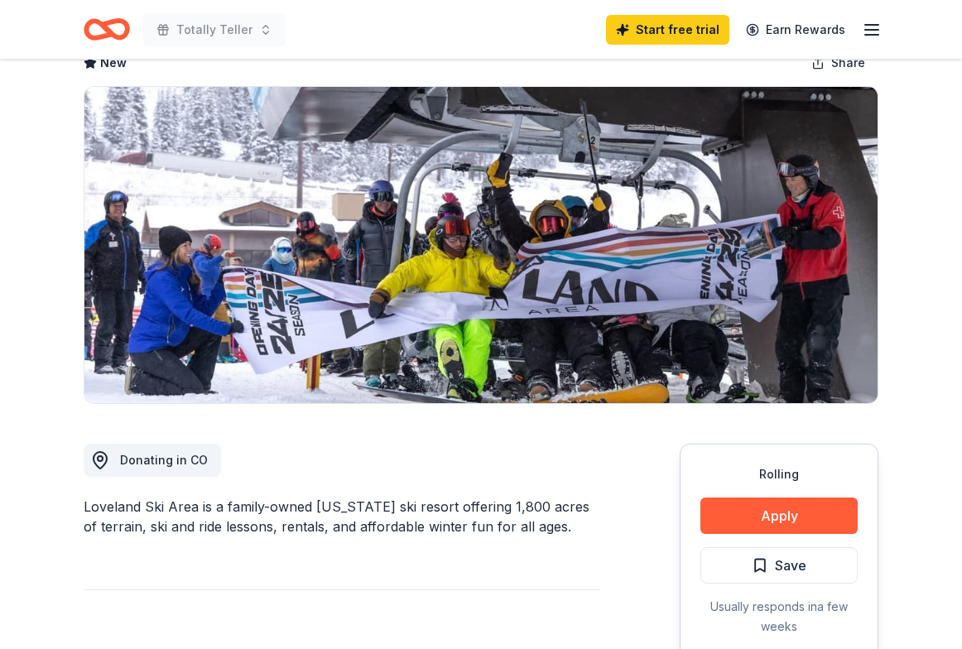
scroll to position [147, 0]
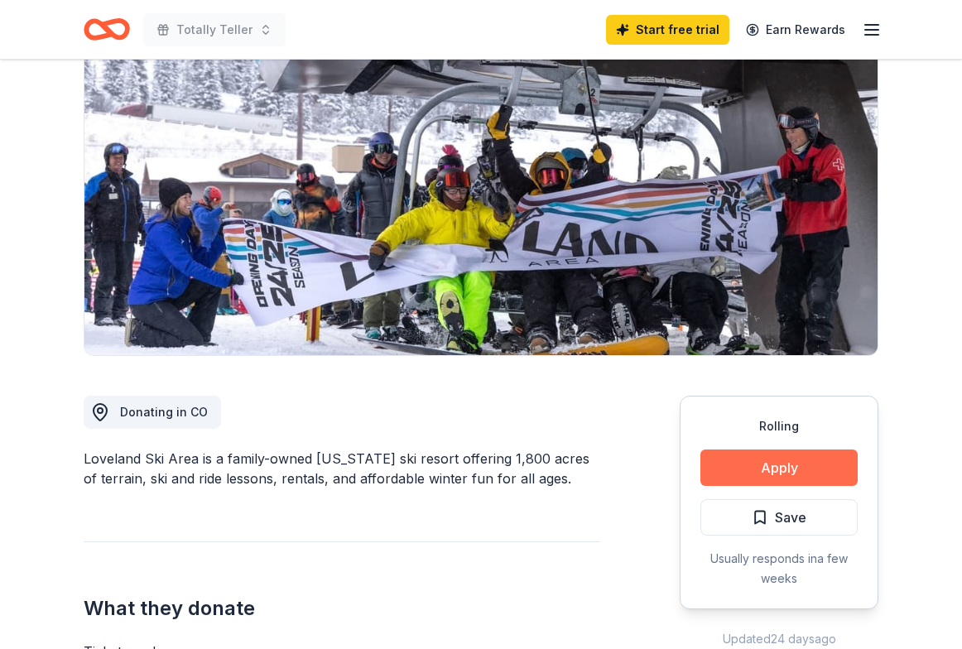
click at [818, 478] on button "Apply" at bounding box center [779, 468] width 157 height 36
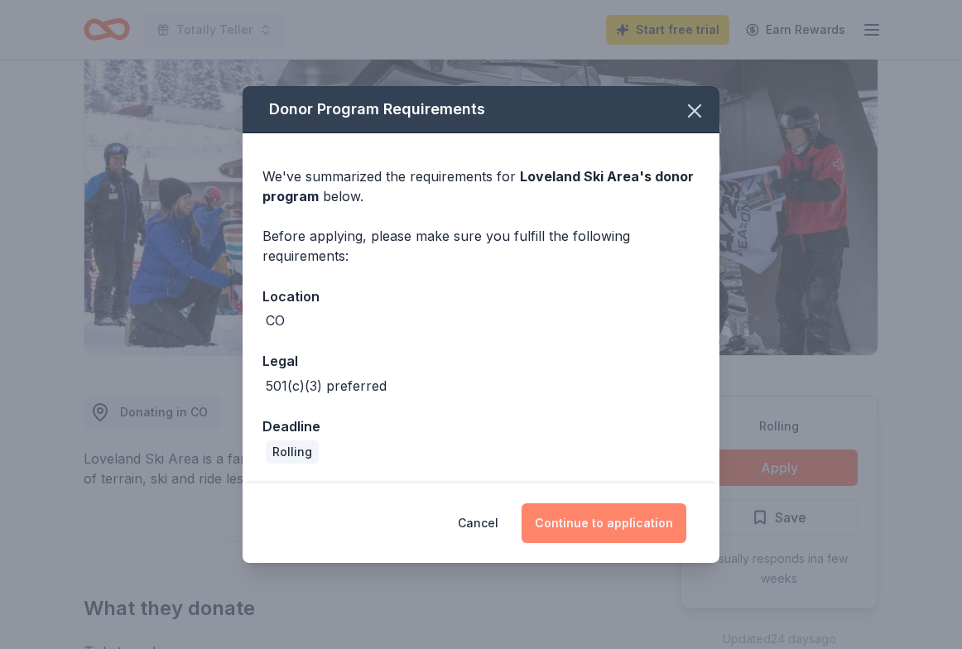
click at [616, 530] on button "Continue to application" at bounding box center [604, 524] width 165 height 40
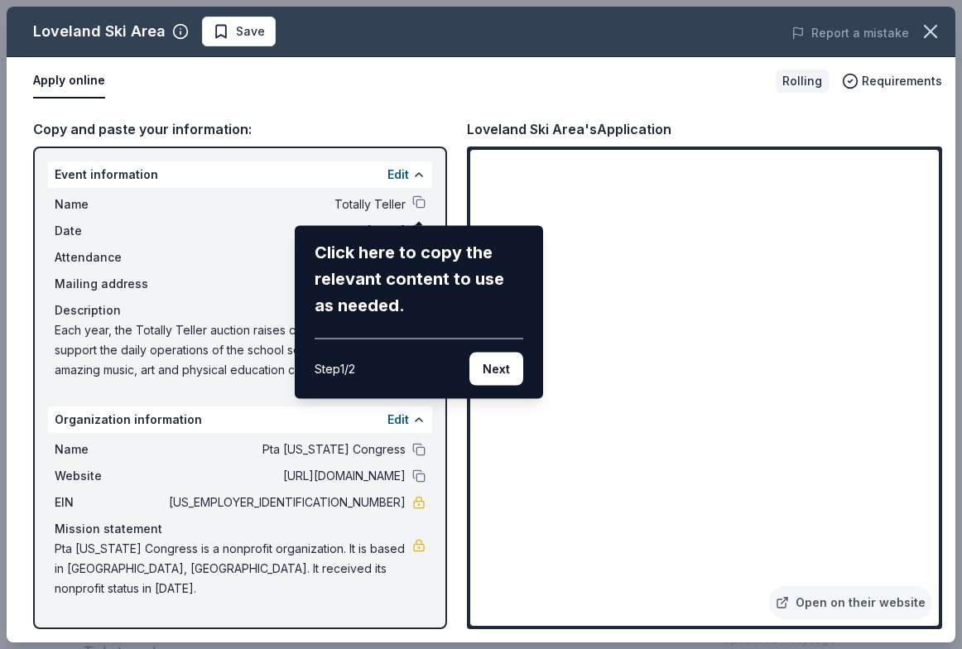
click at [421, 202] on div "Loveland Ski Area Save Report a mistake Apply online Rolling Requirements Copy …" at bounding box center [481, 325] width 949 height 636
click at [501, 380] on button "Next" at bounding box center [497, 369] width 54 height 33
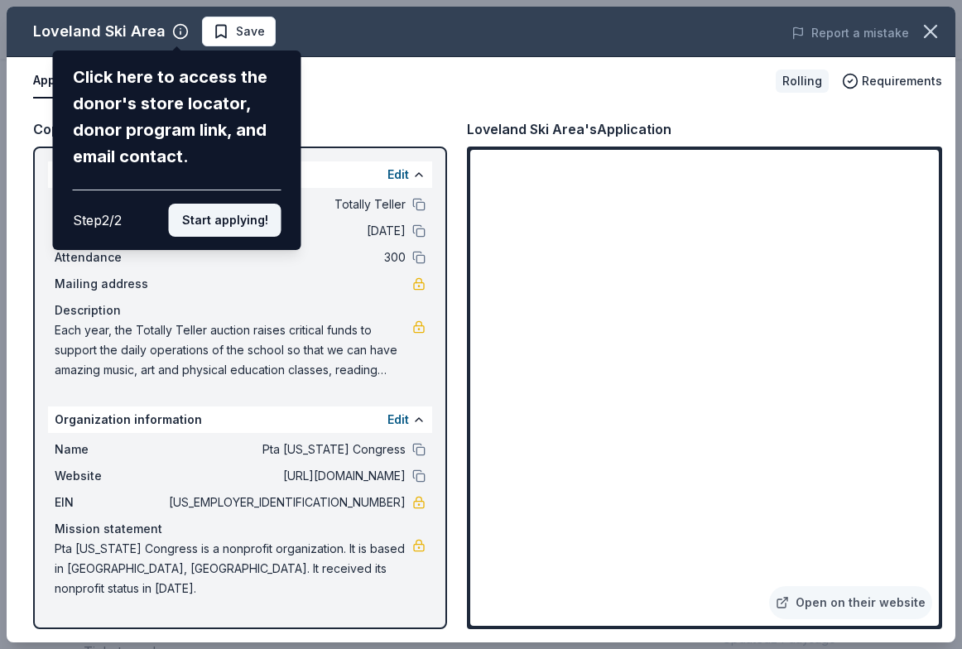
click at [242, 230] on button "Start applying!" at bounding box center [225, 220] width 113 height 33
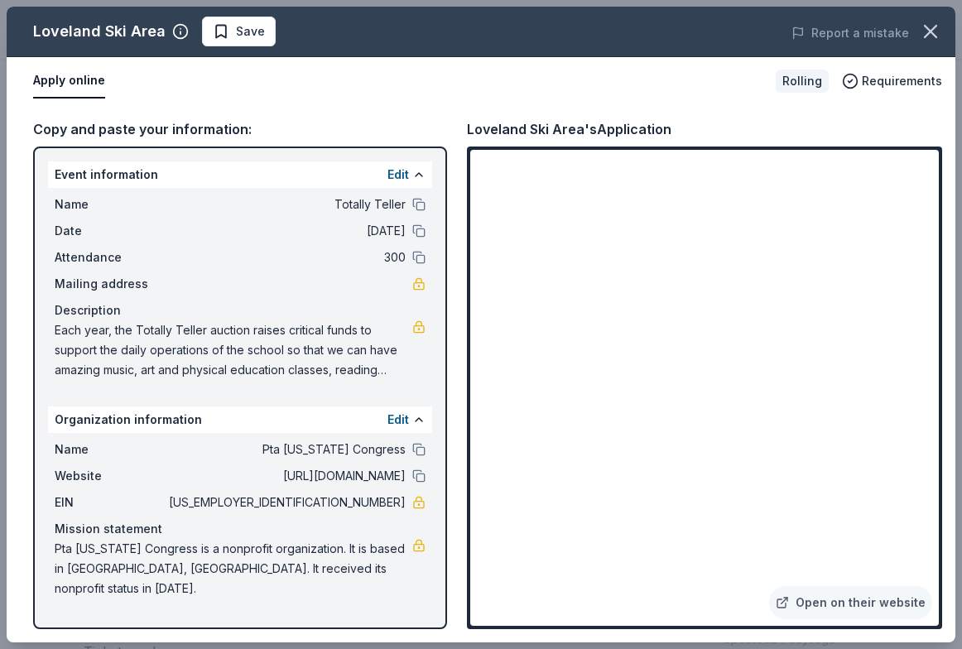
click at [624, 591] on div "Loveland Ski Area Save Report a mistake Apply online Rolling Requirements Copy …" at bounding box center [481, 325] width 949 height 636
click at [313, 346] on span "Each year, the Totally Teller auction raises critical funds to support the dail…" at bounding box center [234, 351] width 358 height 60
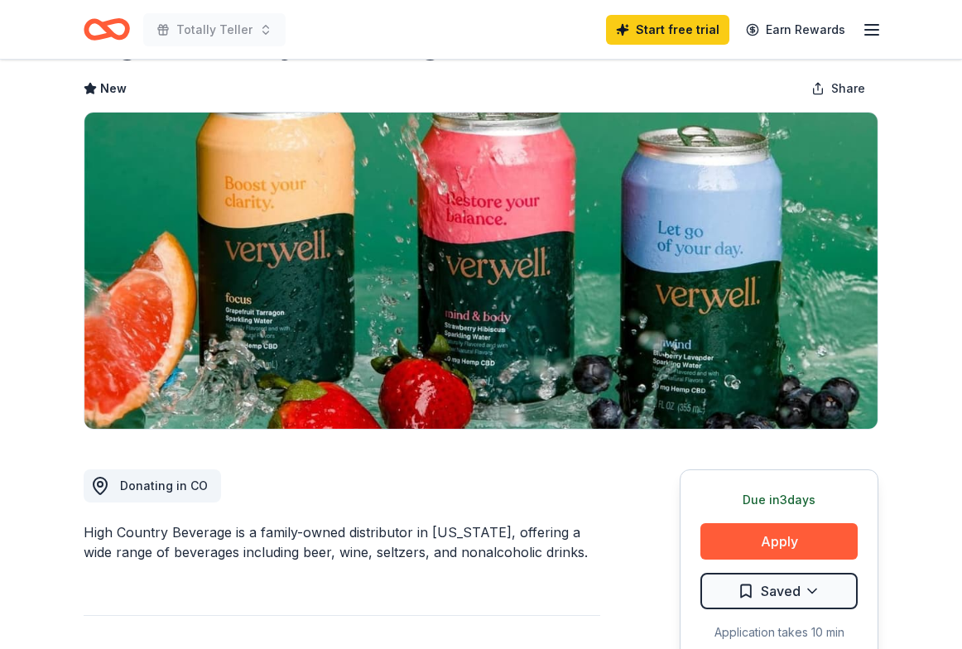
scroll to position [73, 0]
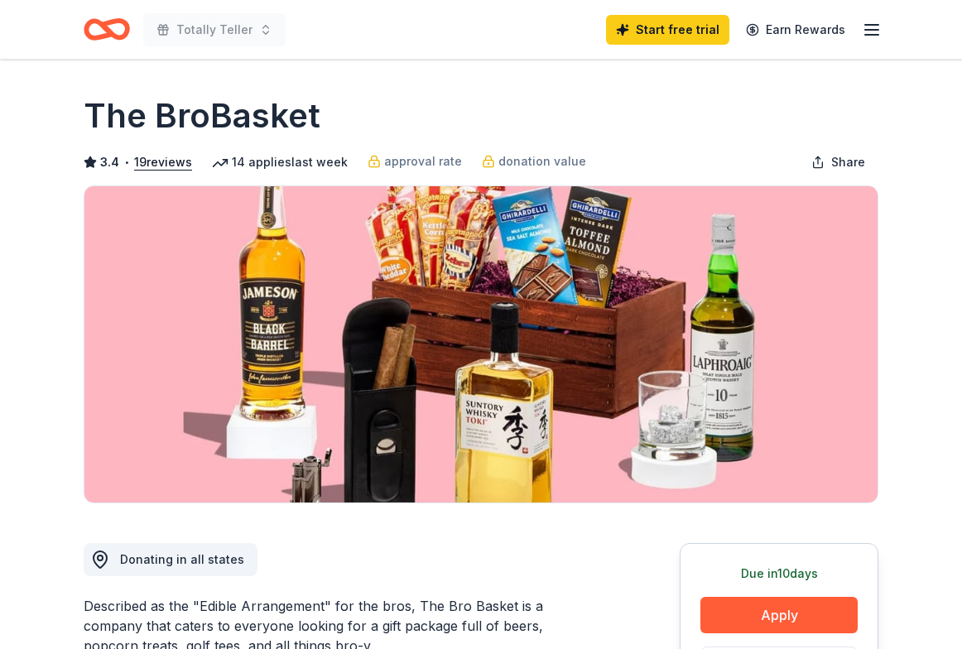
scroll to position [238, 0]
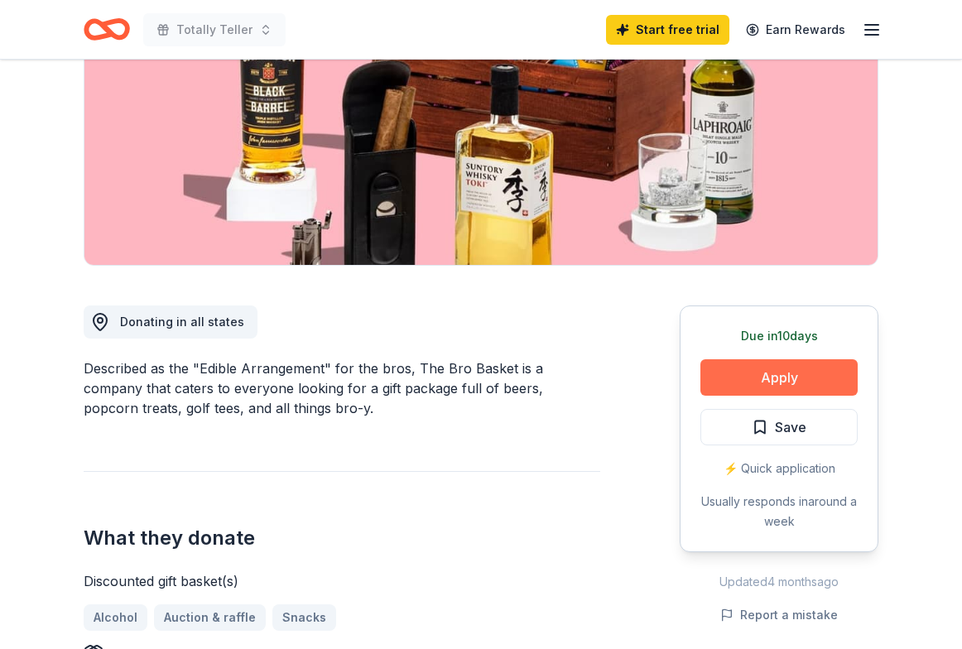
click at [759, 375] on button "Apply" at bounding box center [779, 377] width 157 height 36
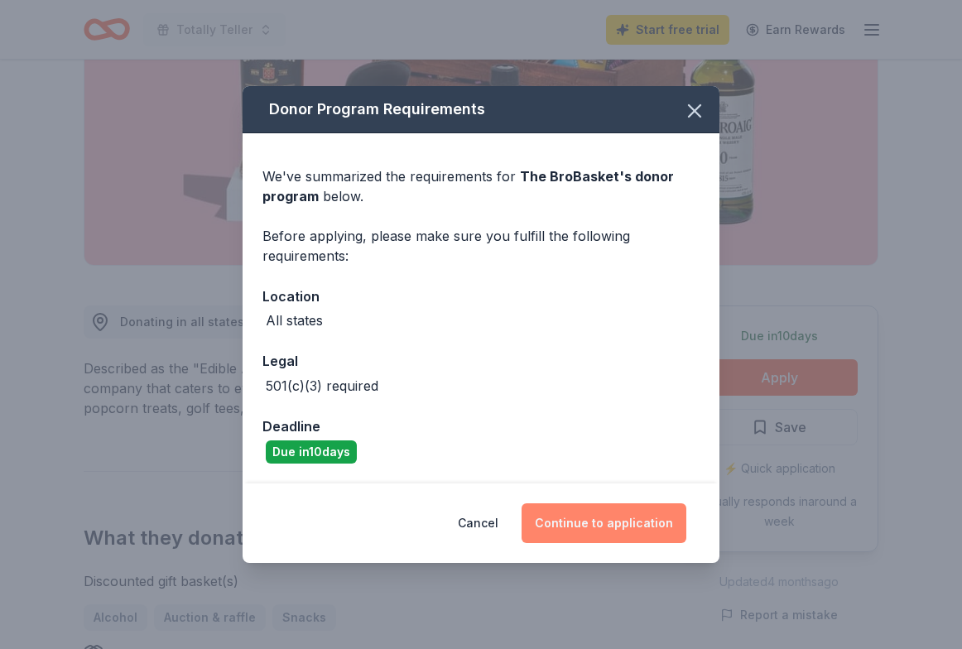
click at [600, 530] on button "Continue to application" at bounding box center [604, 524] width 165 height 40
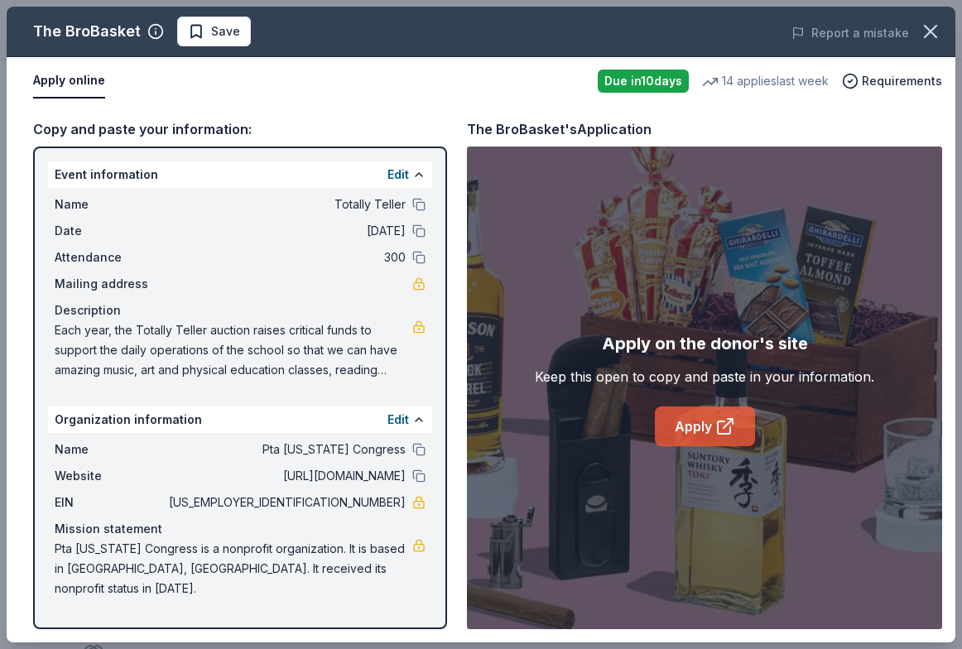
click at [692, 424] on link "Apply" at bounding box center [705, 427] width 100 height 40
click at [930, 28] on icon "button" at bounding box center [930, 31] width 23 height 23
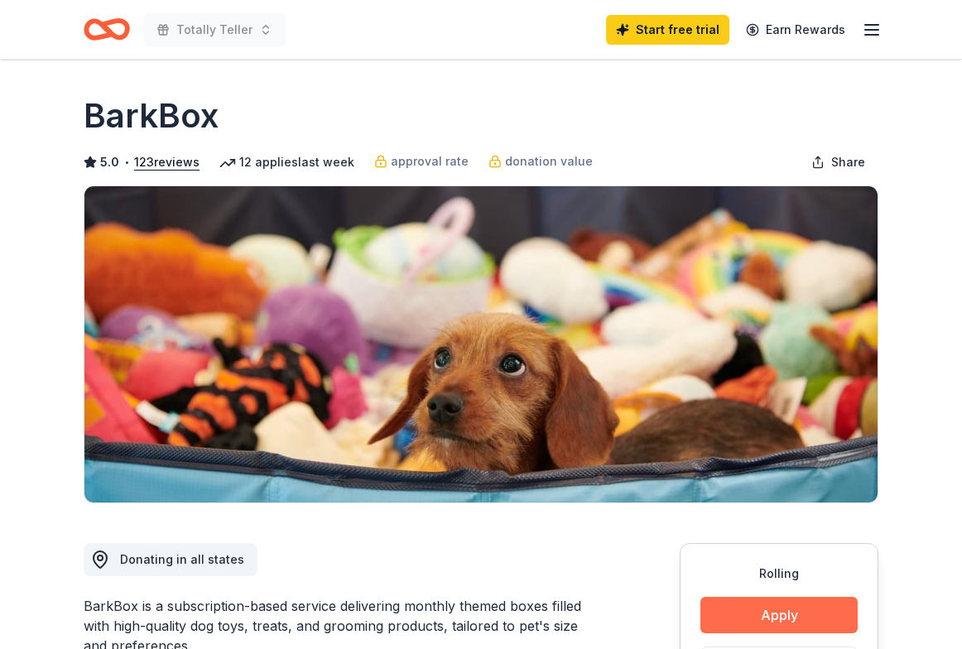
click at [752, 629] on button "Apply" at bounding box center [779, 615] width 157 height 36
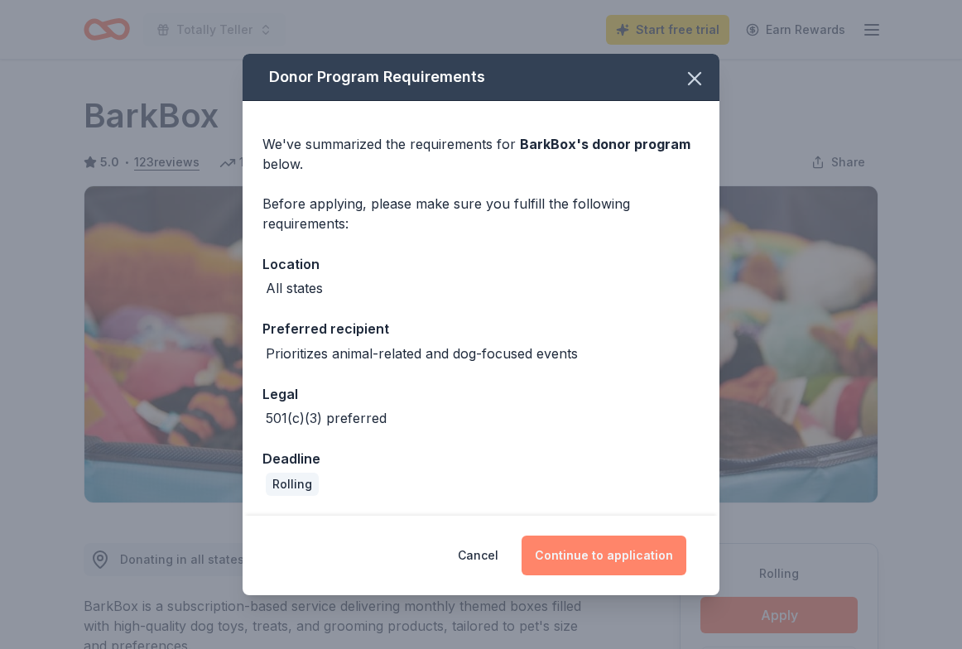
click at [581, 572] on button "Continue to application" at bounding box center [604, 556] width 165 height 40
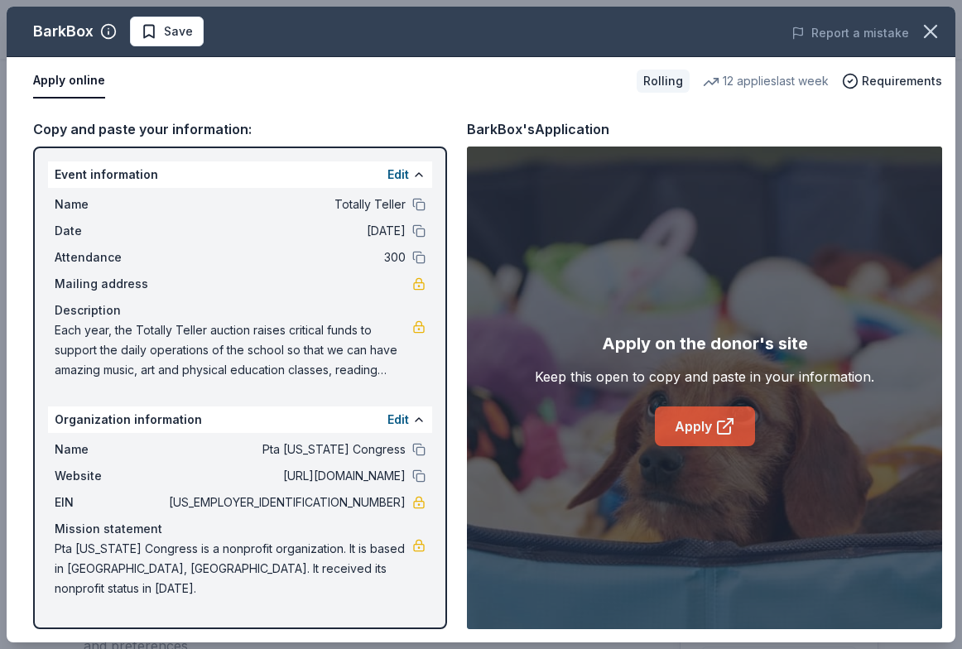
click at [697, 443] on link "Apply" at bounding box center [705, 427] width 100 height 40
click at [933, 22] on icon "button" at bounding box center [930, 31] width 23 height 23
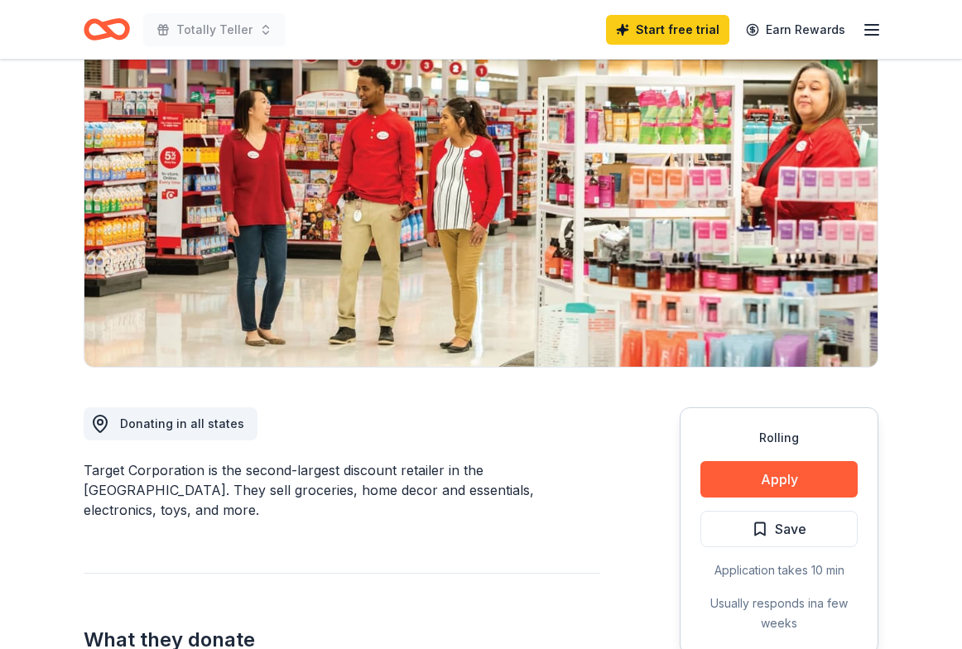
scroll to position [277, 0]
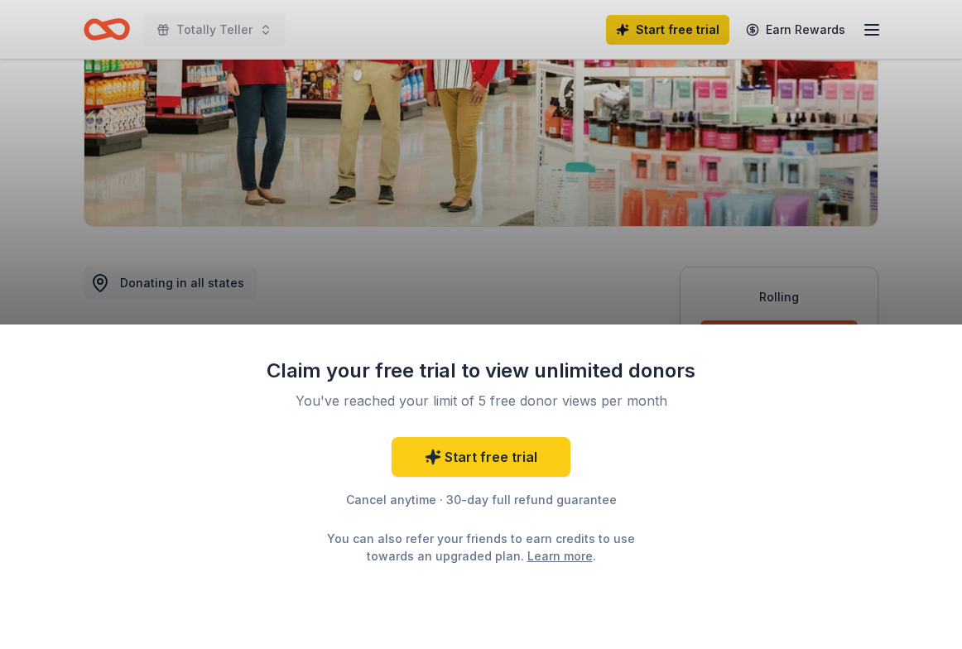
click at [703, 282] on div "Claim your free trial to view unlimited donors You've reached your limit of 5 f…" at bounding box center [481, 324] width 962 height 649
click at [758, 301] on div "Claim your free trial to view unlimited donors You've reached your limit of 5 f…" at bounding box center [481, 324] width 962 height 649
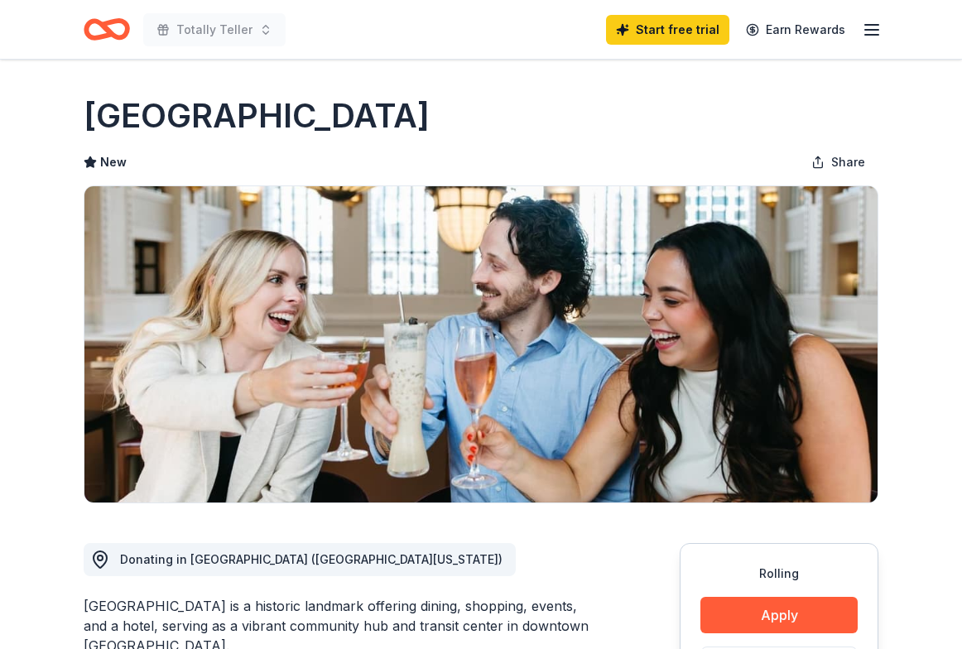
scroll to position [210, 0]
